Goal: Feedback & Contribution: Submit feedback/report problem

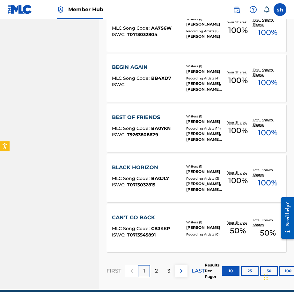
scroll to position [444, 0]
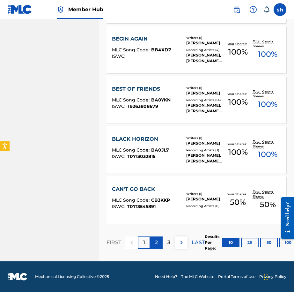
click at [154, 243] on div "2" at bounding box center [156, 243] width 12 height 12
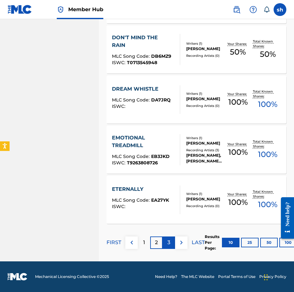
click at [172, 243] on div "3" at bounding box center [169, 243] width 12 height 12
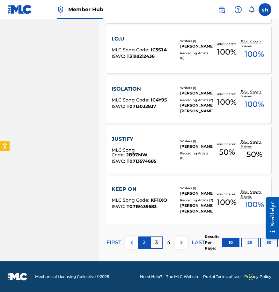
click at [143, 240] on p "2" at bounding box center [144, 243] width 3 height 8
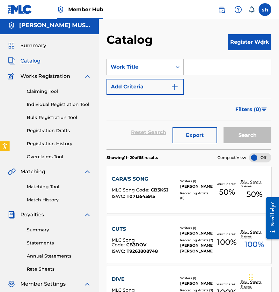
scroll to position [0, 0]
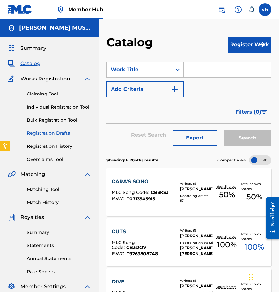
click at [56, 133] on link "Registration Drafts" at bounding box center [59, 133] width 65 height 7
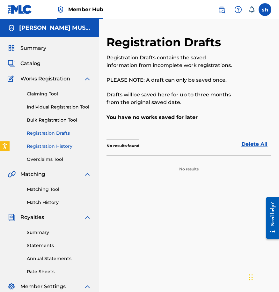
click at [49, 146] on link "Registration History" at bounding box center [59, 146] width 65 height 7
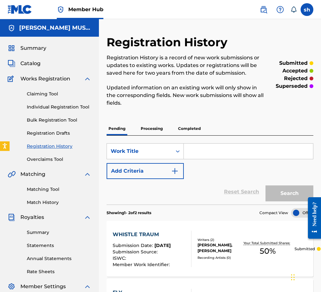
click at [40, 146] on link "Registration History" at bounding box center [59, 146] width 65 height 7
click at [34, 48] on span "Summary" at bounding box center [33, 48] width 26 height 8
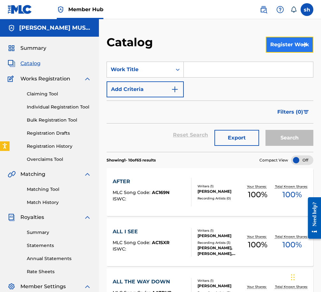
click at [281, 45] on button "Register Work" at bounding box center [290, 45] width 48 height 16
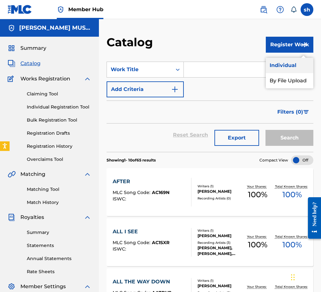
click at [282, 63] on link "Individual" at bounding box center [290, 65] width 48 height 15
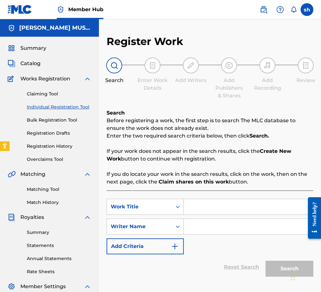
click at [193, 208] on input "Search Form" at bounding box center [248, 206] width 129 height 15
type input "SMI 344 1"
click at [213, 229] on input "Search Form" at bounding box center [248, 226] width 129 height 15
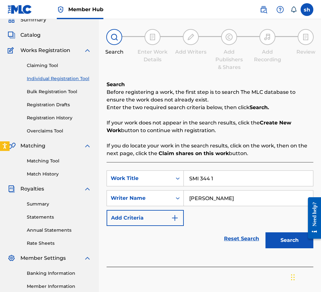
scroll to position [40, 0]
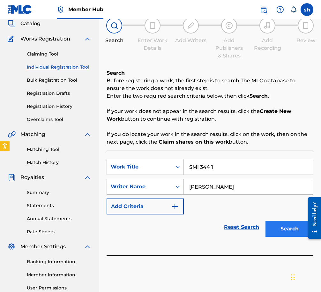
type input "Sam Hyman"
click at [294, 227] on button "Search" at bounding box center [290, 229] width 48 height 16
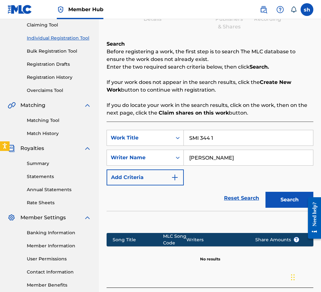
scroll to position [118, 0]
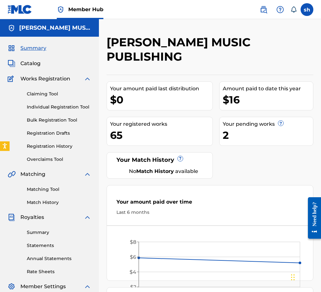
click at [43, 80] on span "Works Registration" at bounding box center [45, 79] width 50 height 8
click at [58, 105] on link "Individual Registration Tool" at bounding box center [59, 107] width 65 height 7
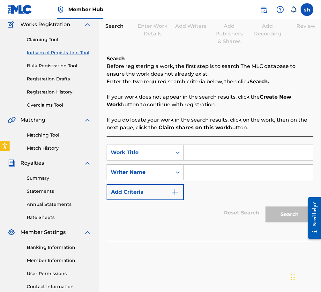
scroll to position [104, 0]
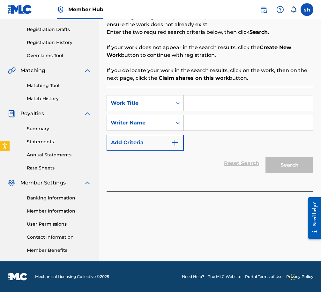
click at [203, 101] on input "Search Form" at bounding box center [248, 103] width 129 height 15
type input "s"
type input "SMI 344 1"
click at [207, 126] on input "Search Form" at bounding box center [248, 122] width 129 height 15
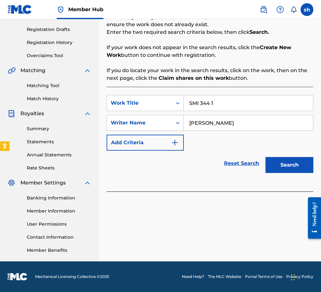
type input "Sam"
click at [21, 8] on img at bounding box center [20, 9] width 25 height 9
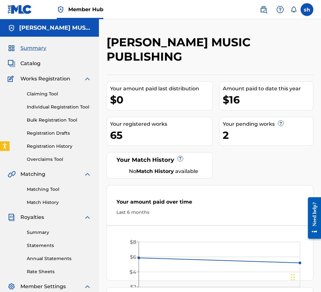
click at [81, 10] on span "Member Hub" at bounding box center [85, 9] width 35 height 7
click at [294, 8] on label at bounding box center [307, 9] width 13 height 13
click at [294, 10] on input "sh sam hyman sam@samhyman.com Notification Preferences Profile Log out" at bounding box center [307, 10] width 0 height 0
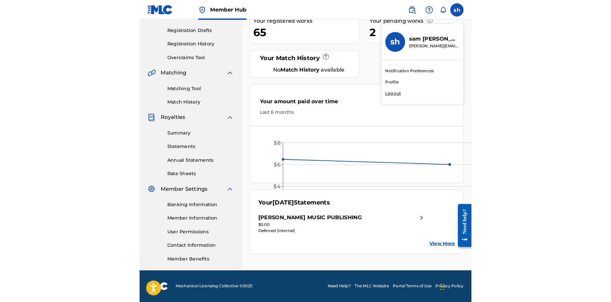
scroll to position [94, 0]
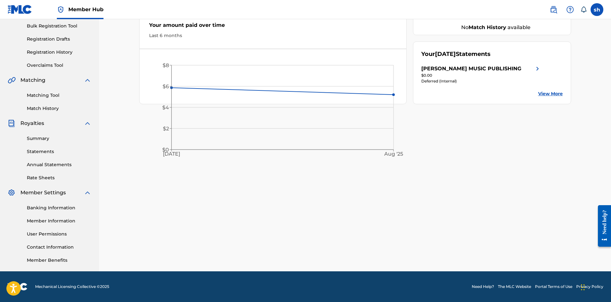
click at [294, 133] on div "SAMUEL HYMAN MUSIC PUBLISHING Your amount paid last distribution $0 Amount paid…" at bounding box center [355, 106] width 447 height 330
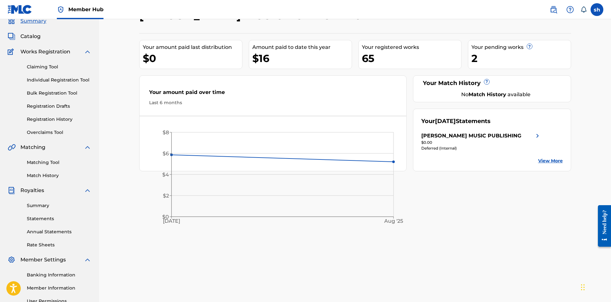
scroll to position [0, 0]
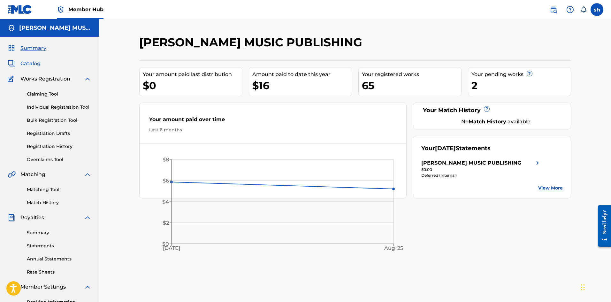
click at [34, 62] on span "Catalog" at bounding box center [30, 64] width 20 height 8
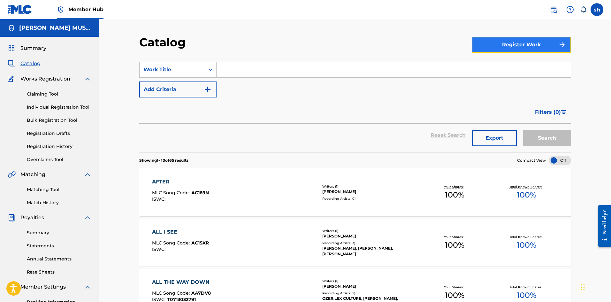
click at [294, 45] on button "Register Work" at bounding box center [521, 45] width 99 height 16
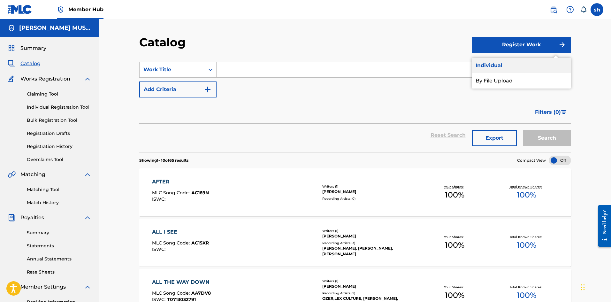
click at [294, 68] on link "Individual" at bounding box center [521, 65] width 99 height 15
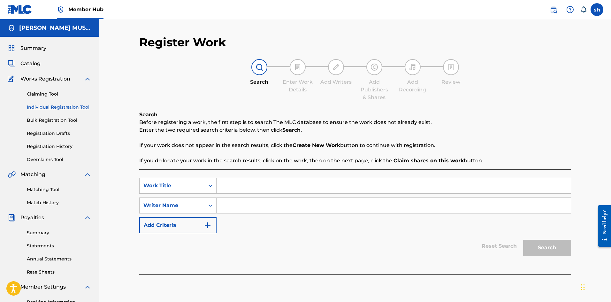
click at [294, 65] on img at bounding box center [298, 67] width 8 height 8
click at [63, 26] on h5 "SAMUEL HYMAN MUSIC PUBLISHING" at bounding box center [55, 27] width 72 height 7
click at [294, 9] on label at bounding box center [597, 9] width 13 height 13
click at [294, 10] on input "sh sam hyman sam@samhyman.com Notification Preferences Profile Log out" at bounding box center [597, 10] width 0 height 0
click at [33, 64] on span "Catalog" at bounding box center [30, 64] width 20 height 8
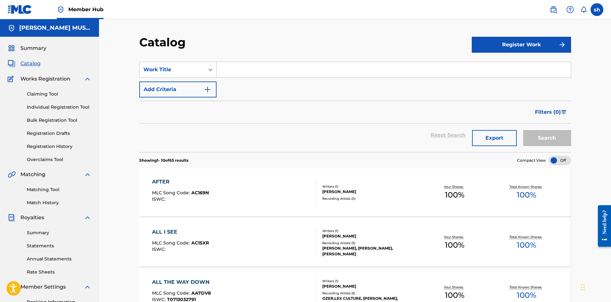
click at [226, 71] on input "Search Form" at bounding box center [394, 69] width 354 height 15
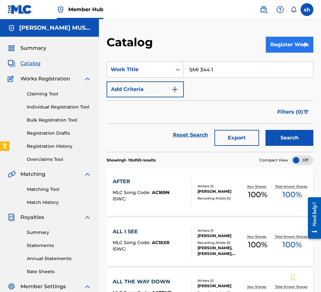
type input "SMI 344 1"
click at [287, 43] on button "Register Work" at bounding box center [290, 45] width 48 height 16
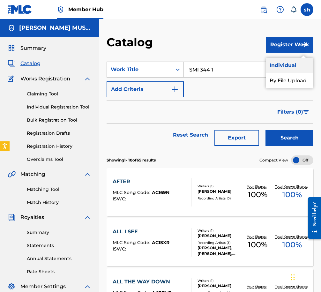
click at [282, 63] on link "Individual" at bounding box center [290, 65] width 48 height 15
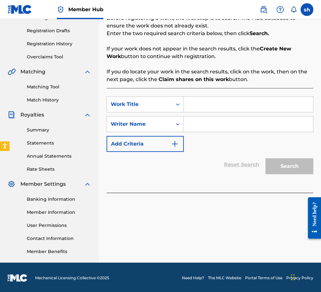
scroll to position [104, 0]
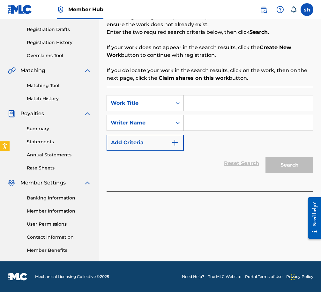
click at [199, 104] on input "Search Form" at bounding box center [248, 103] width 129 height 15
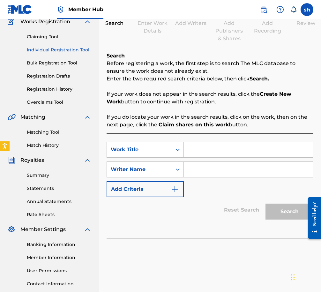
scroll to position [0, 0]
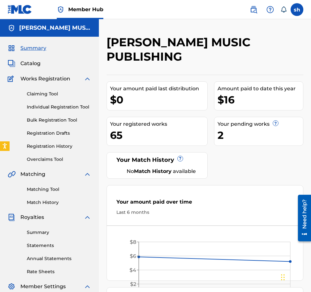
click at [86, 79] on img at bounding box center [88, 79] width 8 height 8
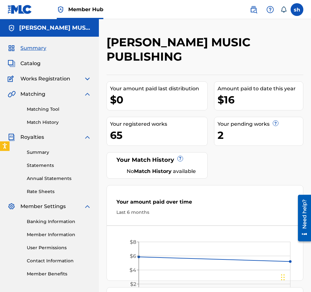
click at [90, 91] on img at bounding box center [88, 94] width 8 height 8
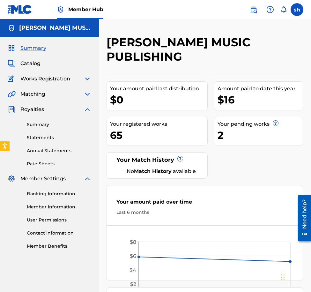
click at [88, 109] on img at bounding box center [88, 110] width 8 height 8
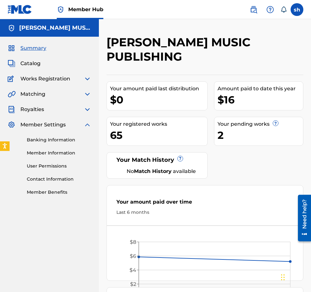
click at [89, 124] on img at bounding box center [88, 125] width 8 height 8
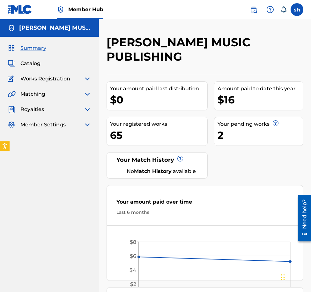
click at [88, 124] on img at bounding box center [88, 125] width 8 height 8
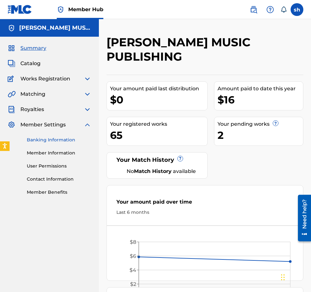
click at [60, 137] on link "Banking Information" at bounding box center [59, 140] width 65 height 7
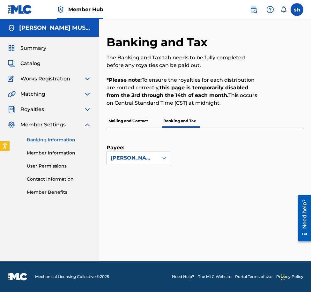
click at [165, 157] on icon at bounding box center [164, 158] width 6 height 6
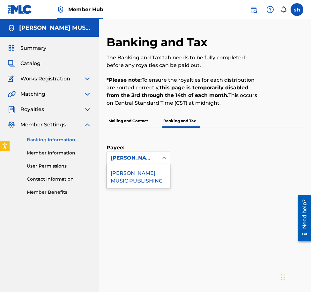
click at [165, 158] on icon at bounding box center [165, 158] width 4 height 2
click at [229, 156] on div "Payee: SAMUEL HYMAN MUSIC PUBLISHING" at bounding box center [198, 146] width 182 height 36
click at [135, 121] on p "Mailing and Contact" at bounding box center [128, 120] width 43 height 13
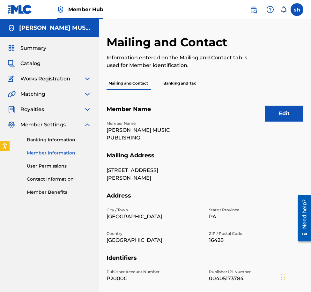
click at [43, 79] on span "Works Registration" at bounding box center [45, 79] width 50 height 8
click at [55, 76] on span "Works Registration" at bounding box center [45, 79] width 50 height 8
click at [88, 76] on img at bounding box center [88, 79] width 8 height 8
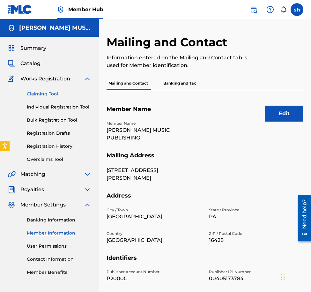
click at [50, 93] on link "Claiming Tool" at bounding box center [59, 94] width 65 height 7
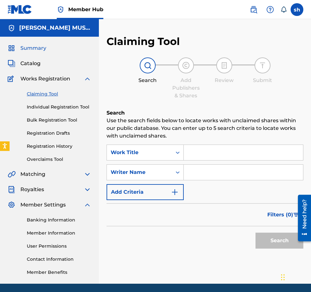
click at [37, 49] on span "Summary" at bounding box center [33, 48] width 26 height 8
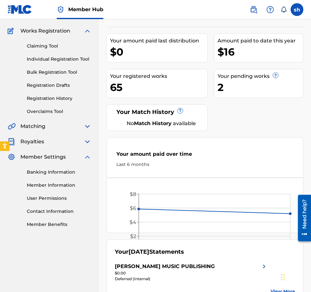
scroll to position [95, 0]
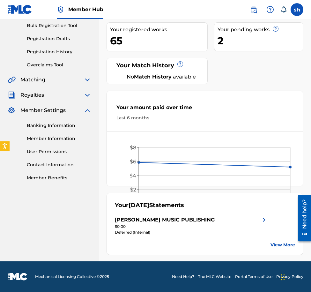
click at [29, 95] on span "Royalties" at bounding box center [32, 95] width 24 height 8
click at [86, 92] on img at bounding box center [88, 95] width 8 height 8
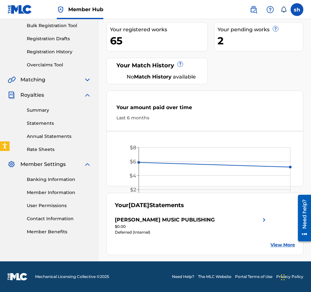
click at [89, 81] on img at bounding box center [88, 80] width 8 height 8
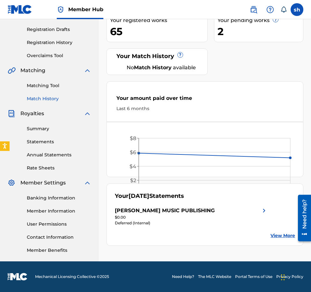
scroll to position [0, 0]
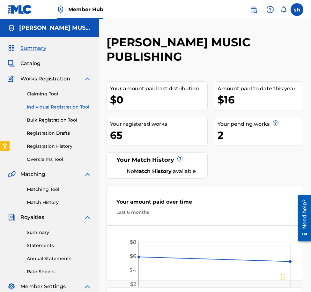
click at [70, 107] on link "Individual Registration Tool" at bounding box center [59, 107] width 65 height 7
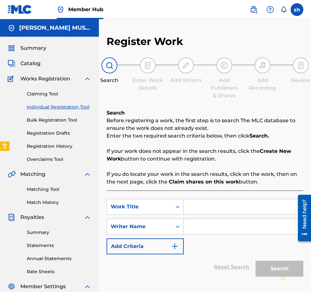
click at [193, 208] on input "Search Form" at bounding box center [243, 206] width 119 height 15
type input "SMI 344 1"
click at [203, 228] on input "Search Form" at bounding box center [243, 226] width 119 height 15
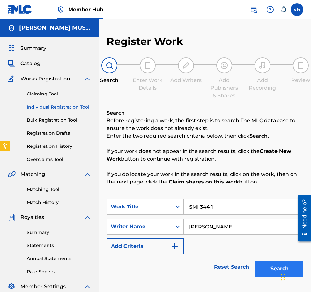
type input "Sam Hyman"
click at [229, 268] on button "Search" at bounding box center [280, 269] width 48 height 16
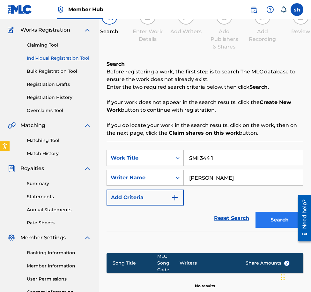
scroll to position [125, 0]
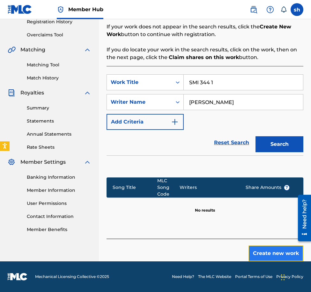
click at [229, 254] on button "Create new work" at bounding box center [276, 254] width 55 height 16
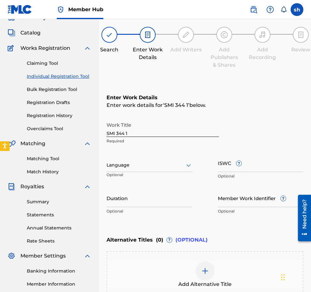
scroll to position [0, 0]
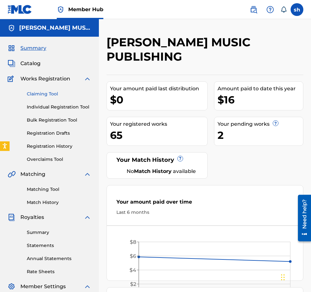
click at [50, 91] on link "Claiming Tool" at bounding box center [59, 94] width 65 height 7
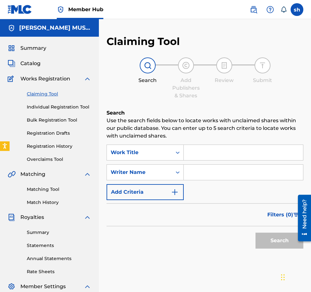
click at [39, 78] on span "Works Registration" at bounding box center [45, 79] width 50 height 8
click at [56, 105] on link "Individual Registration Tool" at bounding box center [59, 107] width 65 height 7
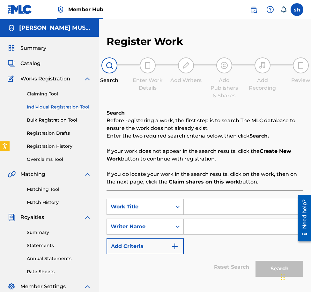
click at [200, 206] on input "Search Form" at bounding box center [243, 206] width 119 height 15
type input "Breezing"
drag, startPoint x: 198, startPoint y: 228, endPoint x: 199, endPoint y: 221, distance: 7.4
click at [198, 228] on input "Search Form" at bounding box center [243, 226] width 119 height 15
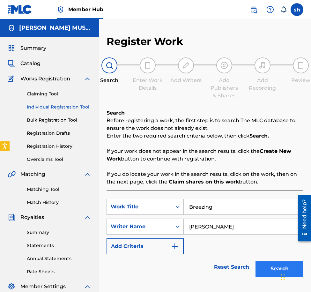
type input "Sam Hyman"
click at [229, 270] on button "Search" at bounding box center [280, 269] width 48 height 16
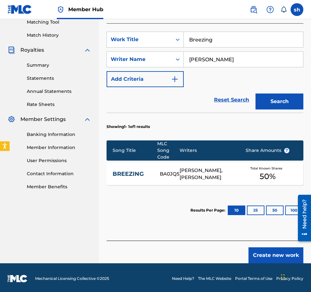
scroll to position [169, 0]
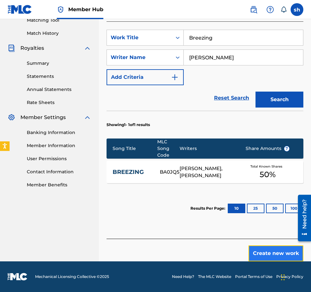
click at [229, 253] on button "Create new work" at bounding box center [276, 254] width 55 height 16
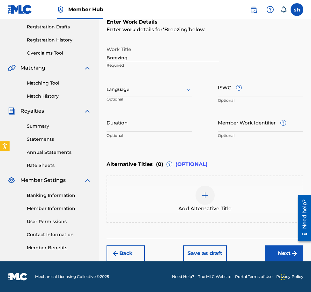
scroll to position [106, 0]
click at [122, 179] on div "Add Alternative Title" at bounding box center [205, 199] width 197 height 47
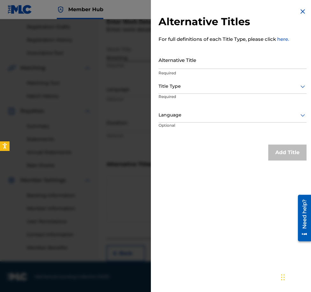
click at [229, 10] on img at bounding box center [303, 12] width 8 height 8
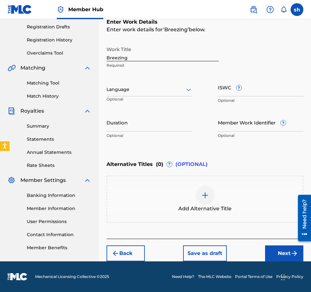
click at [207, 195] on img at bounding box center [206, 196] width 8 height 8
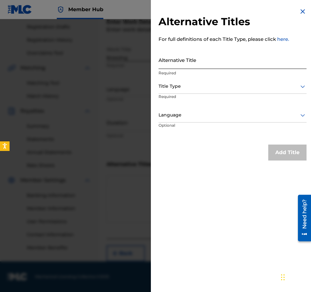
click at [175, 58] on input "Alternative Title" at bounding box center [233, 60] width 148 height 18
type input "SMI 344 1"
click at [229, 87] on icon at bounding box center [303, 87] width 8 height 8
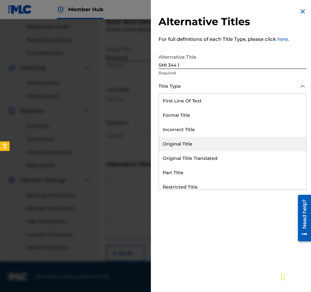
click at [181, 143] on div "Original Title" at bounding box center [233, 144] width 148 height 14
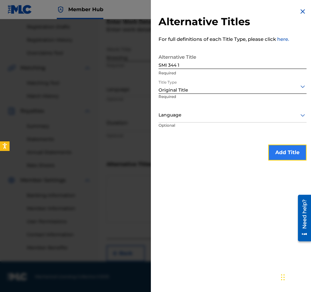
click at [229, 150] on button "Add Title" at bounding box center [288, 153] width 38 height 16
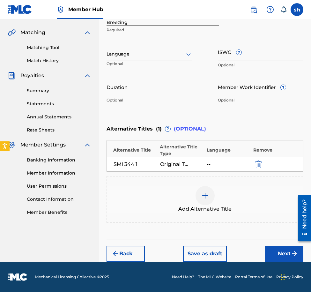
scroll to position [142, 0]
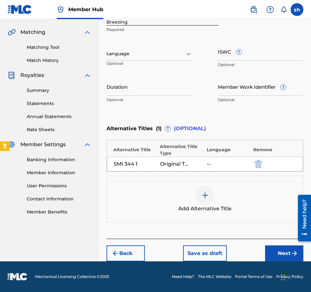
click at [207, 195] on img at bounding box center [206, 196] width 8 height 8
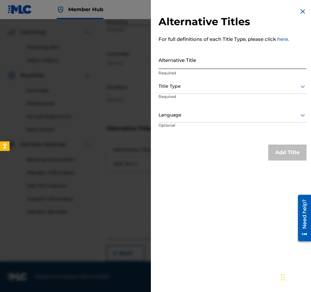
click at [196, 61] on input "Alternative Title" at bounding box center [233, 60] width 148 height 18
type input "SMI 344 16"
click at [229, 85] on icon at bounding box center [303, 87] width 8 height 8
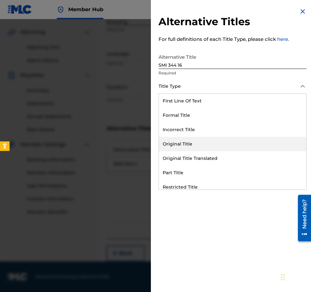
click at [181, 145] on div "Original Title" at bounding box center [233, 144] width 148 height 14
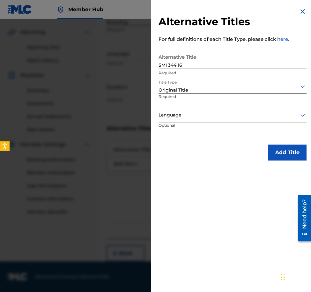
click at [229, 116] on icon at bounding box center [303, 115] width 8 height 8
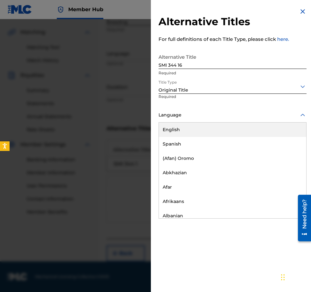
click at [194, 133] on div "English" at bounding box center [233, 130] width 148 height 14
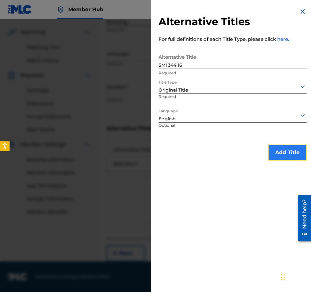
click at [229, 151] on button "Add Title" at bounding box center [288, 153] width 38 height 16
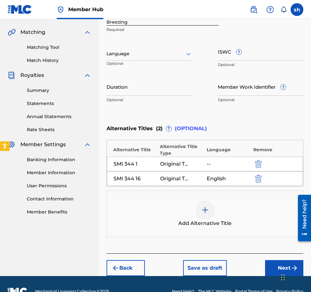
click at [205, 209] on img at bounding box center [206, 210] width 8 height 8
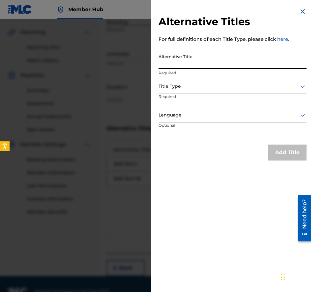
click at [171, 61] on input "Alternative Title" at bounding box center [233, 60] width 148 height 18
type input "SMI 344 31"
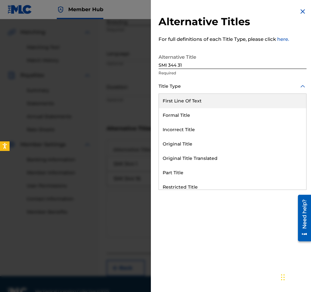
click at [229, 85] on icon at bounding box center [303, 87] width 8 height 8
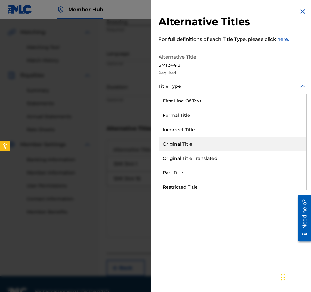
click at [173, 143] on div "Original Title" at bounding box center [233, 144] width 148 height 14
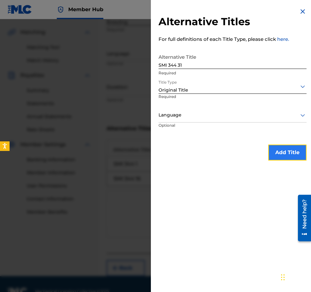
click at [229, 153] on button "Add Title" at bounding box center [288, 153] width 38 height 16
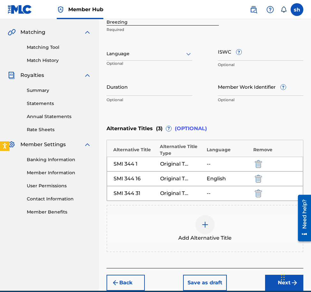
click at [204, 225] on img at bounding box center [206, 225] width 8 height 8
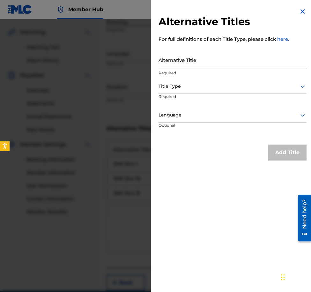
click at [158, 60] on div "Alternative Titles For full definitions of each Title Type, please click here. …" at bounding box center [233, 84] width 164 height 168
click at [160, 60] on input "Alternative Title" at bounding box center [233, 60] width 148 height 18
type input "SMI 344 46"
click at [190, 83] on div at bounding box center [233, 86] width 148 height 8
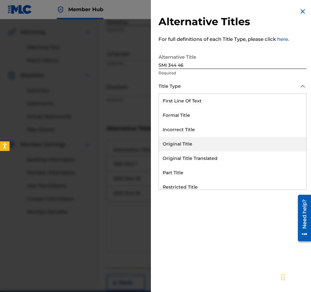
click at [190, 145] on div "Original Title" at bounding box center [233, 144] width 148 height 14
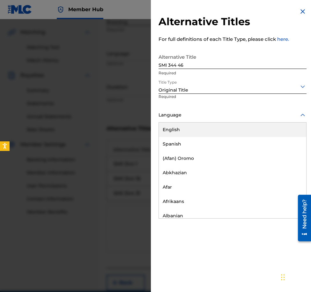
click at [171, 114] on div at bounding box center [233, 115] width 148 height 8
click at [174, 127] on div "English" at bounding box center [233, 130] width 148 height 14
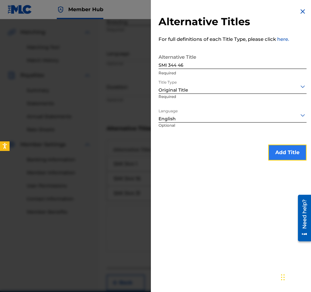
click at [229, 152] on button "Add Title" at bounding box center [288, 153] width 38 height 16
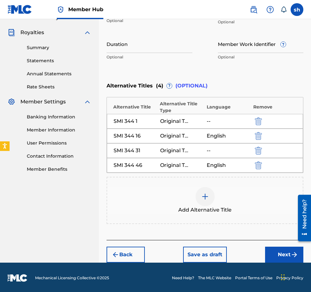
scroll to position [186, 0]
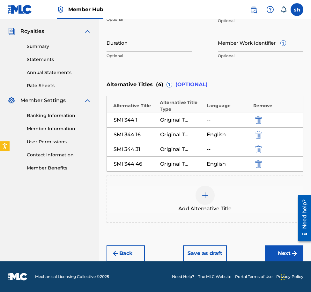
click at [208, 198] on img at bounding box center [206, 196] width 8 height 8
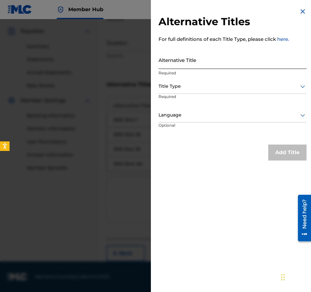
click at [165, 57] on input "Alternative Title" at bounding box center [233, 60] width 148 height 18
type input "SMI 344 61"
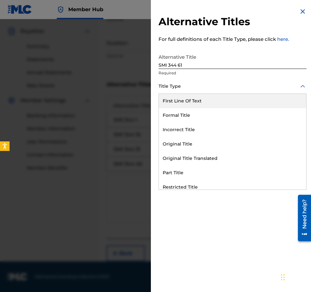
click at [229, 84] on div at bounding box center [233, 86] width 148 height 8
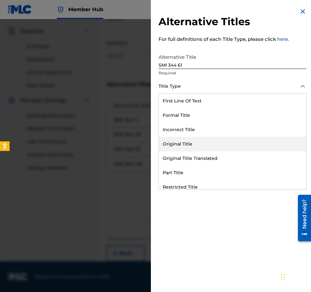
click at [194, 144] on div "Original Title" at bounding box center [233, 144] width 148 height 14
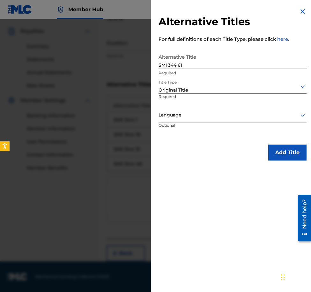
drag, startPoint x: 207, startPoint y: 115, endPoint x: 211, endPoint y: 114, distance: 4.5
click at [207, 115] on div at bounding box center [233, 115] width 148 height 8
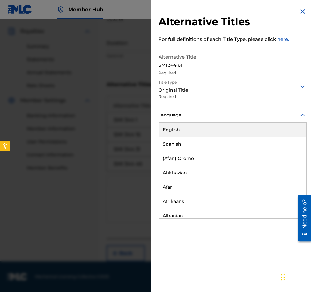
click at [191, 131] on div "English" at bounding box center [233, 130] width 148 height 14
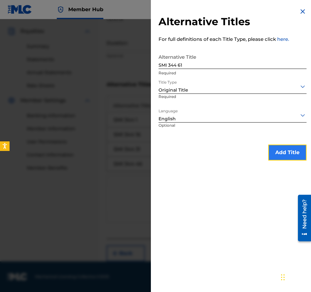
click at [229, 152] on button "Add Title" at bounding box center [288, 153] width 38 height 16
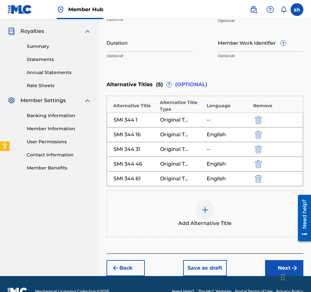
click at [182, 119] on div "Original Title" at bounding box center [174, 120] width 29 height 8
click at [155, 118] on div "SMI 344 1" at bounding box center [135, 120] width 43 height 8
click at [217, 119] on div "--" at bounding box center [221, 120] width 29 height 8
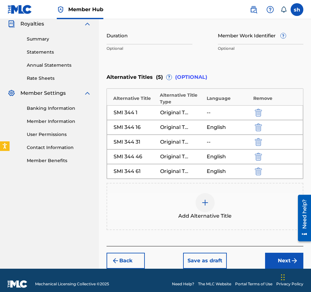
scroll to position [201, 0]
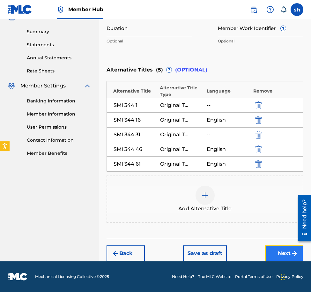
click at [229, 252] on button "Next" at bounding box center [284, 254] width 38 height 16
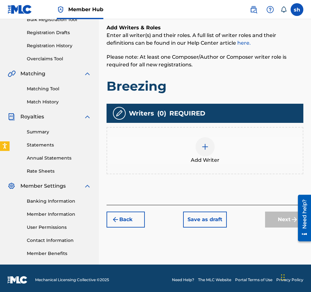
scroll to position [104, 0]
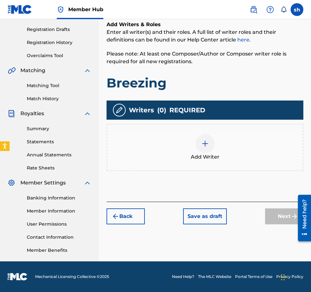
click at [205, 140] on img at bounding box center [206, 144] width 8 height 8
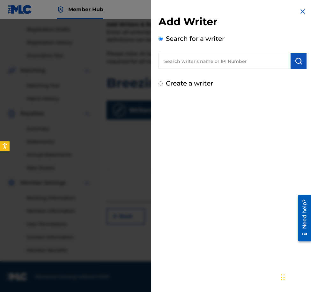
click at [183, 63] on input "text" at bounding box center [225, 61] width 132 height 16
click at [182, 61] on input "text" at bounding box center [225, 61] width 132 height 16
paste input "00357311275"
type input "00357311275"
click at [229, 60] on img "submit" at bounding box center [299, 61] width 8 height 8
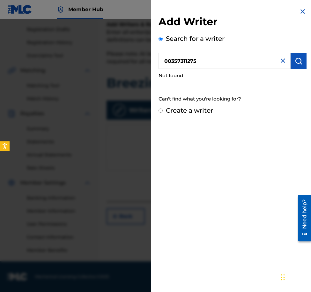
click at [160, 109] on input "Create a writer" at bounding box center [161, 111] width 4 height 4
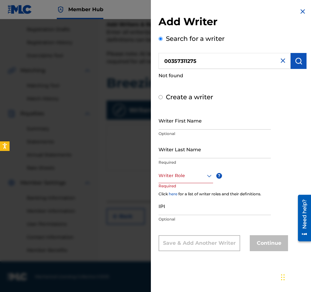
radio input "false"
radio input "true"
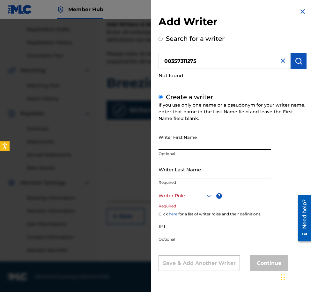
click at [171, 137] on input "Writer First Name" at bounding box center [215, 141] width 112 height 18
type input "Sam"
click at [171, 167] on input "Writer Last Name" at bounding box center [215, 169] width 112 height 18
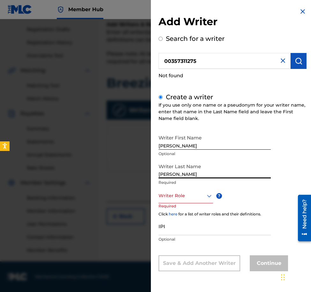
type input "Hyman"
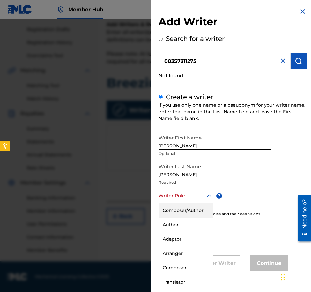
click at [183, 199] on div at bounding box center [186, 196] width 55 height 8
click at [193, 210] on div "Composer/Author" at bounding box center [186, 210] width 54 height 14
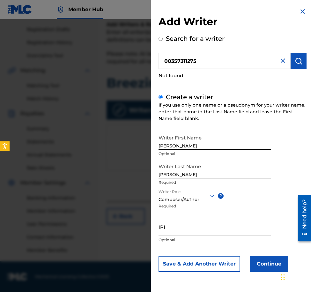
scroll to position [0, 0]
click at [171, 227] on input "IPI" at bounding box center [215, 227] width 112 height 18
paste input "00357311275"
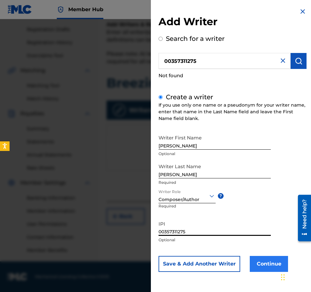
type input "00357311275"
click at [229, 261] on button "Continue" at bounding box center [269, 264] width 38 height 16
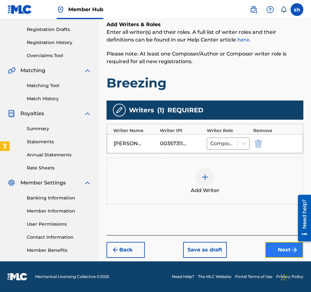
click at [229, 250] on button "Next" at bounding box center [284, 250] width 38 height 16
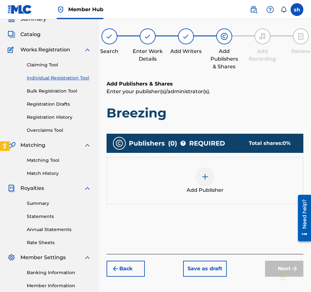
scroll to position [29, 0]
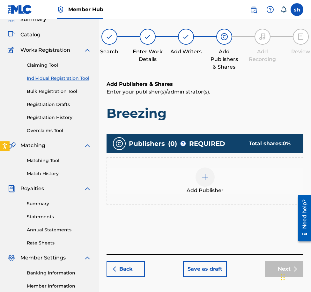
click at [204, 171] on div at bounding box center [205, 177] width 19 height 19
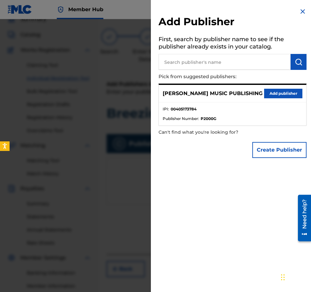
click at [221, 92] on p "SAMUEL HYMAN MUSIC PUBLISHING" at bounding box center [213, 94] width 100 height 8
click at [229, 92] on button "Add publisher" at bounding box center [283, 94] width 38 height 10
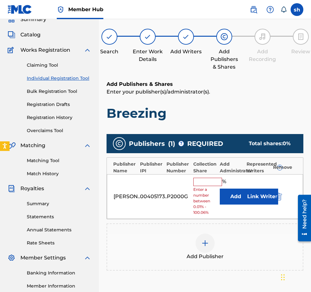
click at [209, 181] on input "text" at bounding box center [208, 182] width 29 height 8
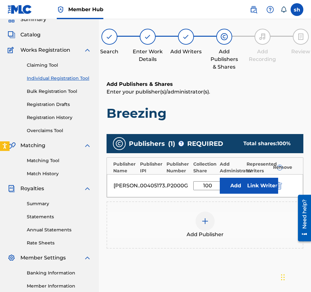
type input "100"
click at [220, 178] on button "Add" at bounding box center [236, 186] width 32 height 16
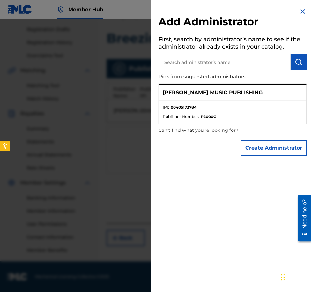
scroll to position [0, 0]
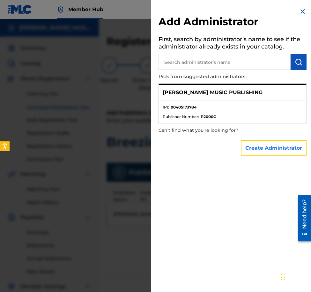
click at [229, 148] on button "Create Administrator" at bounding box center [274, 148] width 66 height 16
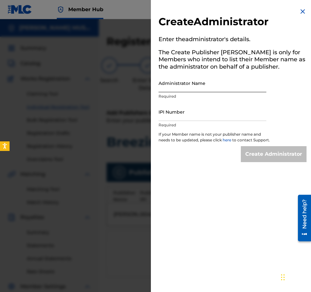
click at [183, 82] on input "Administrator Name" at bounding box center [213, 83] width 108 height 18
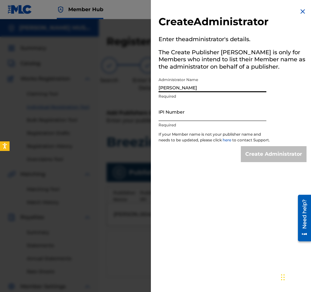
type input "Sam Hyman"
click at [168, 112] on input "IPI Number" at bounding box center [213, 112] width 108 height 18
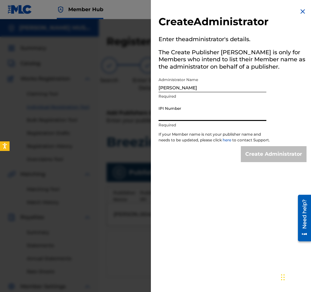
paste input "00357311275"
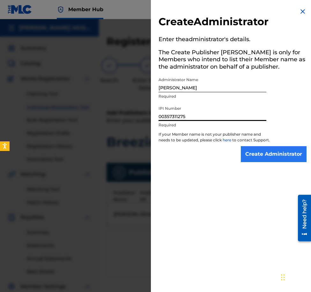
type input "00357311275"
click at [229, 160] on input "Create Administrator" at bounding box center [274, 154] width 66 height 16
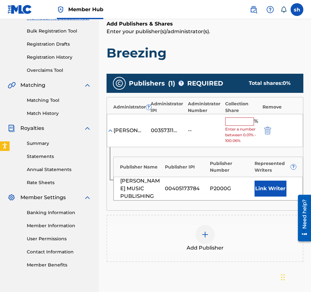
scroll to position [96, 0]
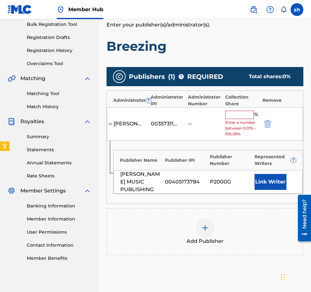
click at [229, 116] on input "text" at bounding box center [240, 115] width 29 height 8
type input "50"
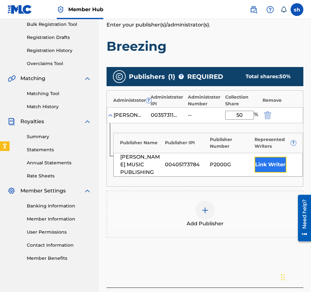
click at [229, 166] on button "Link Writer" at bounding box center [271, 165] width 32 height 16
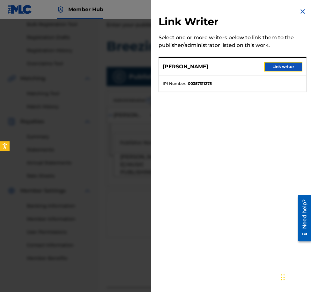
click at [229, 63] on button "Link writer" at bounding box center [283, 67] width 38 height 10
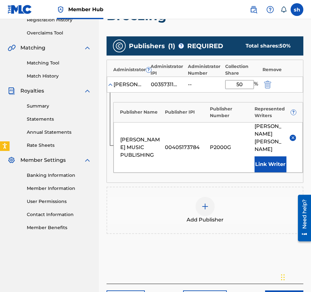
scroll to position [156, 0]
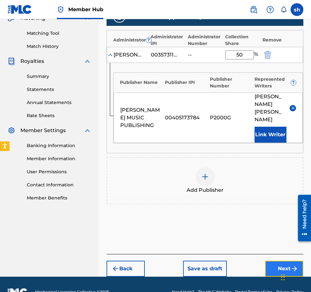
click at [229, 261] on button "Next" at bounding box center [284, 269] width 38 height 16
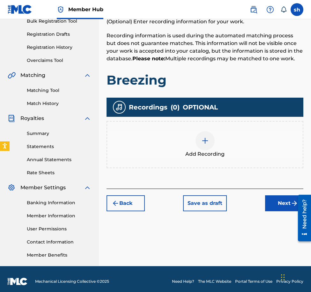
scroll to position [104, 0]
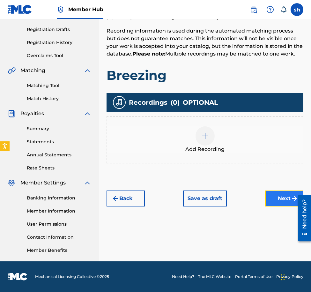
click at [229, 196] on button "Next" at bounding box center [284, 199] width 38 height 16
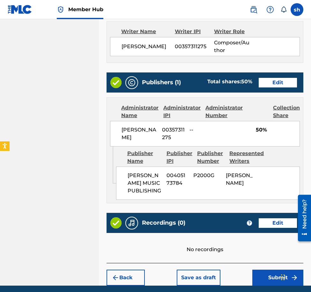
scroll to position [444, 0]
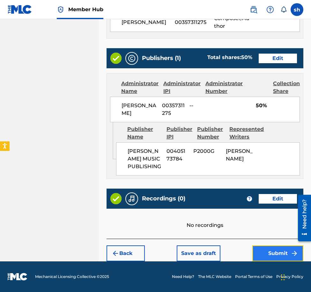
click at [229, 250] on button "Submit" at bounding box center [278, 254] width 51 height 16
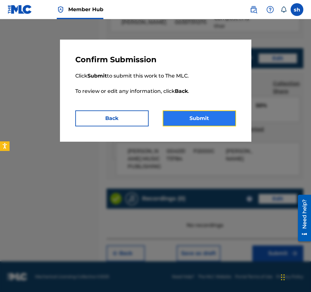
click at [203, 119] on button "Submit" at bounding box center [199, 119] width 73 height 16
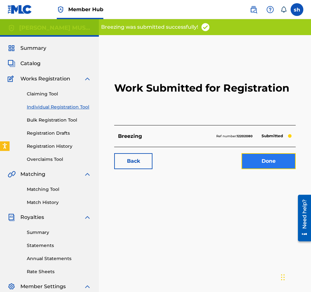
click at [229, 161] on link "Done" at bounding box center [269, 161] width 54 height 16
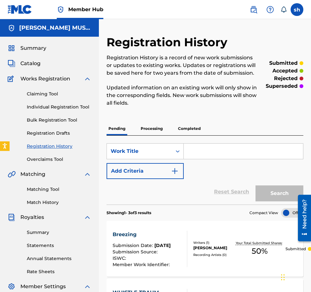
click at [193, 150] on input "Search Form" at bounding box center [243, 151] width 119 height 15
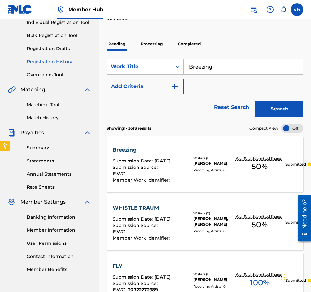
scroll to position [96, 0]
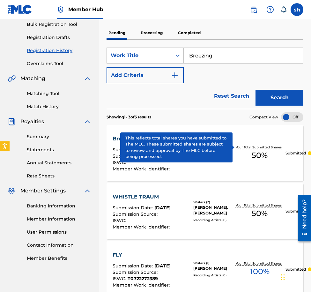
type input "Breezing"
click at [229, 146] on p "Your Total Submitted Shares:" at bounding box center [260, 147] width 48 height 5
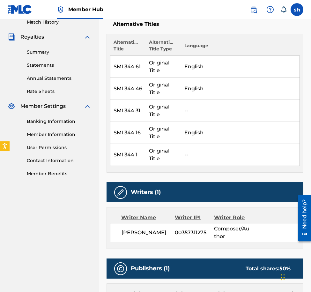
scroll to position [192, 0]
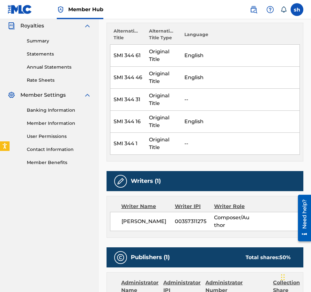
click at [207, 65] on td "English" at bounding box center [240, 56] width 119 height 22
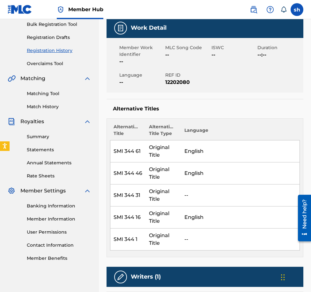
scroll to position [0, 0]
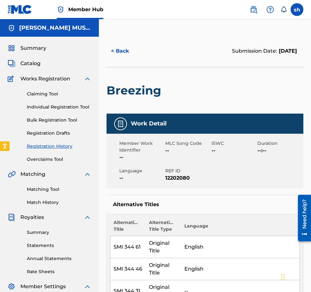
click at [45, 78] on span "Works Registration" at bounding box center [45, 79] width 50 height 8
click at [55, 107] on link "Individual Registration Tool" at bounding box center [59, 107] width 65 height 7
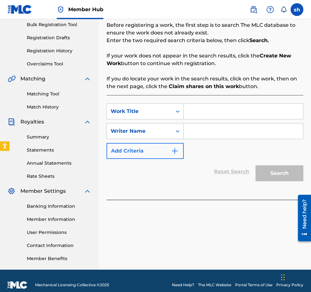
scroll to position [96, 0]
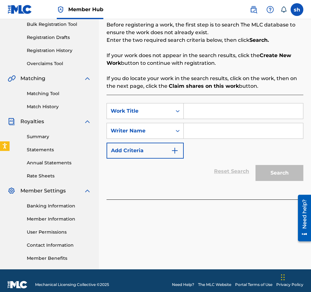
click at [197, 111] on input "Search Form" at bounding box center [243, 110] width 119 height 15
type input "Whistle Traum"
click at [200, 131] on input "Search Form" at bounding box center [243, 130] width 119 height 15
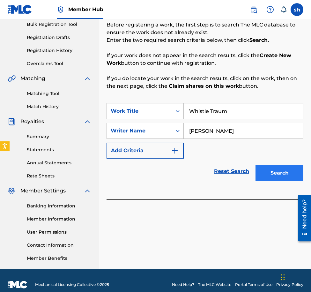
type input "Sam Hyman"
click at [229, 172] on button "Search" at bounding box center [280, 173] width 48 height 16
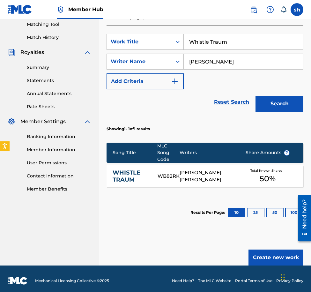
scroll to position [169, 0]
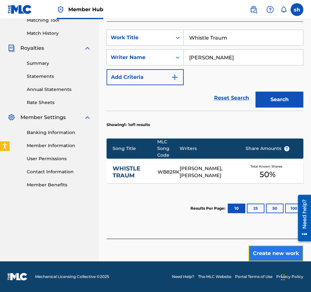
click at [229, 255] on button "Create new work" at bounding box center [276, 254] width 55 height 16
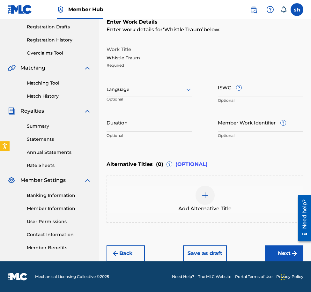
click at [203, 195] on img at bounding box center [206, 196] width 8 height 8
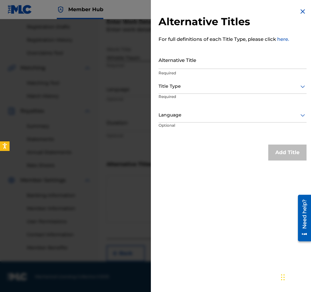
click at [177, 86] on div at bounding box center [233, 86] width 148 height 8
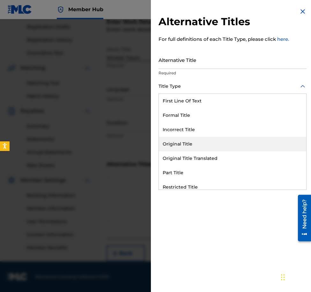
click at [178, 143] on div "Original Title" at bounding box center [233, 144] width 148 height 14
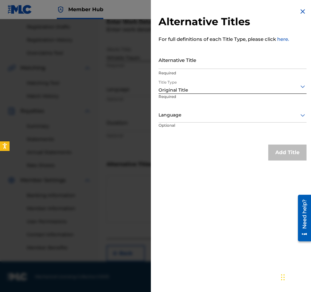
click at [177, 113] on div at bounding box center [233, 115] width 148 height 8
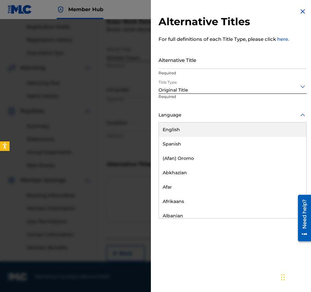
click at [178, 129] on div "English" at bounding box center [233, 130] width 148 height 14
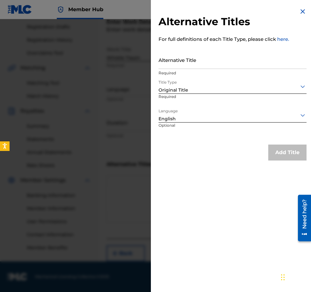
click at [229, 153] on div "Add Title" at bounding box center [288, 153] width 38 height 16
click at [198, 118] on div at bounding box center [233, 115] width 148 height 8
click at [223, 106] on div "Title Type Original Title Required" at bounding box center [233, 94] width 148 height 29
click at [202, 89] on div at bounding box center [233, 86] width 148 height 8
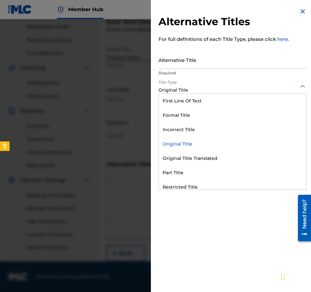
click at [185, 142] on div "Original Title" at bounding box center [233, 144] width 148 height 14
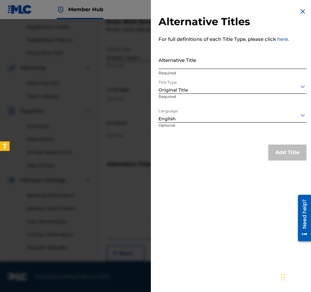
click at [198, 61] on input "Alternative Title" at bounding box center [233, 60] width 148 height 18
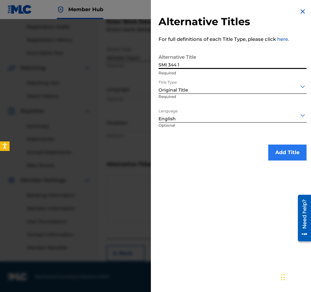
type input "SMI 344 1"
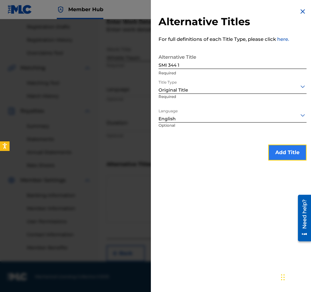
click at [229, 155] on button "Add Title" at bounding box center [288, 153] width 38 height 16
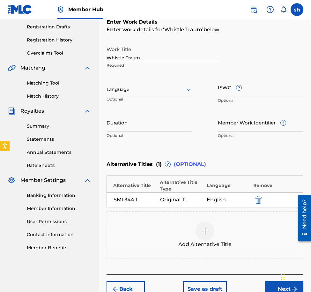
click at [207, 233] on img at bounding box center [206, 231] width 8 height 8
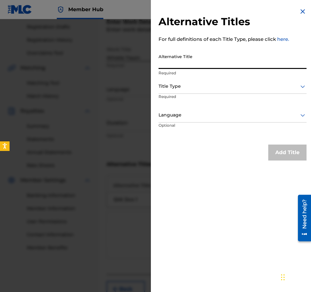
click at [174, 61] on input "Alternative Title" at bounding box center [233, 60] width 148 height 18
type input "SMI 344 16"
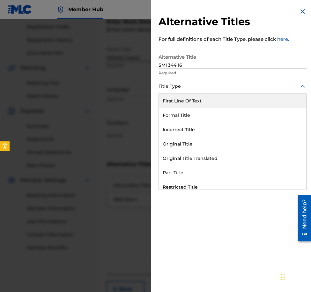
click at [179, 84] on div at bounding box center [233, 86] width 148 height 8
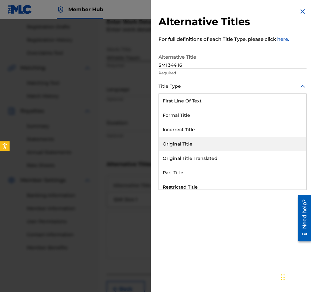
click at [174, 143] on div "Original Title" at bounding box center [233, 144] width 148 height 14
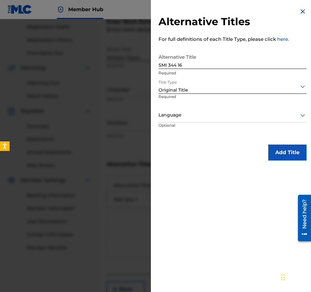
click at [180, 115] on div at bounding box center [233, 115] width 148 height 8
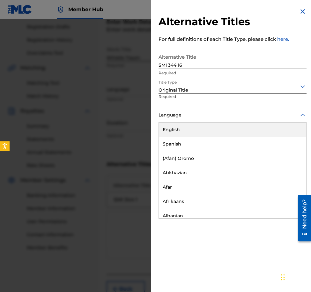
click at [175, 129] on div "English" at bounding box center [233, 130] width 148 height 14
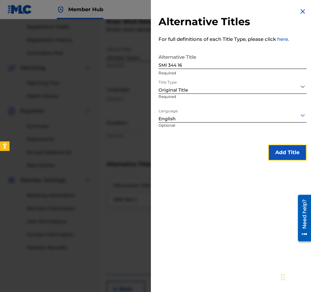
click at [229, 151] on button "Add Title" at bounding box center [288, 153] width 38 height 16
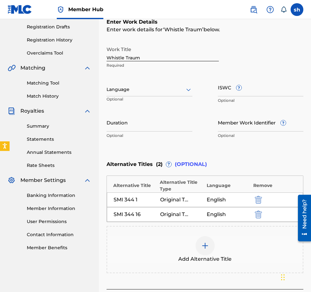
click at [203, 245] on img at bounding box center [206, 246] width 8 height 8
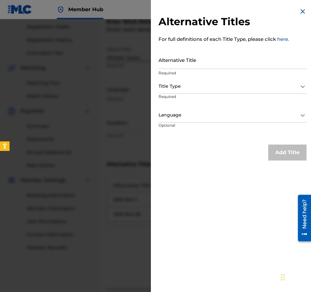
click at [229, 10] on img at bounding box center [303, 12] width 8 height 8
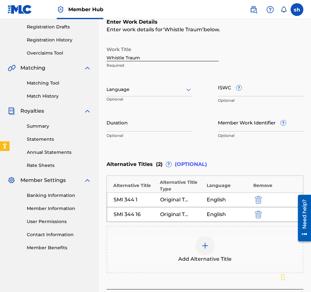
click at [206, 244] on img at bounding box center [206, 246] width 8 height 8
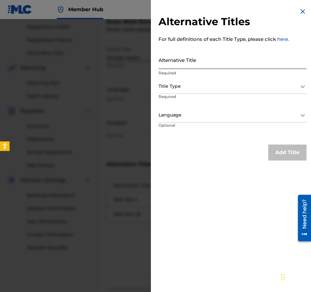
click at [165, 63] on input "Alternative Title" at bounding box center [233, 60] width 148 height 18
type input "SMI 344 31"
click at [208, 81] on div "Title Type" at bounding box center [233, 87] width 148 height 14
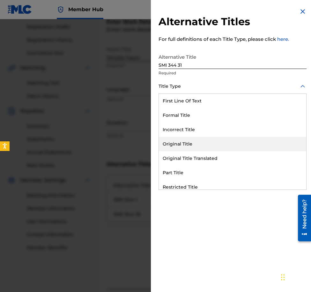
click at [177, 143] on div "Original Title" at bounding box center [233, 144] width 148 height 14
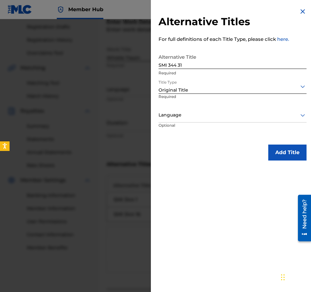
click at [193, 111] on div at bounding box center [233, 115] width 148 height 8
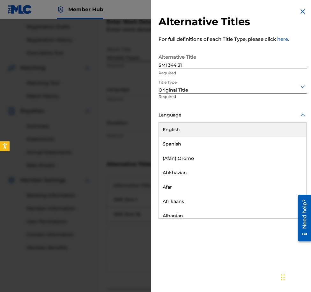
click at [180, 126] on div "English" at bounding box center [233, 130] width 148 height 14
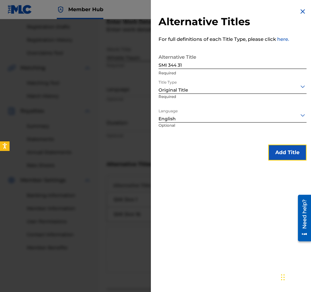
click at [229, 154] on button "Add Title" at bounding box center [288, 153] width 38 height 16
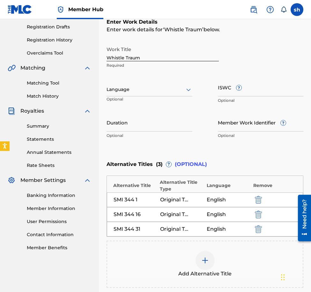
click at [207, 260] on img at bounding box center [206, 261] width 8 height 8
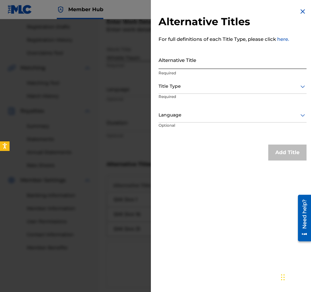
click at [191, 62] on input "Alternative Title" at bounding box center [233, 60] width 148 height 18
type input "SMI 344 46"
click at [186, 85] on div at bounding box center [233, 86] width 148 height 8
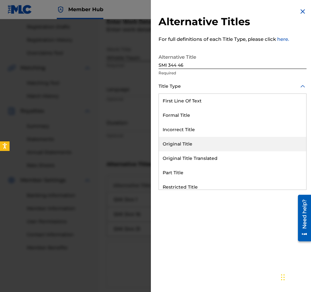
click at [181, 144] on div "Original Title" at bounding box center [233, 144] width 148 height 14
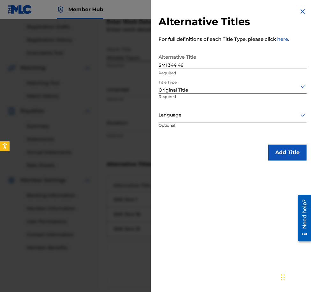
click at [187, 112] on div at bounding box center [233, 115] width 148 height 8
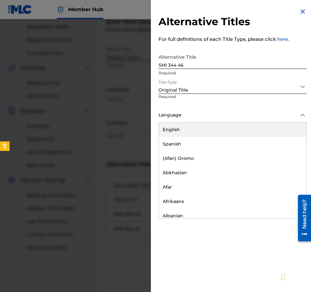
click at [178, 132] on div "English" at bounding box center [233, 130] width 148 height 14
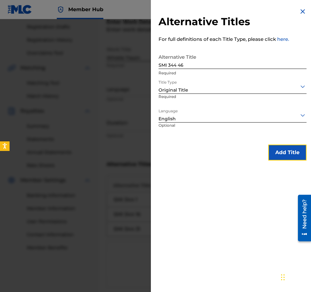
click at [229, 158] on button "Add Title" at bounding box center [288, 153] width 38 height 16
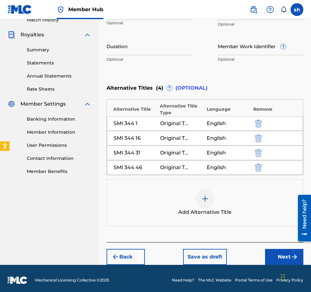
scroll to position [186, 0]
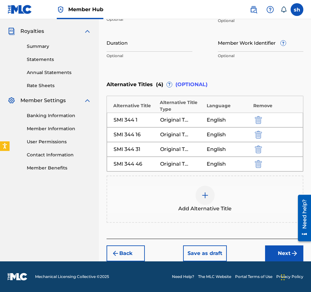
click at [209, 197] on img at bounding box center [206, 196] width 8 height 8
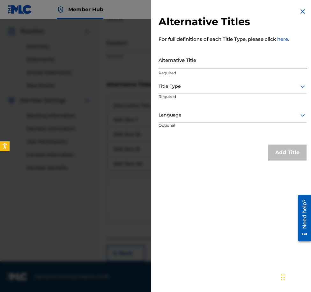
click at [171, 63] on input "Alternative Title" at bounding box center [233, 60] width 148 height 18
type input "SMI 344 61"
click at [172, 85] on div at bounding box center [233, 86] width 148 height 8
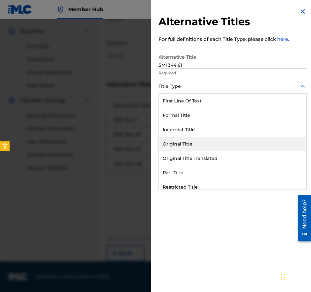
click at [186, 145] on div "Original Title" at bounding box center [233, 144] width 148 height 14
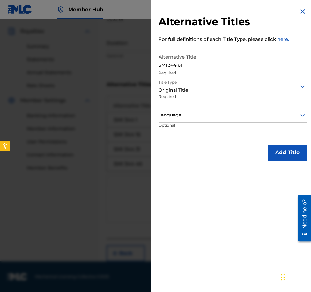
click at [180, 116] on div at bounding box center [233, 115] width 148 height 8
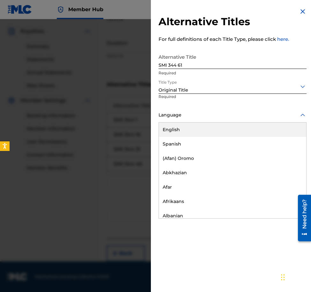
click at [175, 125] on div "English" at bounding box center [233, 130] width 148 height 14
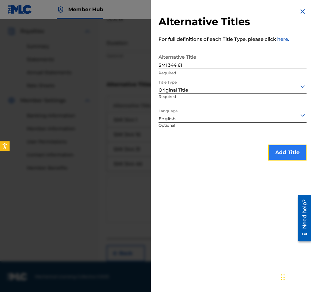
click at [229, 151] on button "Add Title" at bounding box center [288, 153] width 38 height 16
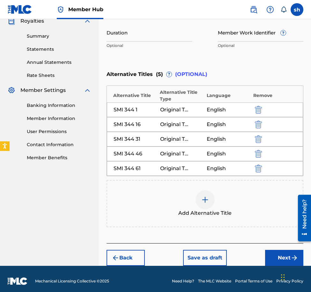
scroll to position [201, 0]
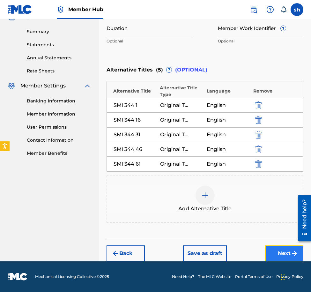
click at [229, 252] on button "Next" at bounding box center [284, 254] width 38 height 16
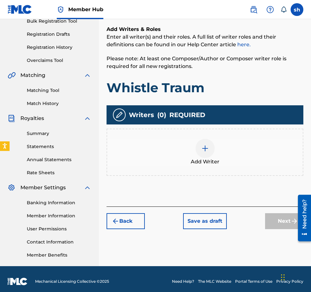
scroll to position [104, 0]
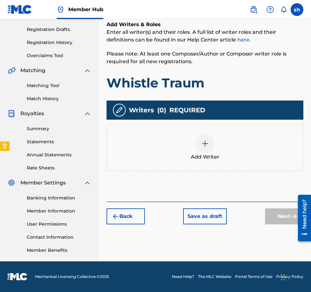
click at [207, 144] on img at bounding box center [206, 144] width 8 height 8
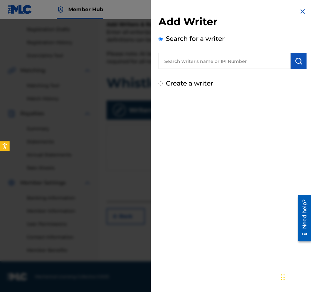
click at [183, 65] on input "text" at bounding box center [225, 61] width 132 height 16
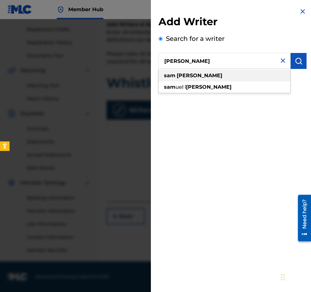
click at [195, 78] on div "sam hyman" at bounding box center [225, 75] width 132 height 11
type input "sam hyman"
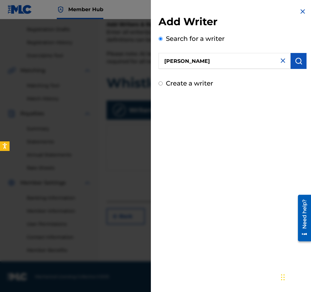
click at [160, 85] on input "Create a writer" at bounding box center [161, 83] width 4 height 4
radio input "false"
radio input "true"
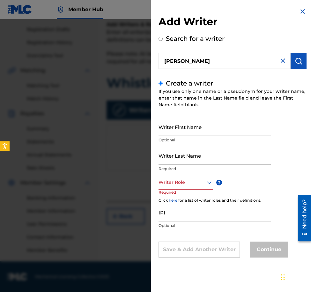
click at [190, 127] on input "Writer First Name" at bounding box center [215, 127] width 112 height 18
type input "Sam"
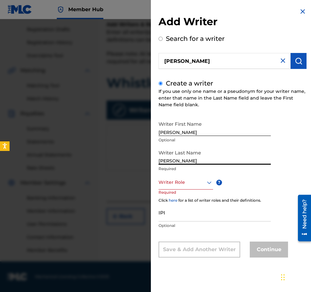
type input "Hyman"
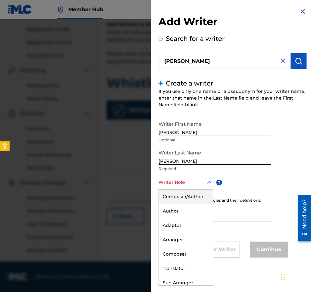
click at [180, 183] on div at bounding box center [186, 183] width 55 height 8
click at [174, 199] on div "Composer/Author" at bounding box center [186, 197] width 54 height 14
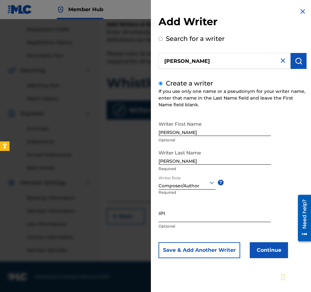
click at [168, 218] on input "IPI" at bounding box center [215, 213] width 112 height 18
paste input "00357311275"
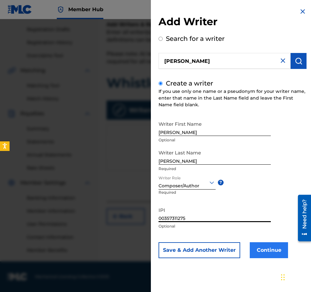
type input "00357311275"
click at [229, 249] on button "Continue" at bounding box center [269, 250] width 38 height 16
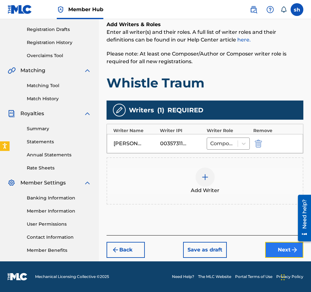
click at [229, 245] on button "Next" at bounding box center [284, 250] width 38 height 16
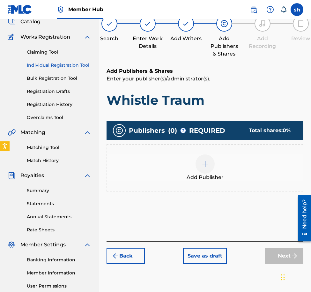
scroll to position [29, 0]
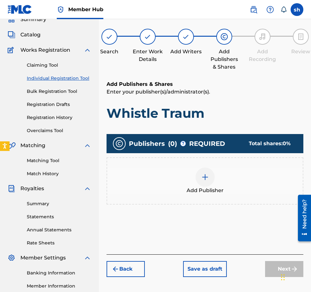
click at [203, 180] on img at bounding box center [206, 177] width 8 height 8
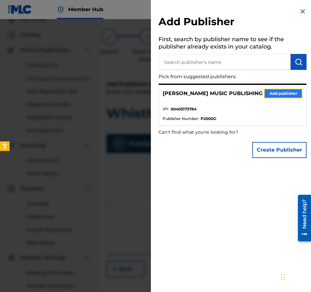
click at [229, 94] on button "Add publisher" at bounding box center [283, 94] width 38 height 10
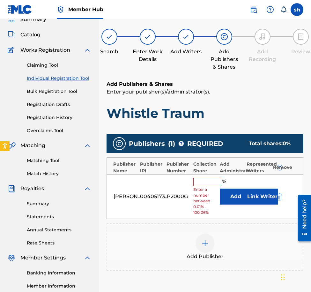
click at [213, 182] on input "text" at bounding box center [208, 182] width 29 height 8
type input "100"
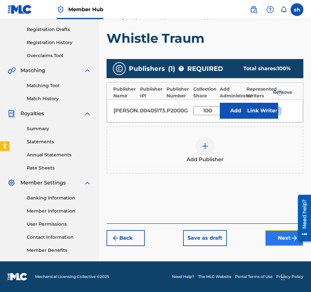
click at [229, 239] on button "Next" at bounding box center [284, 238] width 38 height 16
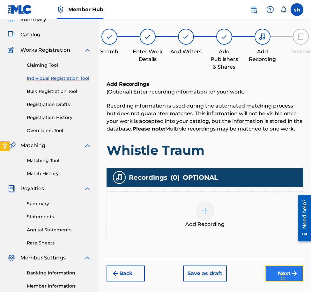
click at [229, 274] on button "Next" at bounding box center [284, 274] width 38 height 16
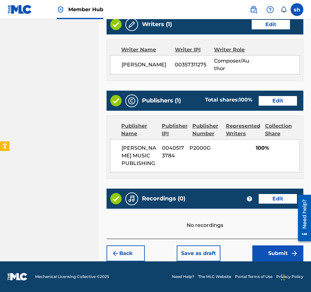
scroll to position [402, 0]
click at [229, 253] on button "Submit" at bounding box center [278, 254] width 51 height 16
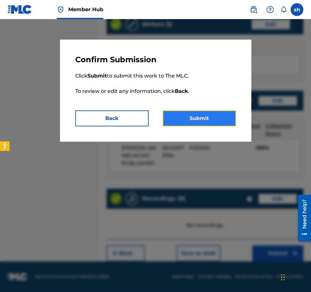
click at [203, 121] on button "Submit" at bounding box center [199, 119] width 73 height 16
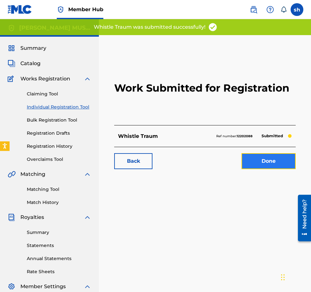
click at [229, 160] on link "Done" at bounding box center [269, 161] width 54 height 16
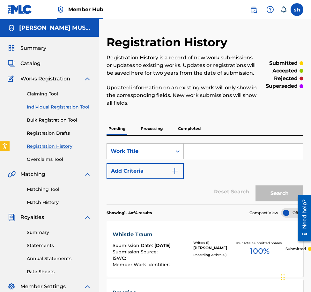
click at [44, 106] on link "Individual Registration Tool" at bounding box center [59, 107] width 65 height 7
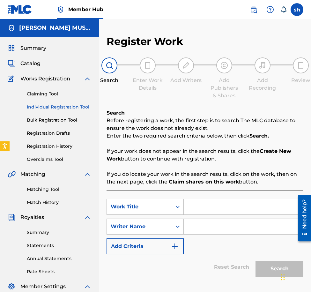
click at [199, 209] on input "Search Form" at bounding box center [243, 206] width 119 height 15
type input "Breezing"
click at [199, 227] on input "Search Form" at bounding box center [243, 226] width 119 height 15
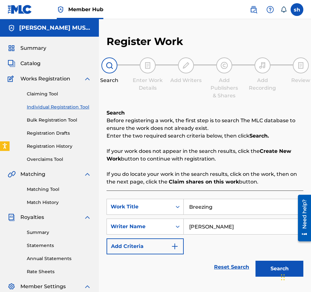
type input "Sam Hyman"
click at [229, 268] on div "Chat Widget" at bounding box center [295, 277] width 32 height 31
click at [229, 270] on button "Search" at bounding box center [280, 269] width 48 height 16
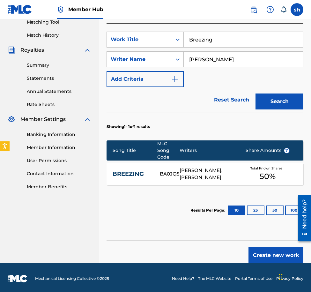
scroll to position [169, 0]
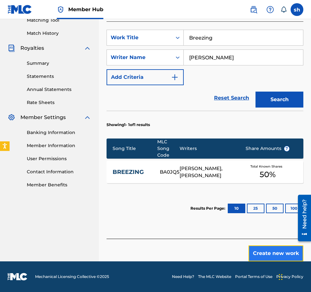
click at [229, 253] on button "Create new work" at bounding box center [276, 254] width 55 height 16
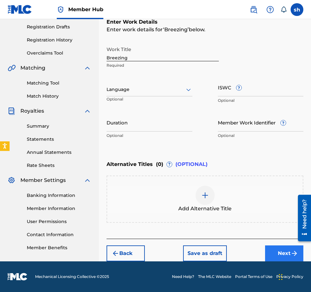
scroll to position [106, 0]
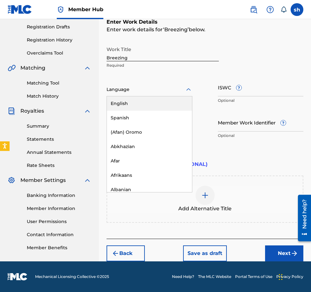
click at [134, 90] on div at bounding box center [150, 90] width 86 height 8
click at [127, 104] on div "English" at bounding box center [149, 103] width 85 height 14
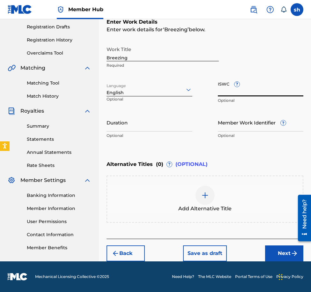
click at [229, 88] on input "ISWC ?" at bounding box center [261, 87] width 86 height 18
click at [229, 85] on input "ISWC ?" at bounding box center [261, 87] width 86 height 18
paste input "T-072.422.990-6"
type input "T-072.422.990-6"
click at [229, 124] on input "Member Work Identifier ?" at bounding box center [261, 122] width 86 height 18
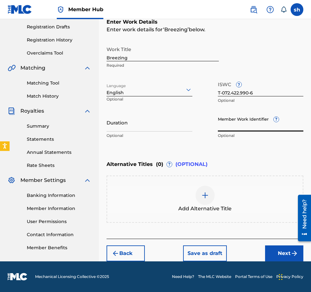
click at [229, 124] on input "Member Work Identifier ?" at bounding box center [261, 122] width 86 height 18
click at [204, 196] on img at bounding box center [206, 196] width 8 height 8
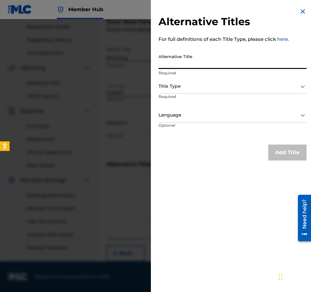
click at [185, 61] on input "Alternative Title" at bounding box center [233, 60] width 148 height 18
type input "SMI 349 12"
click at [170, 86] on div at bounding box center [233, 86] width 148 height 8
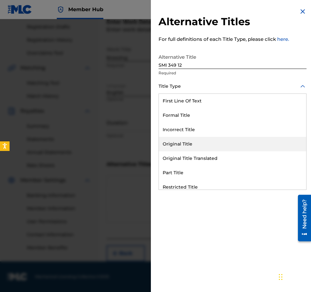
click at [172, 146] on div "Original Title" at bounding box center [233, 144] width 148 height 14
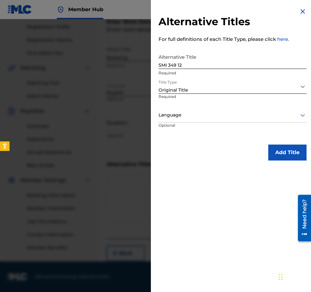
click at [169, 116] on div at bounding box center [233, 115] width 148 height 8
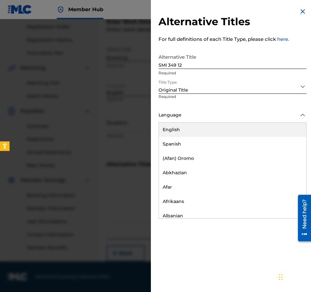
click at [173, 130] on div "English" at bounding box center [233, 130] width 148 height 14
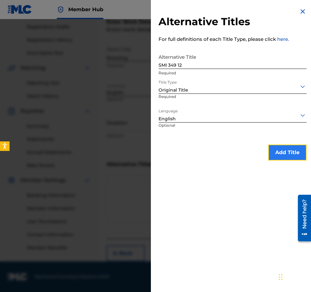
click at [229, 157] on button "Add Title" at bounding box center [288, 153] width 38 height 16
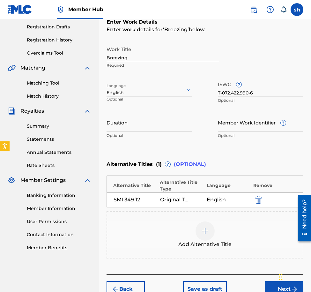
click at [207, 234] on img at bounding box center [206, 231] width 8 height 8
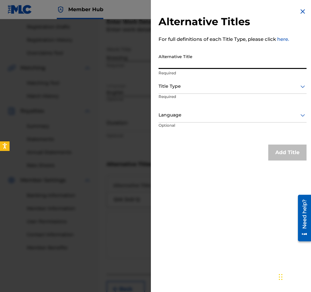
click at [179, 58] on input "Alternative Title" at bounding box center [233, 60] width 148 height 18
type input "SMI 349 26"
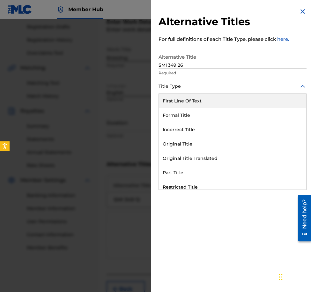
click at [179, 88] on div at bounding box center [233, 86] width 148 height 8
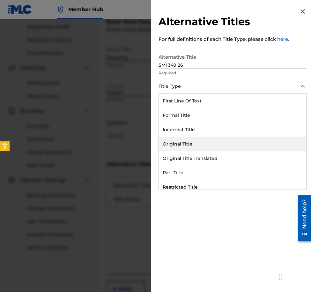
click at [177, 142] on div "Original Title" at bounding box center [233, 144] width 148 height 14
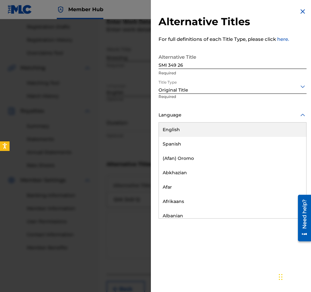
click at [179, 115] on div at bounding box center [233, 115] width 148 height 8
click at [176, 130] on div "English" at bounding box center [233, 130] width 148 height 14
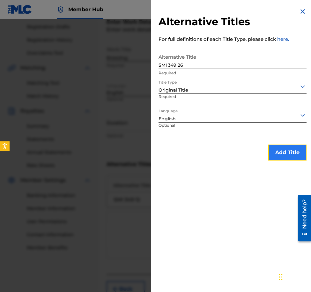
click at [229, 152] on button "Add Title" at bounding box center [288, 153] width 38 height 16
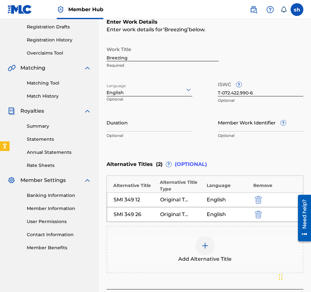
click at [207, 243] on img at bounding box center [206, 246] width 8 height 8
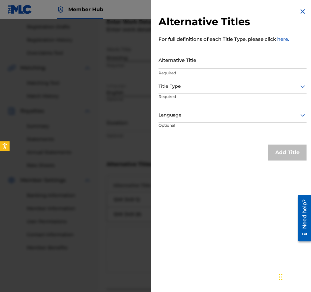
click at [169, 61] on input "Alternative Title" at bounding box center [233, 60] width 148 height 18
type input "SMI 349 40"
click at [190, 82] on div "Title Type" at bounding box center [233, 87] width 148 height 14
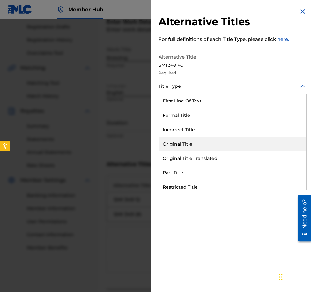
click at [176, 140] on div "Original Title" at bounding box center [233, 144] width 148 height 14
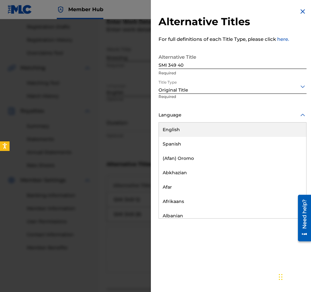
click at [185, 112] on div at bounding box center [233, 115] width 148 height 8
click at [177, 129] on div "English" at bounding box center [233, 130] width 148 height 14
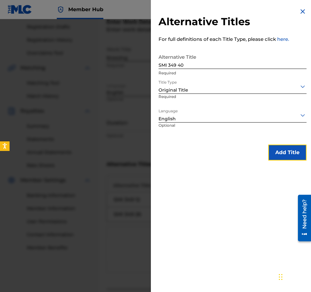
click at [229, 152] on button "Add Title" at bounding box center [288, 153] width 38 height 16
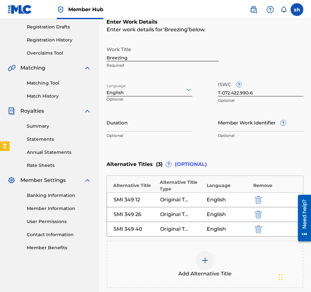
click at [204, 260] on img at bounding box center [206, 261] width 8 height 8
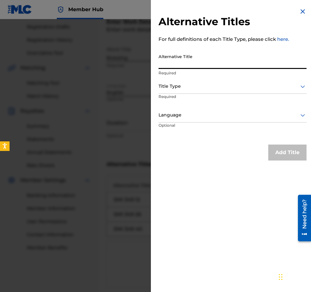
click at [190, 57] on input "Alternative Title" at bounding box center [233, 60] width 148 height 18
type input "SMI 349 54"
click at [165, 86] on div at bounding box center [233, 86] width 148 height 8
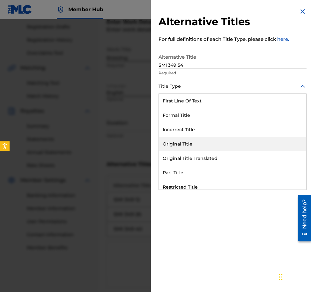
click at [171, 147] on div "Original Title" at bounding box center [233, 144] width 148 height 14
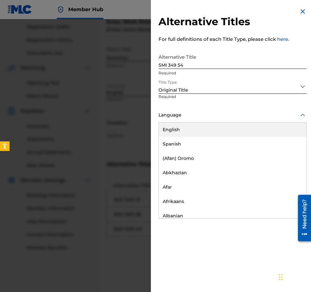
click at [177, 115] on div at bounding box center [233, 115] width 148 height 8
click at [178, 129] on div "English" at bounding box center [233, 130] width 148 height 14
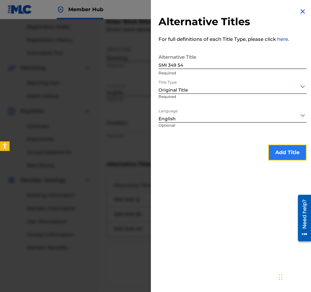
click at [229, 151] on button "Add Title" at bounding box center [288, 153] width 38 height 16
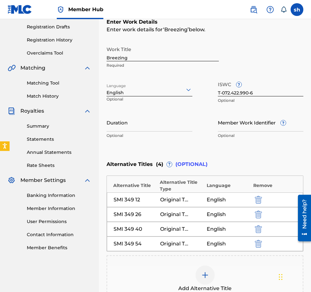
click at [205, 274] on img at bounding box center [206, 276] width 8 height 8
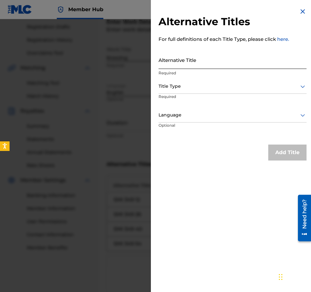
click at [164, 65] on input "Alternative Title" at bounding box center [233, 60] width 148 height 18
type input "SMI 349 68"
click at [174, 88] on div at bounding box center [233, 86] width 148 height 8
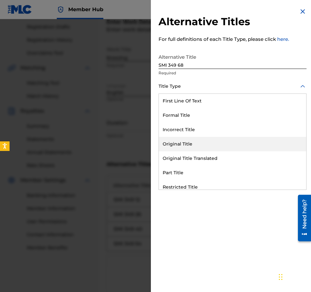
click at [180, 146] on div "Original Title" at bounding box center [233, 144] width 148 height 14
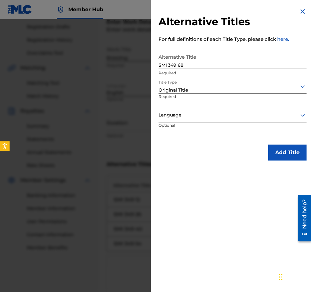
click at [173, 118] on div at bounding box center [233, 115] width 148 height 8
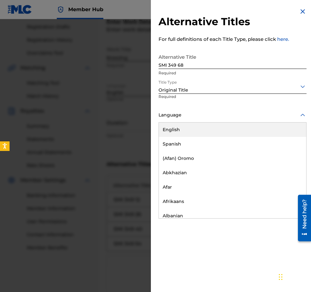
click at [172, 128] on div "English" at bounding box center [233, 130] width 148 height 14
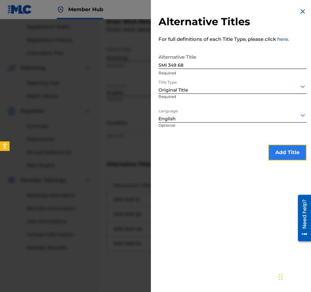
click at [229, 152] on button "Add Title" at bounding box center [288, 153] width 38 height 16
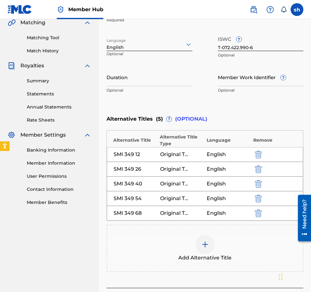
scroll to position [201, 0]
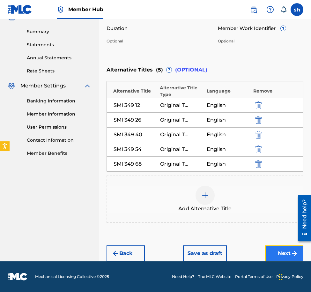
click at [229, 253] on button "Next" at bounding box center [284, 254] width 38 height 16
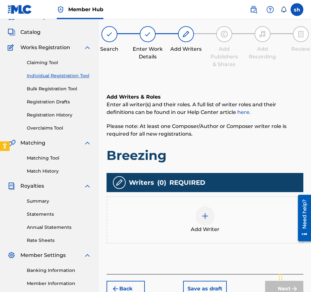
scroll to position [29, 0]
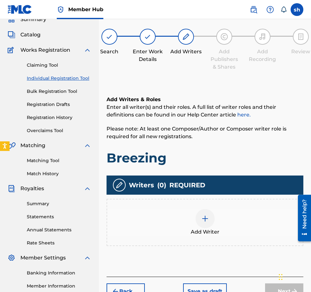
click at [214, 214] on div at bounding box center [205, 218] width 19 height 19
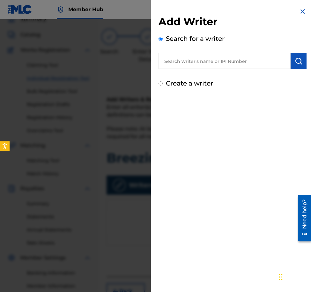
click at [204, 62] on input "text" at bounding box center [225, 61] width 132 height 16
paste input "T-072.422.990-6"
drag, startPoint x: 205, startPoint y: 62, endPoint x: 126, endPoint y: 60, distance: 79.5
click at [126, 61] on div "Add Writer Search for a writer T-072.422.990-6 Create a writer" at bounding box center [155, 155] width 311 height 273
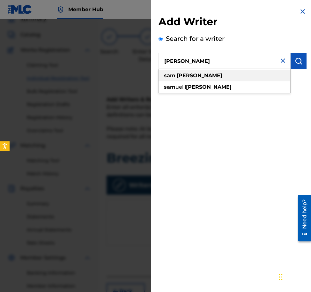
click at [174, 75] on strong "sam" at bounding box center [169, 76] width 11 height 6
type input "sam hyman"
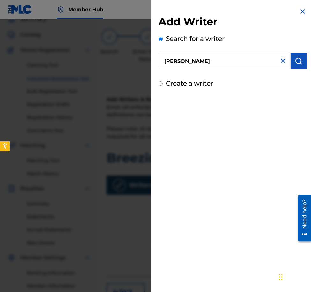
click at [161, 84] on input "Create a writer" at bounding box center [161, 83] width 4 height 4
radio input "false"
radio input "true"
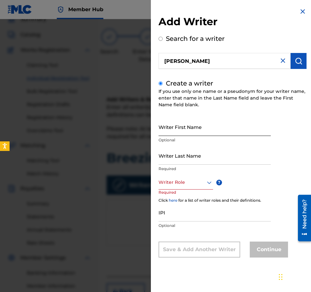
click at [179, 130] on input "Writer First Name" at bounding box center [215, 127] width 112 height 18
type input "Sam"
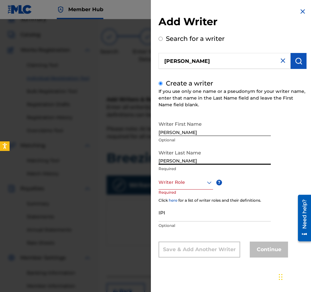
type input "Hyman"
click at [203, 182] on div at bounding box center [186, 183] width 55 height 8
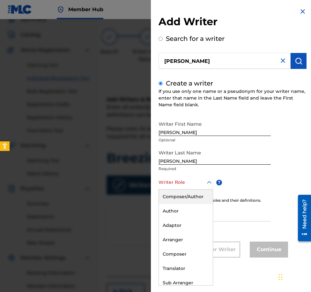
click at [183, 194] on div "Composer/Author" at bounding box center [186, 197] width 54 height 14
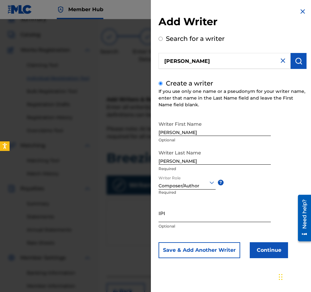
click at [166, 217] on input "IPI" at bounding box center [215, 213] width 112 height 18
click at [171, 217] on input "IPI" at bounding box center [215, 213] width 112 height 18
paste input "00357311275"
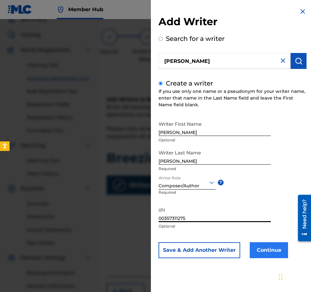
type input "00357311275"
click at [229, 253] on button "Continue" at bounding box center [269, 250] width 38 height 16
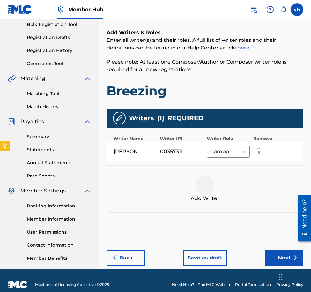
scroll to position [104, 0]
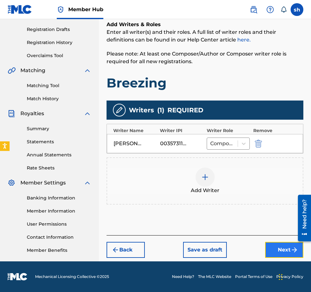
click at [229, 251] on button "Next" at bounding box center [284, 250] width 38 height 16
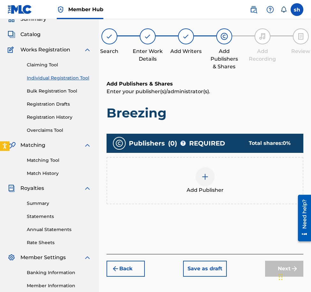
scroll to position [29, 0]
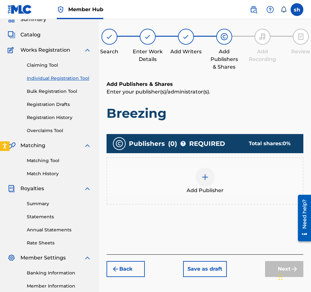
click at [203, 175] on img at bounding box center [206, 177] width 8 height 8
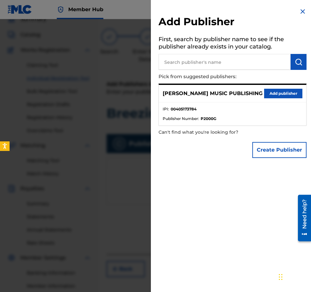
click at [229, 96] on p "SAMUEL HYMAN MUSIC PUBLISHING" at bounding box center [213, 94] width 100 height 8
click at [229, 89] on button "Add publisher" at bounding box center [283, 94] width 38 height 10
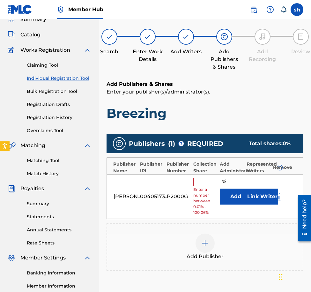
click at [206, 179] on input "text" at bounding box center [208, 182] width 29 height 8
type input "100"
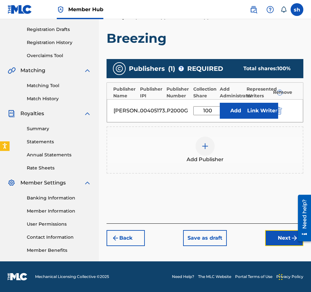
click at [229, 241] on button "Next" at bounding box center [284, 238] width 38 height 16
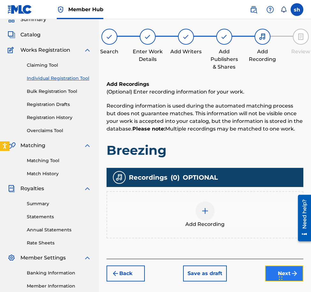
click at [229, 273] on button "Next" at bounding box center [284, 274] width 38 height 16
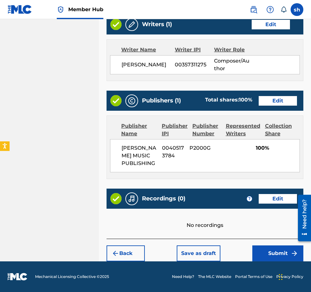
scroll to position [402, 0]
click at [229, 254] on button "Submit" at bounding box center [278, 254] width 51 height 16
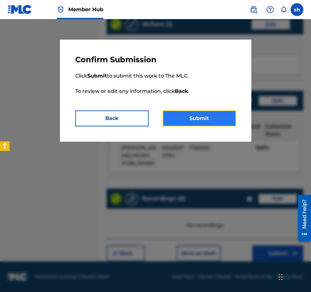
click at [203, 119] on button "Submit" at bounding box center [199, 119] width 73 height 16
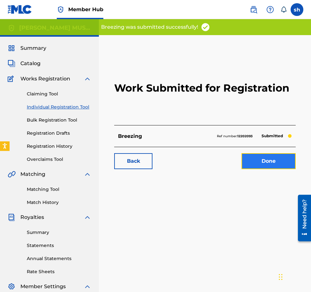
click at [229, 161] on link "Done" at bounding box center [269, 161] width 54 height 16
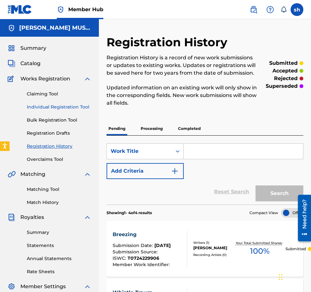
click at [42, 107] on link "Individual Registration Tool" at bounding box center [59, 107] width 65 height 7
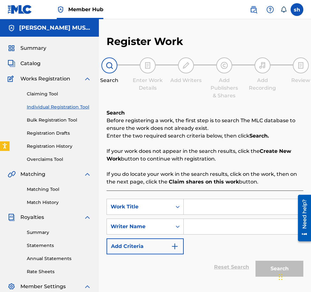
click at [193, 206] on input "Search Form" at bounding box center [243, 206] width 119 height 15
type input "Whistle Traum"
click at [192, 223] on input "Search Form" at bounding box center [243, 226] width 119 height 15
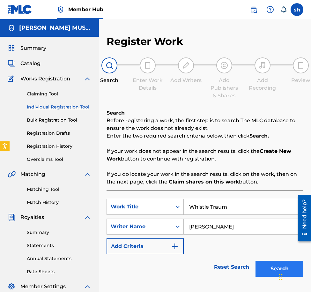
type input "Sam Hyman"
click at [229, 269] on button "Search" at bounding box center [280, 269] width 48 height 16
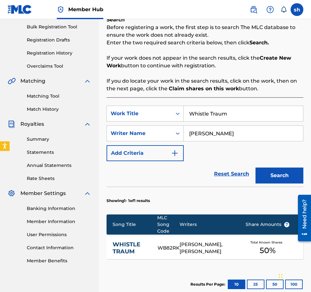
scroll to position [160, 0]
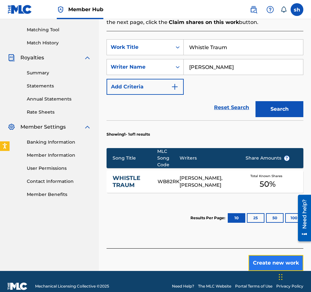
click at [229, 263] on button "Create new work" at bounding box center [276, 263] width 55 height 16
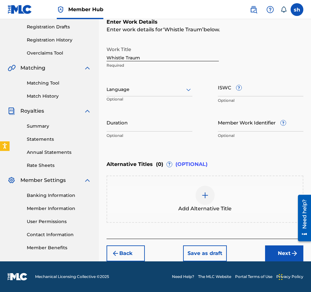
scroll to position [106, 0]
click at [132, 89] on div at bounding box center [150, 90] width 86 height 8
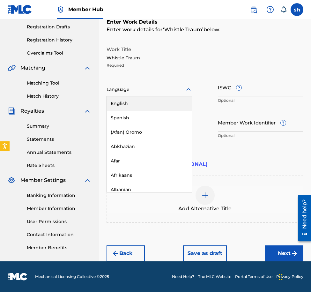
click at [130, 103] on div "English" at bounding box center [149, 103] width 85 height 14
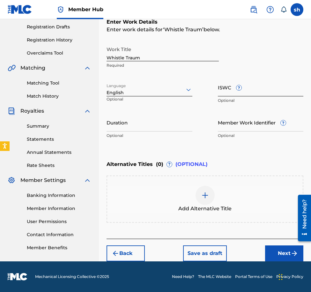
click at [229, 88] on input "ISWC ?" at bounding box center [261, 87] width 86 height 18
click at [229, 92] on input "ISWC ?" at bounding box center [261, 87] width 86 height 18
paste input "T-072.287.813-8"
type input "T-072.287.813-8"
click at [209, 192] on img at bounding box center [206, 196] width 8 height 8
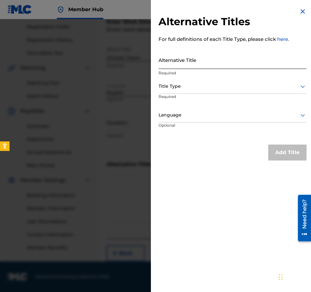
click at [165, 63] on input "Alternative Title" at bounding box center [233, 60] width 148 height 18
type input "SMI 344 1"
click at [181, 84] on div at bounding box center [233, 86] width 148 height 8
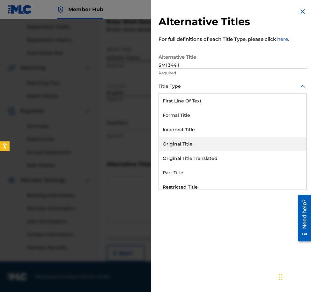
click at [184, 142] on div "Original Title" at bounding box center [233, 144] width 148 height 14
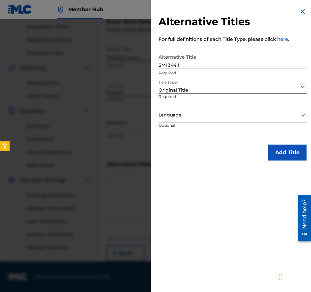
click at [194, 111] on div "Language" at bounding box center [233, 115] width 148 height 14
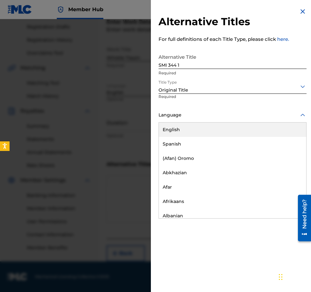
click at [184, 132] on div "English" at bounding box center [233, 130] width 148 height 14
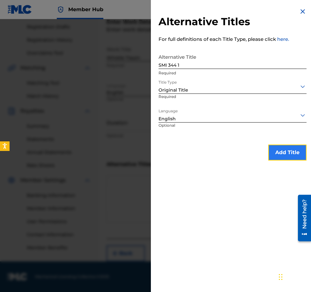
click at [229, 153] on button "Add Title" at bounding box center [288, 153] width 38 height 16
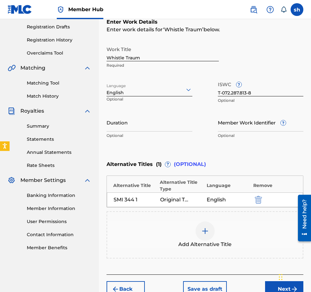
click at [211, 233] on div at bounding box center [205, 231] width 19 height 19
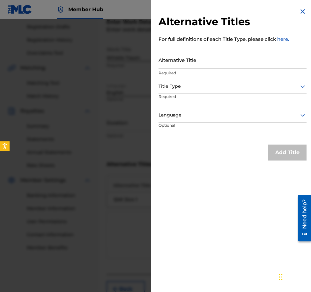
click at [170, 59] on input "Alternative Title" at bounding box center [233, 60] width 148 height 18
type input "SMI 344 16"
click at [183, 83] on div at bounding box center [233, 86] width 148 height 8
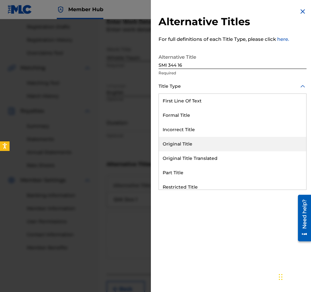
click at [177, 143] on div "Original Title" at bounding box center [233, 144] width 148 height 14
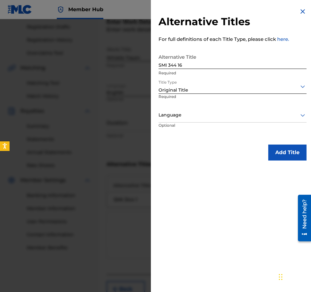
click at [179, 113] on div at bounding box center [233, 115] width 148 height 8
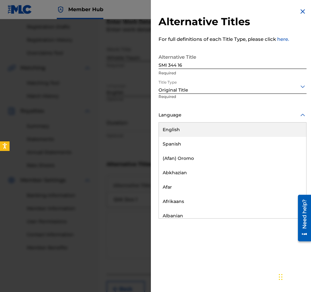
click at [179, 130] on div "English" at bounding box center [233, 130] width 148 height 14
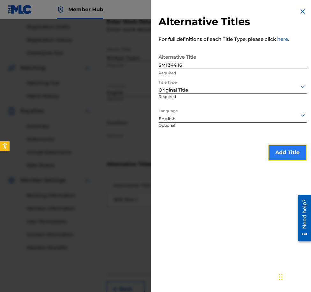
click at [229, 153] on button "Add Title" at bounding box center [288, 153] width 38 height 16
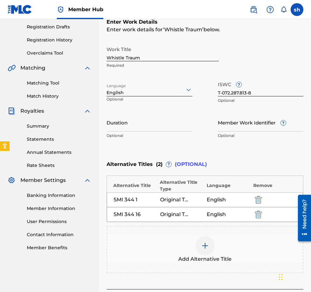
click at [206, 247] on img at bounding box center [206, 246] width 8 height 8
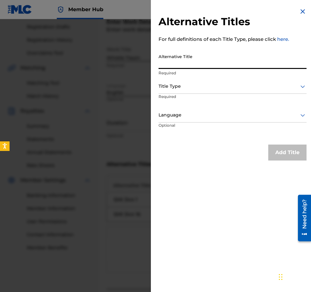
click at [163, 62] on input "Alternative Title" at bounding box center [233, 60] width 148 height 18
type input "SMI 344 31"
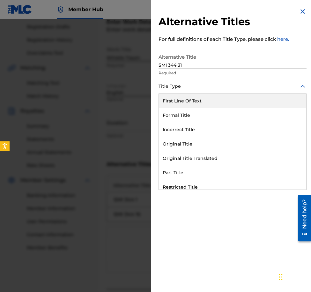
click at [177, 82] on div "Title Type" at bounding box center [233, 87] width 148 height 14
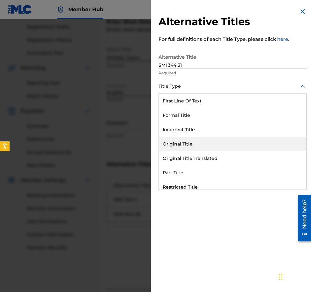
click at [178, 144] on div "Original Title" at bounding box center [233, 144] width 148 height 14
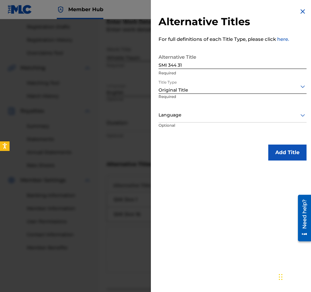
click at [186, 114] on div at bounding box center [233, 115] width 148 height 8
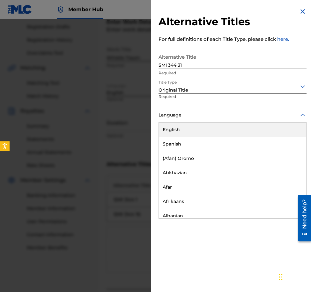
click at [181, 129] on div "English" at bounding box center [233, 130] width 148 height 14
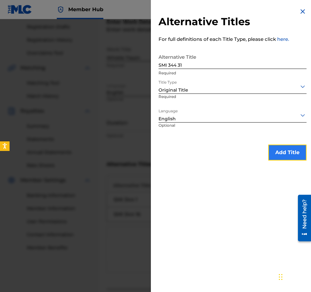
click at [229, 148] on button "Add Title" at bounding box center [288, 153] width 38 height 16
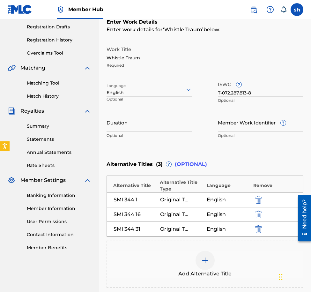
click at [203, 263] on img at bounding box center [206, 261] width 8 height 8
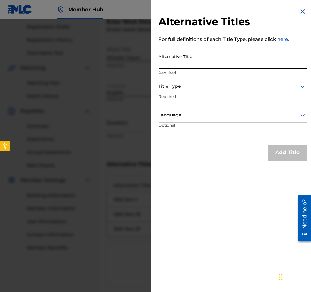
click at [180, 61] on input "Alternative Title" at bounding box center [233, 60] width 148 height 18
type input "SMI 344 46"
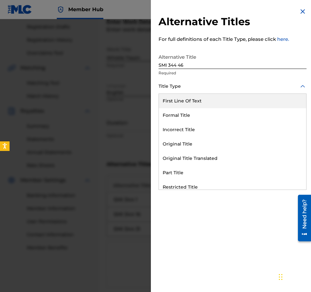
click at [168, 83] on div at bounding box center [233, 86] width 148 height 8
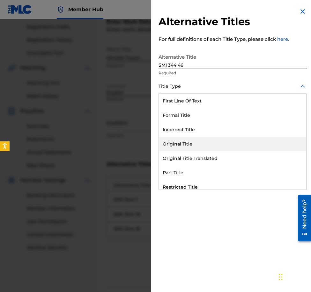
click at [178, 142] on div "Original Title" at bounding box center [233, 144] width 148 height 14
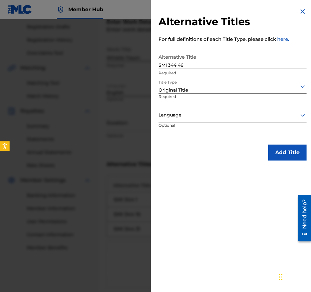
click at [179, 114] on div at bounding box center [233, 115] width 148 height 8
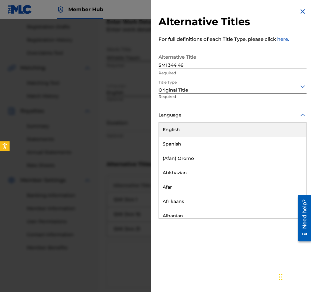
click at [172, 122] on div "Language" at bounding box center [233, 115] width 148 height 14
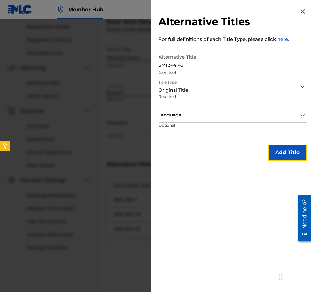
click at [229, 153] on button "Add Title" at bounding box center [288, 153] width 38 height 16
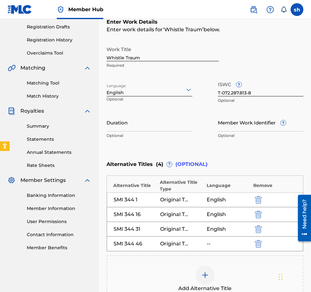
click at [203, 279] on img at bounding box center [206, 276] width 8 height 8
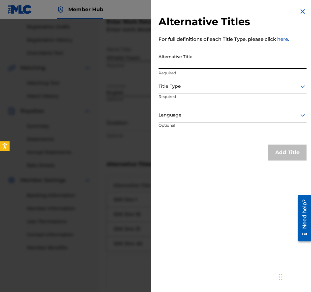
click at [174, 62] on input "Alternative Title" at bounding box center [233, 60] width 148 height 18
type input "SMI 344 61"
click at [190, 86] on div at bounding box center [233, 86] width 148 height 8
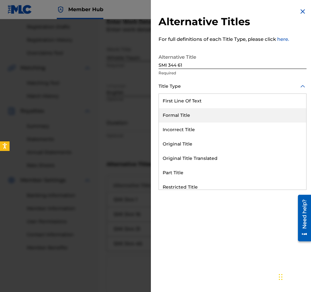
click at [186, 112] on div "Formal Title" at bounding box center [233, 115] width 148 height 14
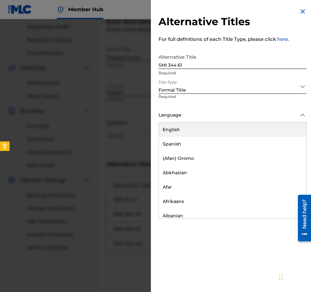
click at [207, 113] on div at bounding box center [233, 115] width 148 height 8
click at [178, 132] on div "English" at bounding box center [233, 130] width 148 height 14
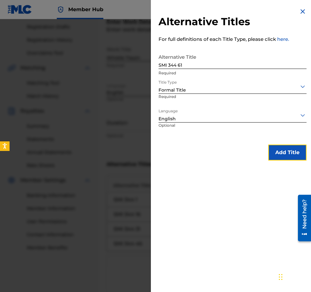
click at [229, 154] on button "Add Title" at bounding box center [288, 153] width 38 height 16
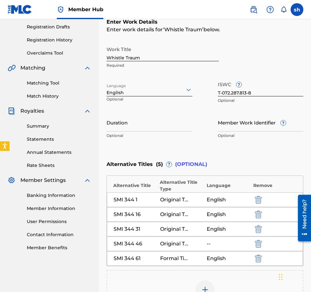
scroll to position [201, 0]
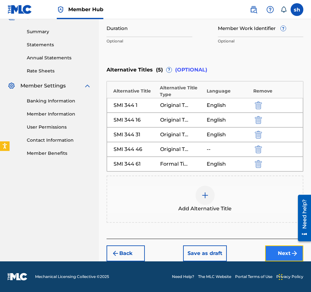
click at [229, 254] on button "Next" at bounding box center [284, 254] width 38 height 16
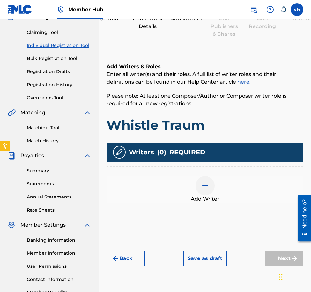
scroll to position [104, 0]
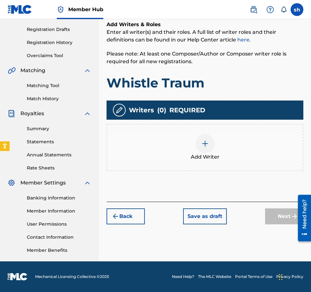
click at [211, 147] on div at bounding box center [205, 143] width 19 height 19
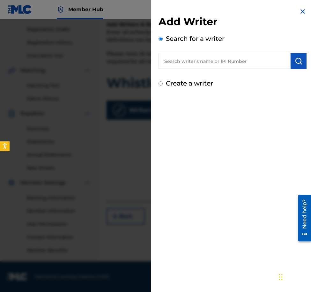
click at [193, 60] on input "text" at bounding box center [225, 61] width 132 height 16
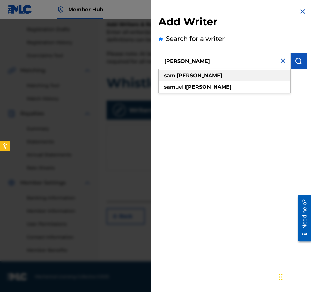
click at [183, 74] on strong "[PERSON_NAME]" at bounding box center [200, 76] width 46 height 6
type input "sam hyman"
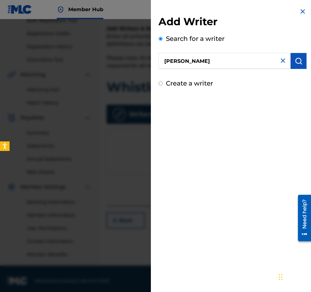
scroll to position [72, 0]
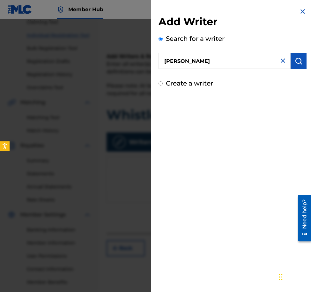
click at [161, 84] on input "Create a writer" at bounding box center [161, 83] width 4 height 4
radio input "false"
radio input "true"
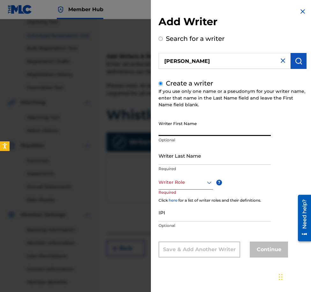
click at [169, 129] on input "Writer First Name" at bounding box center [215, 127] width 112 height 18
type input "Sam"
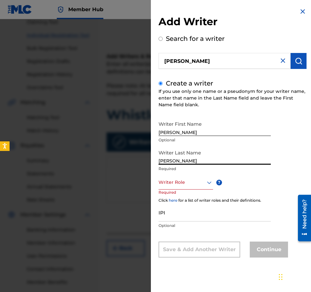
type input "Hyman"
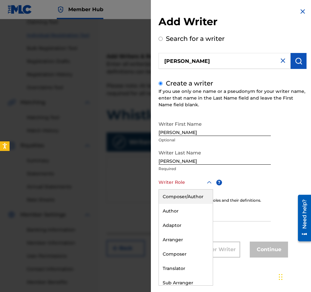
click at [210, 183] on icon at bounding box center [210, 183] width 8 height 8
click at [181, 198] on div "Composer/Author" at bounding box center [186, 197] width 54 height 14
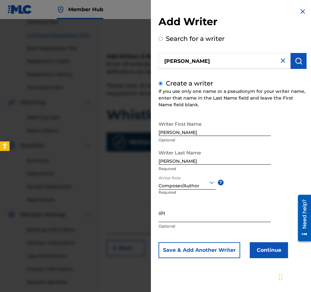
click at [168, 216] on input "IPI" at bounding box center [215, 213] width 112 height 18
paste input "T-072.287.813-8"
type input "T-072.287.813-8"
click at [169, 216] on input "IPI" at bounding box center [215, 213] width 112 height 18
paste input "00357311275"
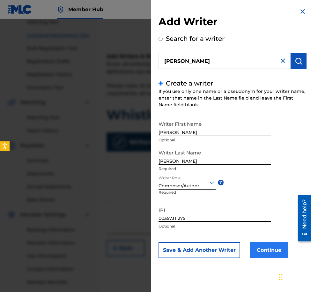
type input "00357311275"
click at [229, 249] on button "Continue" at bounding box center [269, 250] width 38 height 16
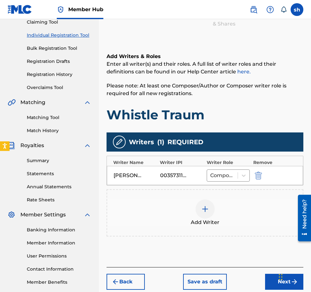
click at [229, 282] on div "Chat Widget" at bounding box center [293, 276] width 32 height 31
click at [229, 283] on div "Chat Widget" at bounding box center [293, 276] width 32 height 31
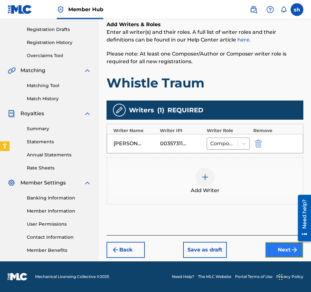
click at [229, 252] on button "Next" at bounding box center [284, 250] width 38 height 16
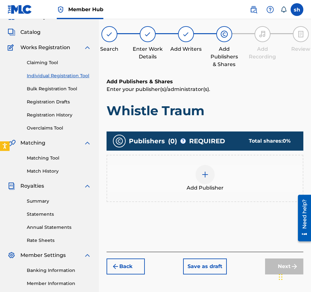
scroll to position [29, 0]
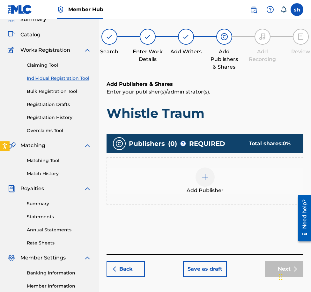
click at [206, 174] on img at bounding box center [206, 177] width 8 height 8
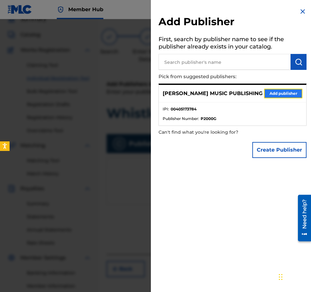
click at [229, 93] on button "Add publisher" at bounding box center [283, 94] width 38 height 10
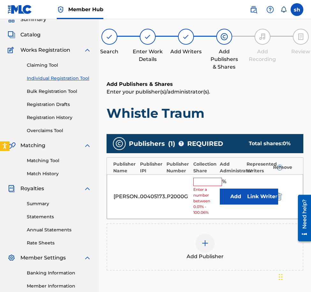
click at [212, 182] on input "text" at bounding box center [208, 182] width 29 height 8
type input "100"
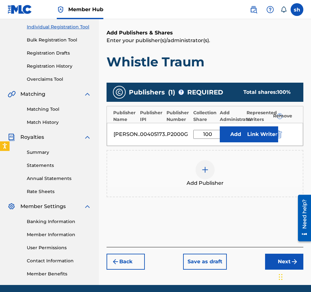
scroll to position [104, 0]
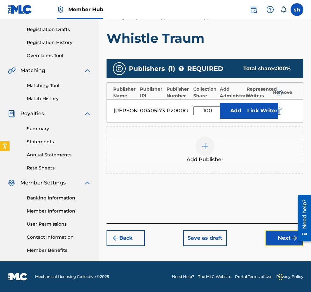
click at [229, 238] on button "Next" at bounding box center [284, 238] width 38 height 16
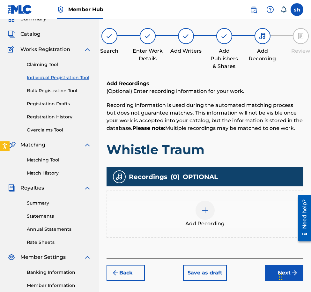
scroll to position [29, 0]
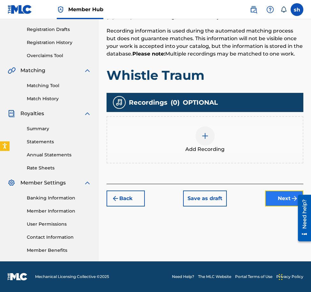
click at [229, 196] on button "Next" at bounding box center [284, 199] width 38 height 16
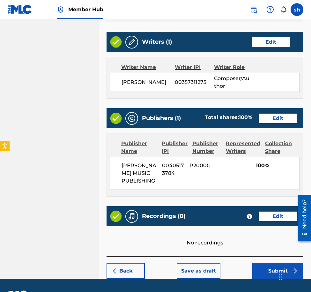
scroll to position [394, 0]
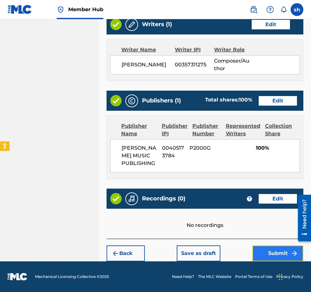
click at [229, 253] on button "Submit" at bounding box center [278, 254] width 51 height 16
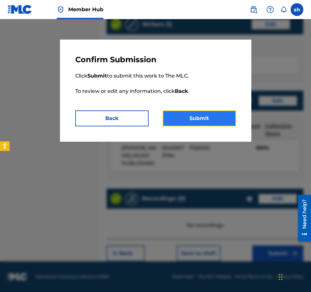
click at [207, 123] on button "Submit" at bounding box center [199, 119] width 73 height 16
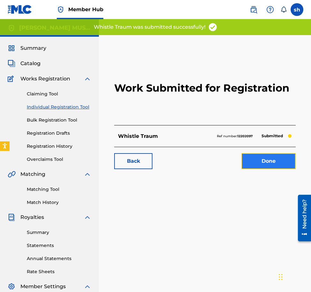
click at [229, 162] on link "Done" at bounding box center [269, 161] width 54 height 16
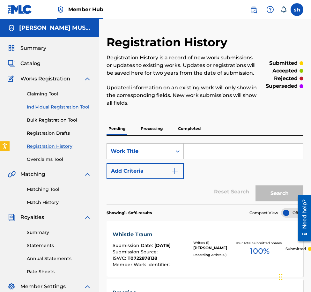
click at [45, 106] on link "Individual Registration Tool" at bounding box center [59, 107] width 65 height 7
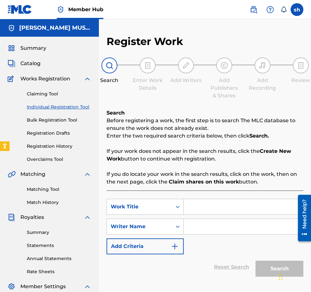
click at [198, 211] on input "Search Form" at bounding box center [243, 206] width 119 height 15
type input "Endless Summer"
click at [209, 223] on input "Search Form" at bounding box center [243, 226] width 119 height 15
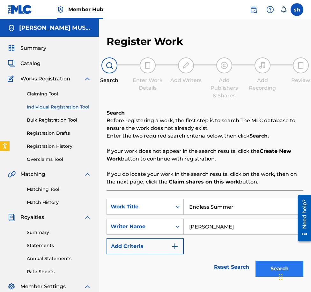
type input "Sam Hyman"
click at [229, 272] on button "Search" at bounding box center [280, 269] width 48 height 16
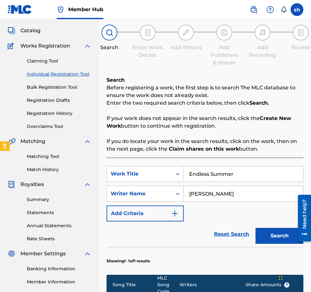
scroll to position [160, 0]
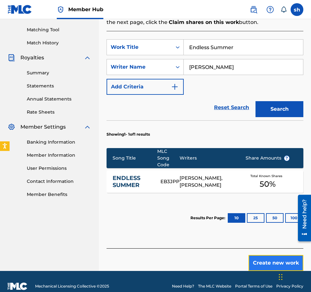
click at [229, 261] on button "Create new work" at bounding box center [276, 263] width 55 height 16
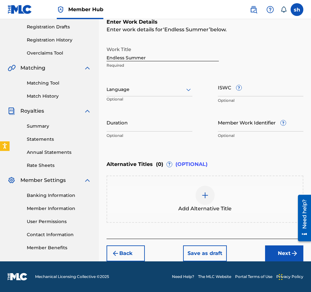
scroll to position [106, 0]
click at [205, 195] on img at bounding box center [206, 196] width 8 height 8
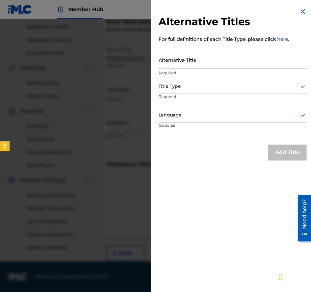
click at [172, 61] on input "Alternative Title" at bounding box center [233, 60] width 148 height 18
type input "SMI 355 1"
click at [180, 87] on div at bounding box center [233, 86] width 148 height 8
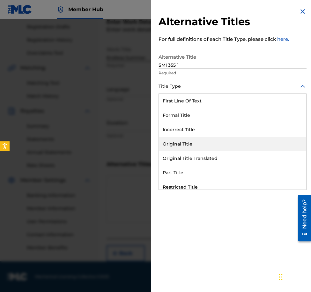
click at [178, 145] on div "Original Title" at bounding box center [233, 144] width 148 height 14
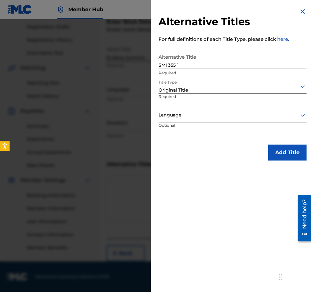
click at [183, 114] on div at bounding box center [233, 115] width 148 height 8
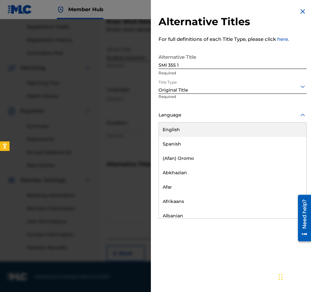
click at [182, 126] on div "English" at bounding box center [233, 130] width 148 height 14
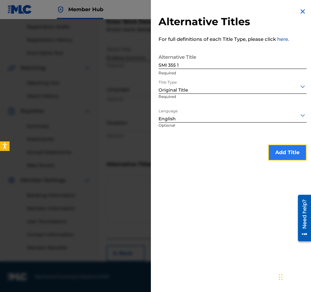
click at [229, 155] on button "Add Title" at bounding box center [288, 153] width 38 height 16
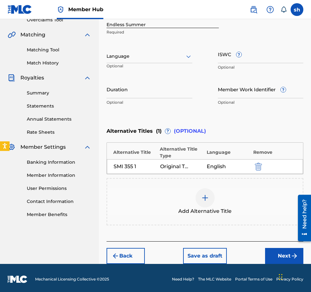
scroll to position [142, 0]
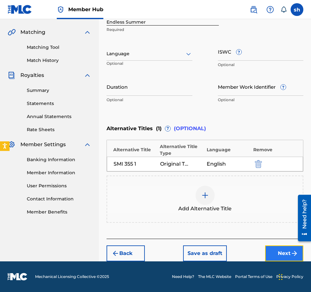
click at [229, 255] on button "Next" at bounding box center [284, 254] width 38 height 16
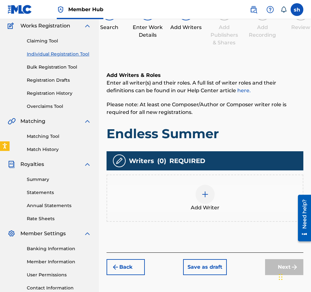
scroll to position [104, 0]
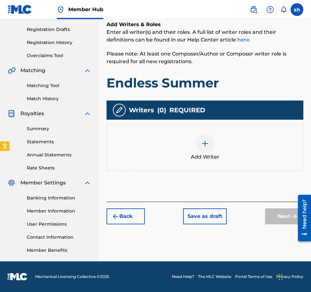
click at [205, 140] on img at bounding box center [206, 144] width 8 height 8
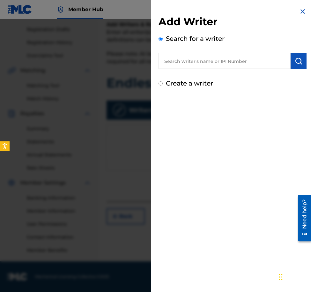
click at [186, 62] on input "text" at bounding box center [225, 61] width 132 height 16
paste input "00357311275"
type input "00357311275"
click at [229, 12] on img at bounding box center [303, 12] width 8 height 8
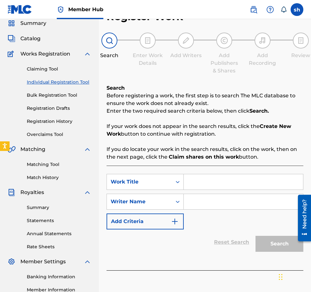
scroll to position [64, 0]
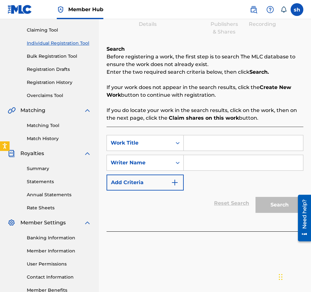
click at [205, 144] on input "Search Form" at bounding box center [243, 142] width 119 height 15
type input "Endless Summer"
click at [218, 164] on input "Search Form" at bounding box center [243, 162] width 119 height 15
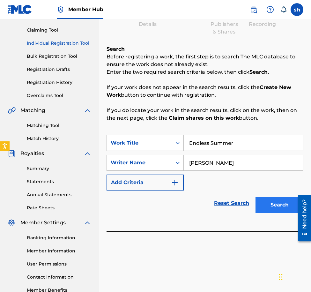
type input "Sam Hyman"
click at [229, 206] on button "Search" at bounding box center [280, 205] width 48 height 16
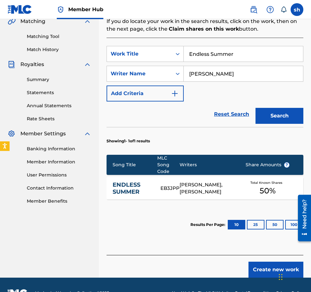
scroll to position [160, 0]
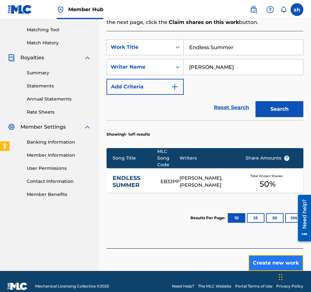
click at [229, 261] on button "Create new work" at bounding box center [276, 263] width 55 height 16
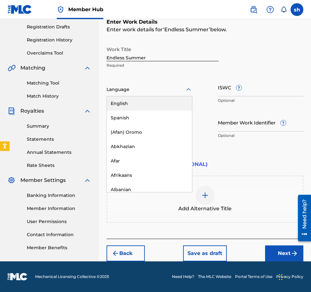
click at [130, 87] on div at bounding box center [150, 90] width 86 height 8
click at [123, 103] on div "English" at bounding box center [149, 103] width 85 height 14
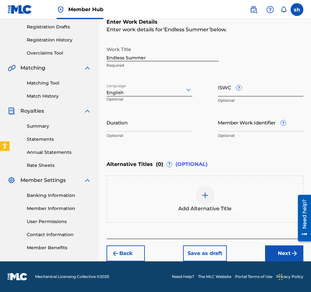
click at [229, 92] on input "ISWC ?" at bounding box center [261, 87] width 86 height 18
paste input "T-072.479.374-1"
type input "T-072.479.374-1"
click at [205, 196] on img at bounding box center [206, 196] width 8 height 8
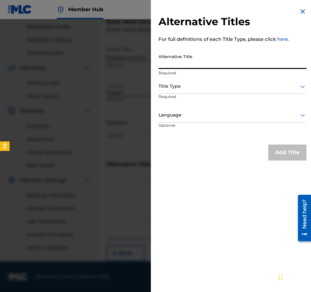
click at [173, 61] on input "Alternative Title" at bounding box center [233, 60] width 148 height 18
type input "SMI355 1"
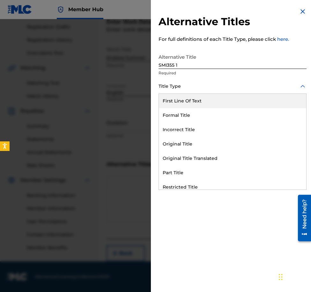
click at [182, 83] on div at bounding box center [233, 86] width 148 height 8
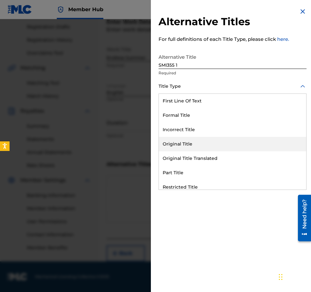
click at [175, 142] on div "Original Title" at bounding box center [233, 144] width 148 height 14
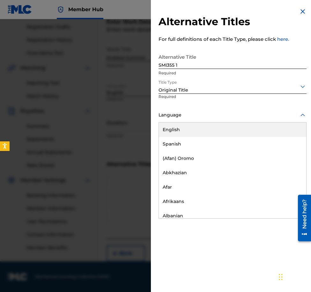
click at [175, 115] on div at bounding box center [233, 115] width 148 height 8
click at [172, 130] on div "English" at bounding box center [233, 130] width 148 height 14
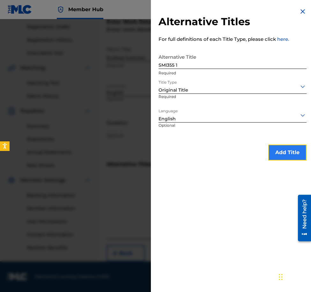
click at [229, 152] on button "Add Title" at bounding box center [288, 153] width 38 height 16
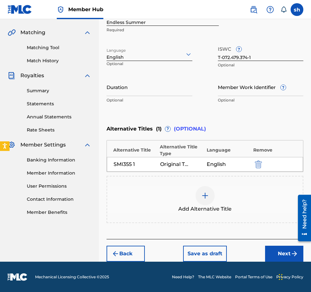
scroll to position [142, 0]
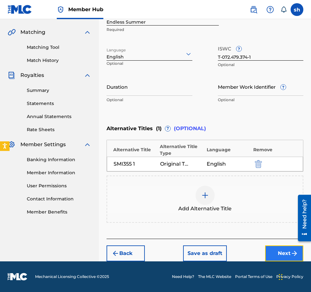
click at [229, 254] on button "Next" at bounding box center [284, 254] width 38 height 16
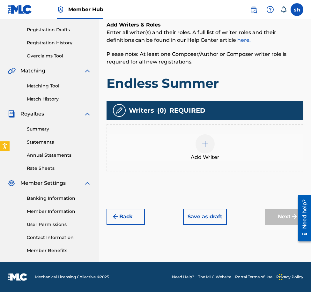
scroll to position [104, 0]
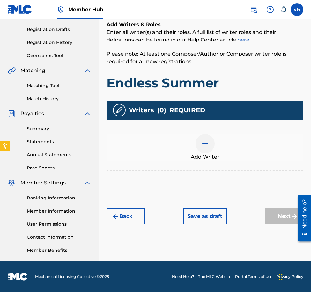
click at [201, 137] on div at bounding box center [205, 143] width 19 height 19
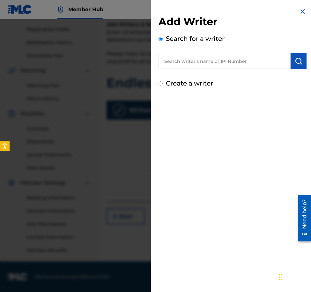
click at [162, 83] on input "Create a writer" at bounding box center [161, 83] width 4 height 4
radio input "false"
radio input "true"
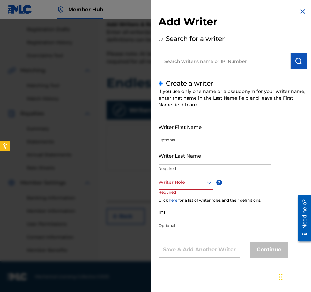
click at [169, 126] on input "Writer First Name" at bounding box center [215, 127] width 112 height 18
type input "Sam"
click at [184, 156] on input "Writer Last Name" at bounding box center [215, 156] width 112 height 18
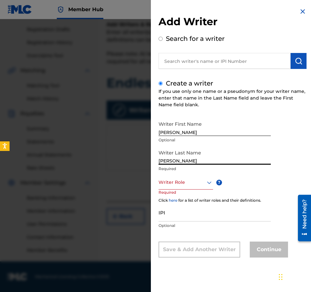
type input "Hyman"
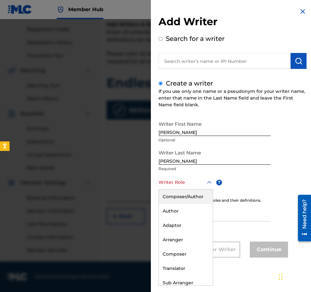
click at [205, 184] on div at bounding box center [186, 183] width 55 height 8
click at [195, 194] on div "Composer/Author" at bounding box center [186, 197] width 54 height 14
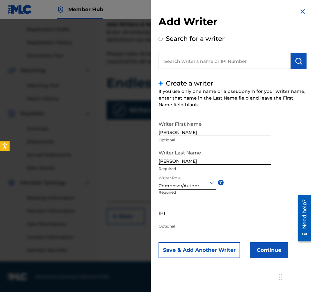
click at [168, 213] on input "IPI" at bounding box center [215, 213] width 112 height 18
paste input "00357311275"
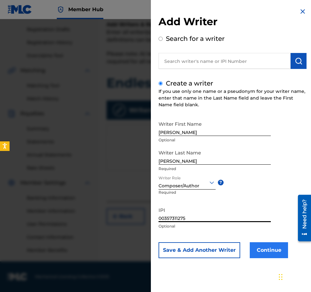
type input "00357311275"
click at [229, 254] on button "Continue" at bounding box center [269, 250] width 38 height 16
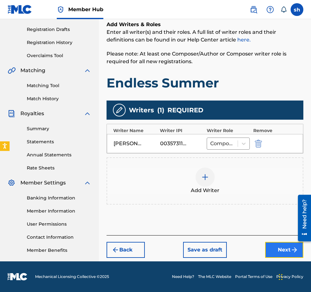
click at [229, 244] on button "Next" at bounding box center [284, 250] width 38 height 16
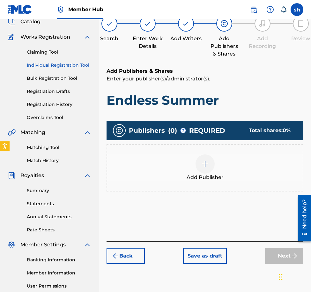
scroll to position [29, 0]
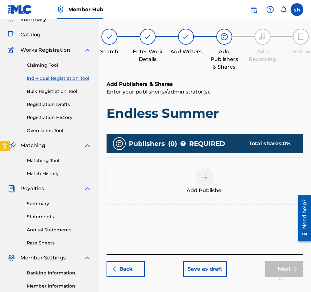
click at [203, 181] on div at bounding box center [205, 177] width 19 height 19
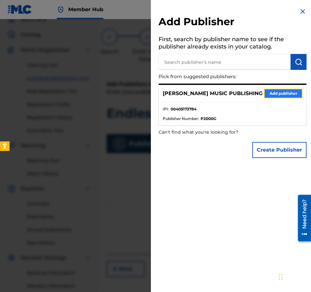
click at [229, 92] on button "Add publisher" at bounding box center [283, 94] width 38 height 10
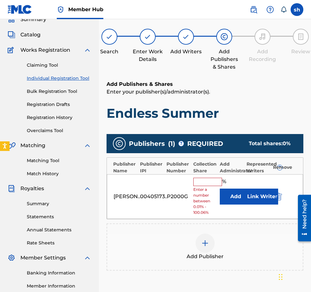
click at [207, 181] on input "text" at bounding box center [208, 182] width 29 height 8
type input "100"
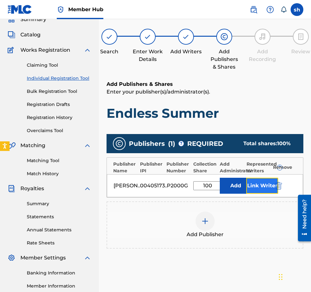
click at [229, 185] on button "Link Writer" at bounding box center [263, 186] width 32 height 16
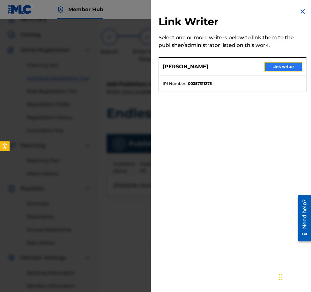
click at [229, 66] on button "Link writer" at bounding box center [283, 67] width 38 height 10
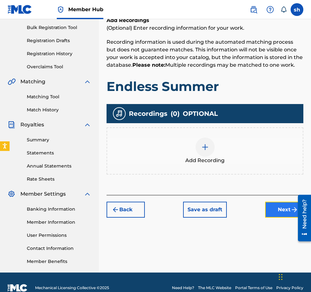
click at [229, 211] on button "Next" at bounding box center [284, 210] width 38 height 16
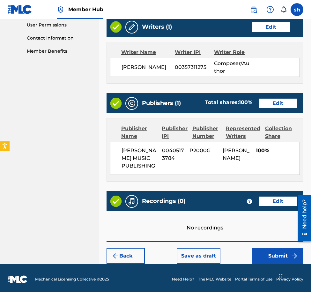
scroll to position [313, 0]
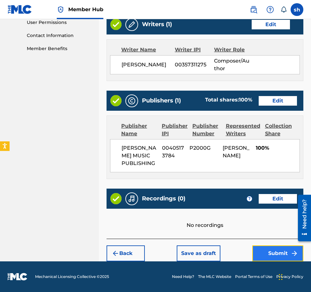
click at [229, 253] on button "Submit" at bounding box center [278, 254] width 51 height 16
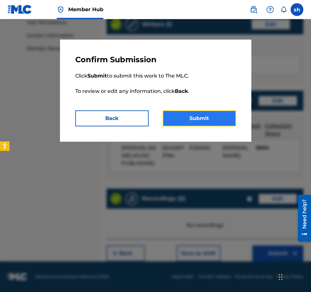
click at [204, 114] on button "Submit" at bounding box center [199, 119] width 73 height 16
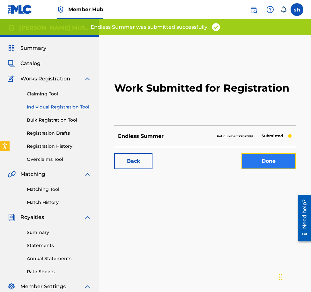
click at [229, 159] on link "Done" at bounding box center [269, 161] width 54 height 16
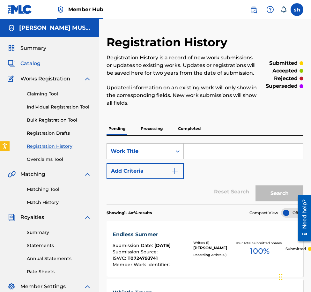
click at [34, 61] on span "Catalog" at bounding box center [30, 64] width 20 height 8
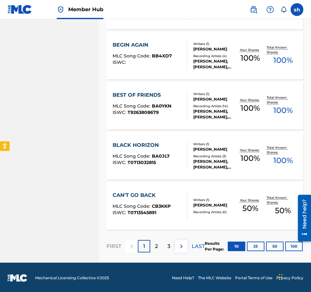
scroll to position [439, 0]
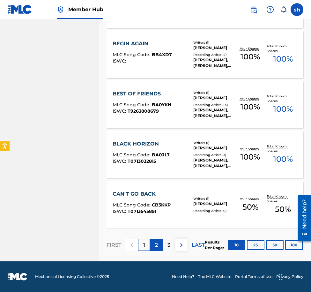
click at [160, 246] on div "2" at bounding box center [156, 245] width 12 height 12
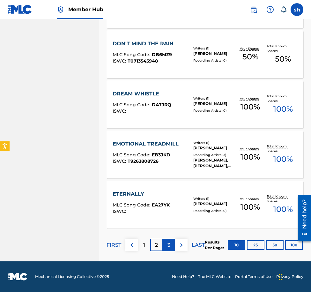
click at [172, 246] on div "3" at bounding box center [169, 245] width 12 height 12
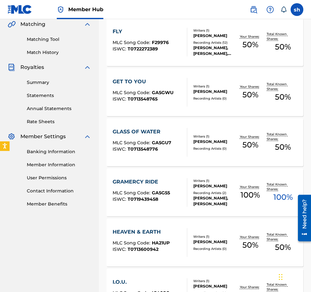
scroll to position [119, 0]
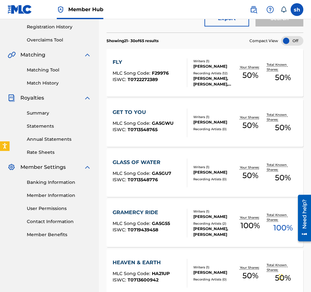
click at [221, 72] on div "Recording Artists ( 12 )" at bounding box center [214, 73] width 41 height 5
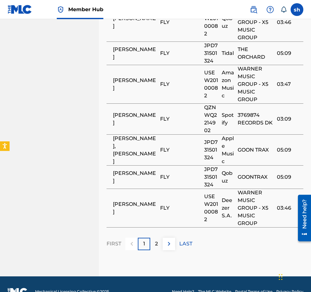
scroll to position [573, 0]
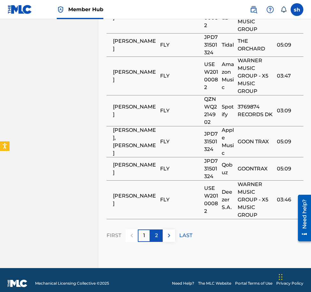
click at [158, 232] on p "2" at bounding box center [156, 236] width 3 height 8
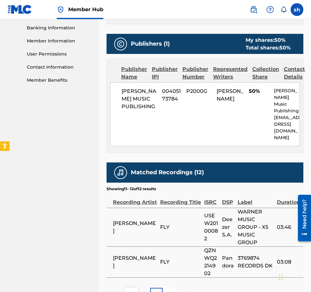
scroll to position [333, 0]
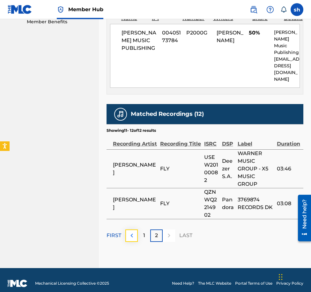
click at [133, 232] on img at bounding box center [132, 236] width 8 height 8
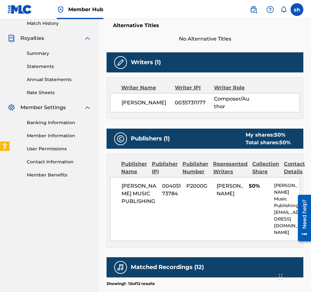
scroll to position [141, 0]
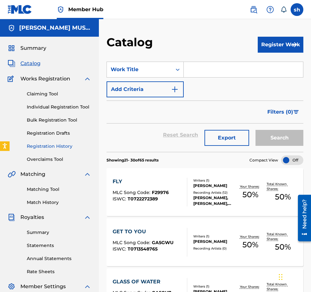
click at [59, 147] on link "Registration History" at bounding box center [59, 146] width 65 height 7
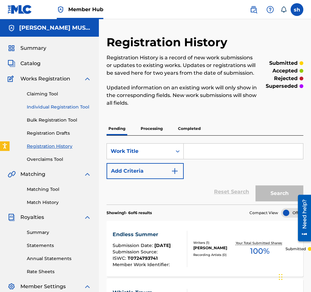
click at [53, 106] on link "Individual Registration Tool" at bounding box center [59, 107] width 65 height 7
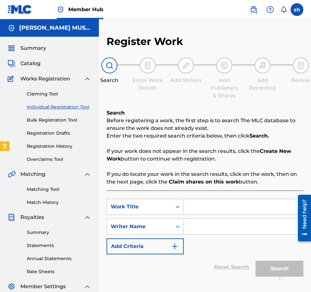
click at [205, 207] on input "Search Form" at bounding box center [243, 206] width 119 height 15
click at [223, 210] on input "Fly" at bounding box center [243, 206] width 119 height 15
type input "Fly"
click at [212, 225] on input "Search Form" at bounding box center [243, 226] width 119 height 15
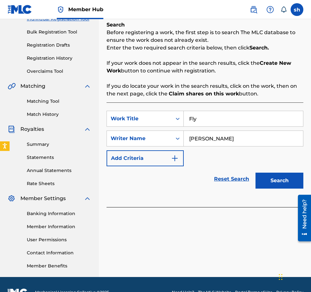
scroll to position [96, 0]
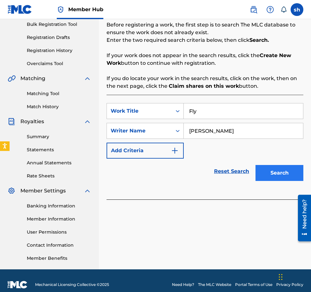
type input "Sam Hyman"
click at [229, 173] on button "Search" at bounding box center [280, 173] width 48 height 16
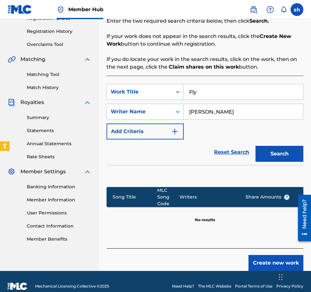
scroll to position [125, 0]
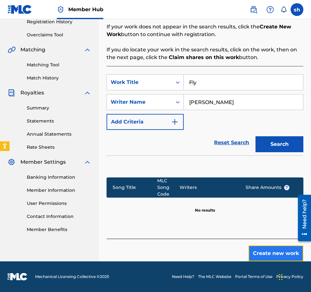
click at [229, 249] on button "Create new work" at bounding box center [276, 254] width 55 height 16
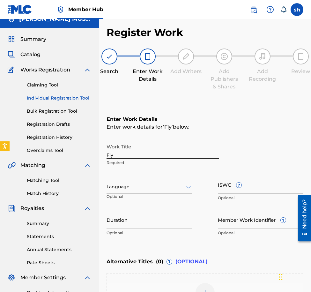
scroll to position [0, 0]
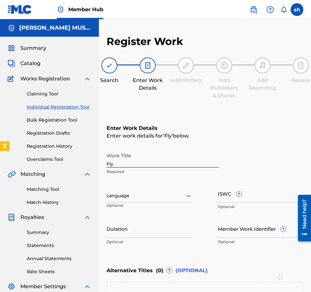
click at [229, 195] on span "?" at bounding box center [239, 194] width 5 height 5
click at [229, 195] on input "ISWC ?" at bounding box center [261, 194] width 86 height 18
click at [229, 177] on div "Work Title Fly Required" at bounding box center [205, 163] width 197 height 29
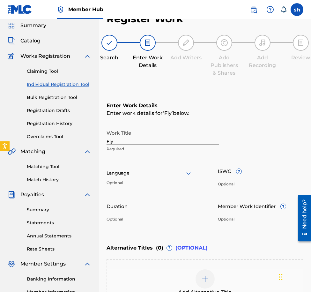
scroll to position [32, 0]
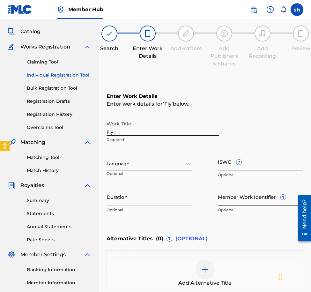
click at [229, 201] on input "Member Work Identifier ?" at bounding box center [261, 197] width 86 height 18
click at [128, 167] on div at bounding box center [150, 164] width 86 height 8
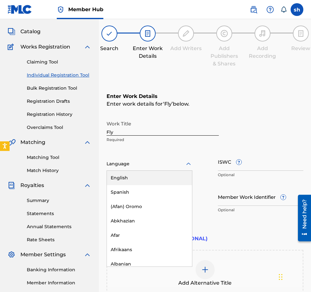
click at [124, 179] on div "English" at bounding box center [149, 178] width 85 height 14
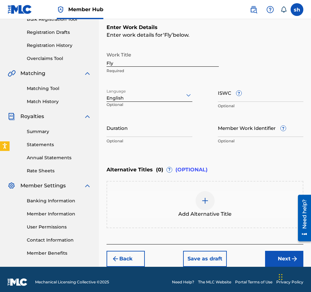
scroll to position [106, 0]
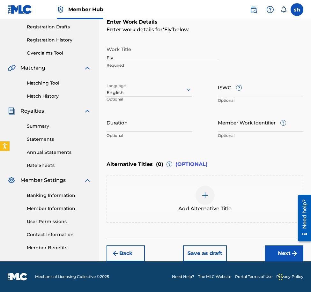
click at [205, 195] on img at bounding box center [206, 196] width 8 height 8
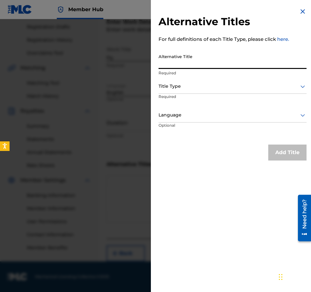
click at [178, 63] on input "Alternative Title" at bounding box center [233, 60] width 148 height 18
type input "BMI Work # 27280952"
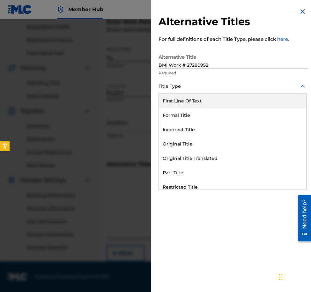
click at [177, 85] on div at bounding box center [233, 86] width 148 height 8
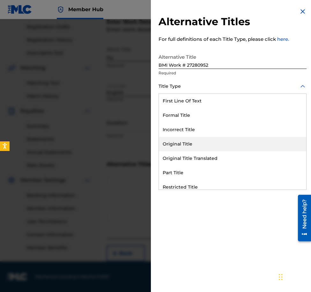
click at [177, 143] on div "Original Title" at bounding box center [233, 144] width 148 height 14
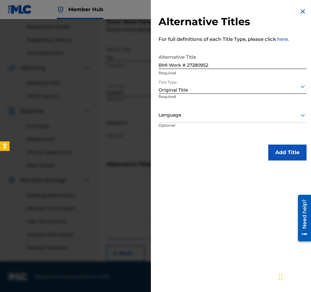
drag, startPoint x: 173, startPoint y: 115, endPoint x: 180, endPoint y: 115, distance: 6.7
click at [173, 115] on div at bounding box center [233, 115] width 148 height 8
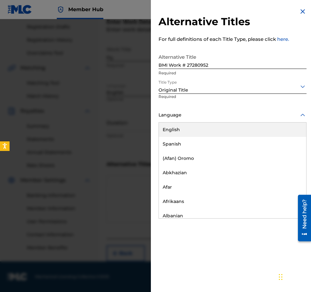
click at [189, 132] on div "English" at bounding box center [233, 130] width 148 height 14
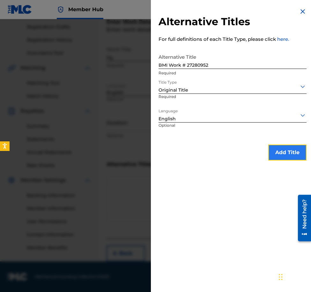
click at [229, 158] on button "Add Title" at bounding box center [288, 153] width 38 height 16
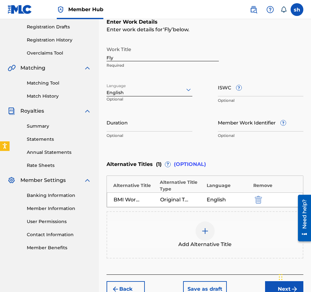
scroll to position [138, 0]
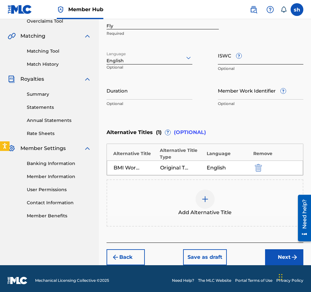
click at [229, 60] on input "ISWC ?" at bounding box center [261, 55] width 86 height 18
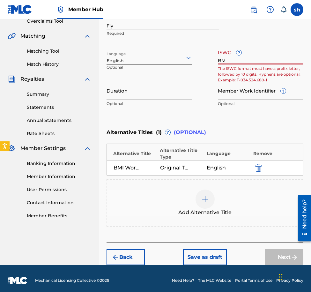
type input "B"
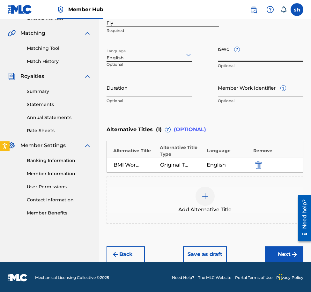
scroll to position [142, 0]
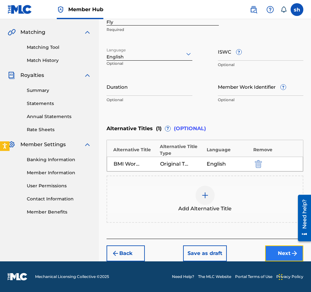
click at [229, 254] on button "Next" at bounding box center [284, 254] width 38 height 16
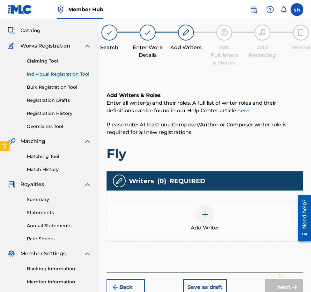
scroll to position [29, 0]
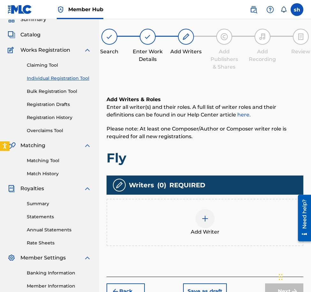
drag, startPoint x: 204, startPoint y: 213, endPoint x: 208, endPoint y: 209, distance: 5.2
click at [208, 209] on div "Add Writer" at bounding box center [205, 222] width 197 height 47
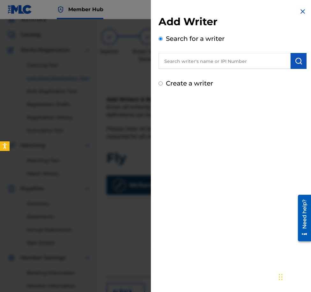
click at [229, 63] on input "text" at bounding box center [225, 61] width 132 height 16
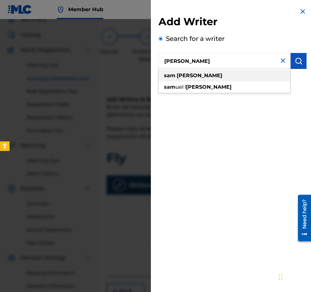
click at [183, 73] on strong "[PERSON_NAME]" at bounding box center [200, 76] width 46 height 6
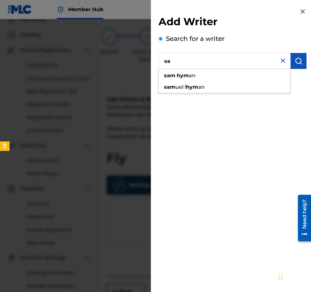
type input "s"
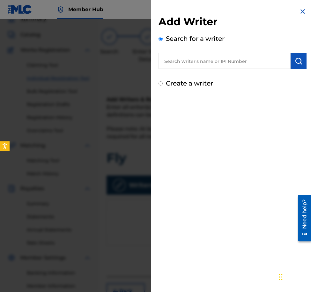
type input "s"
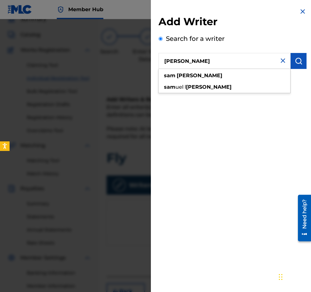
type input "Sam Hyman"
click at [229, 126] on div "Add Writer Search for a writer Sam Hyman sam hyman sam uel l hyman Create a wri…" at bounding box center [233, 146] width 164 height 292
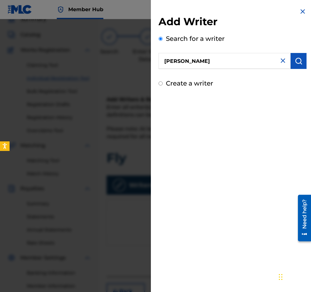
click at [160, 85] on input "Create a writer" at bounding box center [161, 83] width 4 height 4
radio input "false"
radio input "true"
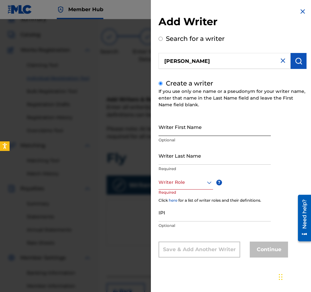
click at [183, 133] on input "Writer First Name" at bounding box center [215, 127] width 112 height 18
type input "Sam"
click at [184, 153] on input "Writer Last Name" at bounding box center [215, 156] width 112 height 18
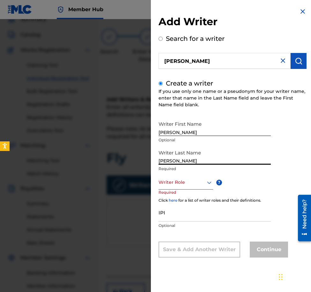
type input "Hyman"
click at [206, 185] on icon at bounding box center [210, 183] width 8 height 8
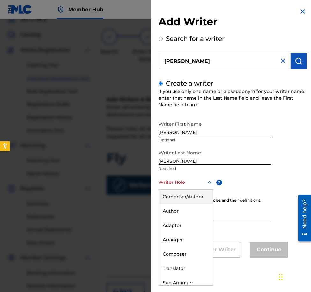
click at [187, 192] on div "Composer/Author" at bounding box center [186, 197] width 54 height 14
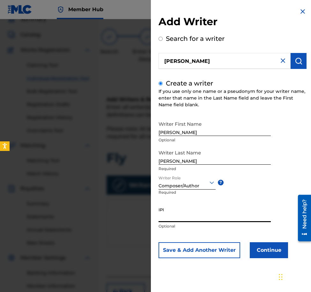
click at [170, 219] on input "IPI" at bounding box center [215, 213] width 112 height 18
click at [165, 215] on input "IPI" at bounding box center [215, 213] width 112 height 18
paste input "00357311275"
type input "00357311275"
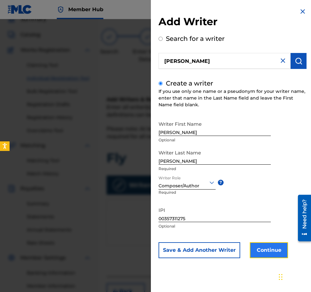
click at [229, 254] on button "Continue" at bounding box center [269, 250] width 38 height 16
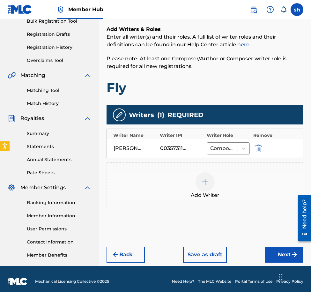
scroll to position [104, 0]
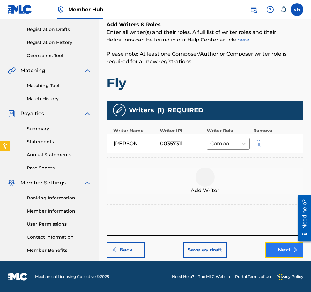
click at [229, 251] on button "Next" at bounding box center [284, 250] width 38 height 16
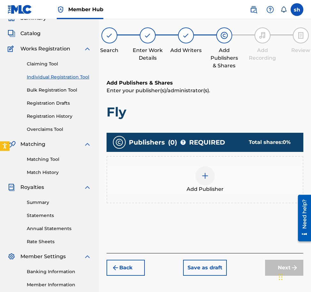
scroll to position [29, 0]
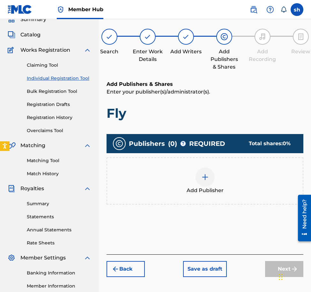
click at [205, 181] on div at bounding box center [205, 177] width 19 height 19
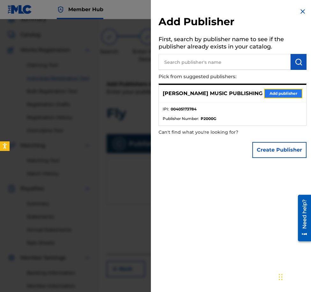
click at [229, 92] on button "Add publisher" at bounding box center [283, 94] width 38 height 10
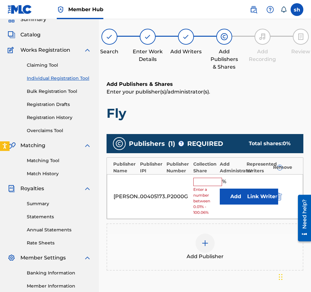
click at [211, 181] on input "text" at bounding box center [208, 182] width 29 height 8
type input "100"
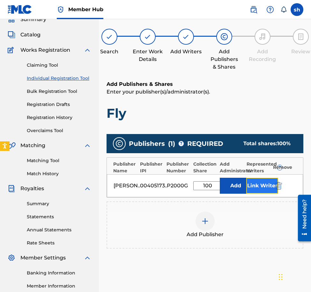
click at [229, 186] on button "Link Writer" at bounding box center [263, 186] width 32 height 16
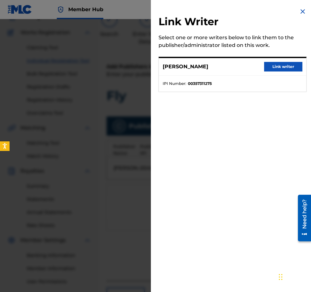
scroll to position [0, 0]
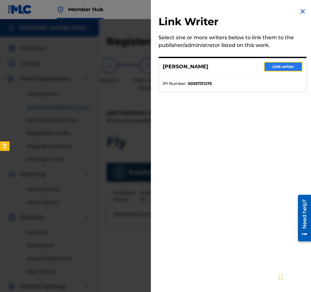
click at [229, 67] on button "Link writer" at bounding box center [283, 67] width 38 height 10
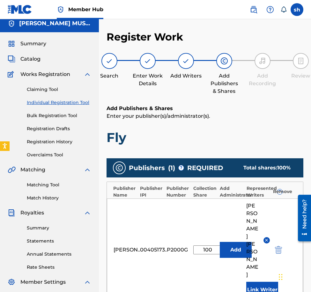
scroll to position [115, 0]
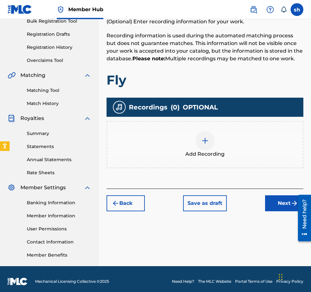
scroll to position [104, 0]
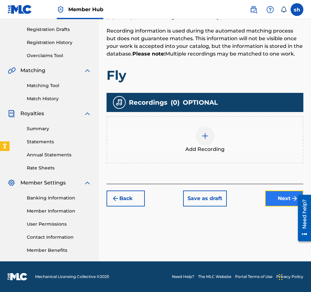
click at [229, 200] on button "Next" at bounding box center [284, 199] width 38 height 16
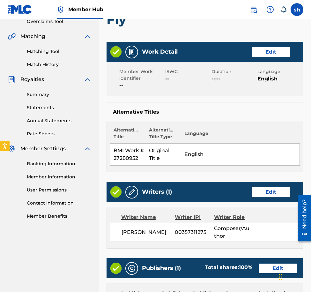
scroll to position [154, 0]
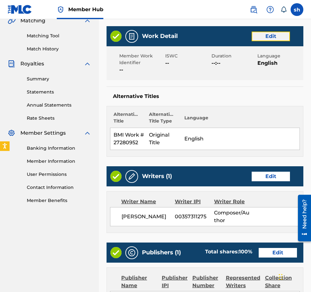
click at [229, 36] on button "Edit" at bounding box center [271, 37] width 38 height 10
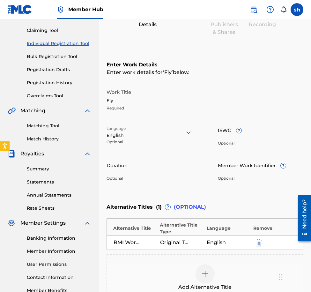
scroll to position [64, 0]
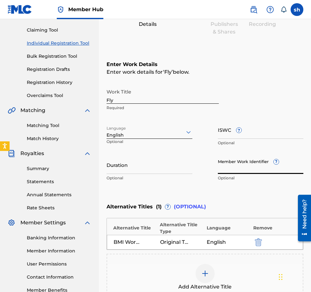
click at [229, 171] on input "Member Work Identifier ?" at bounding box center [261, 165] width 86 height 18
click at [229, 171] on input "BMI Work #" at bounding box center [261, 165] width 86 height 18
paste input "27280952"
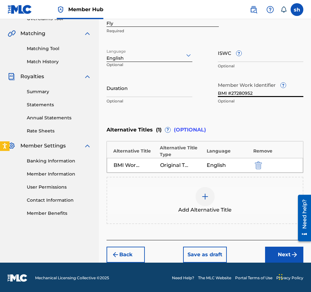
scroll to position [142, 0]
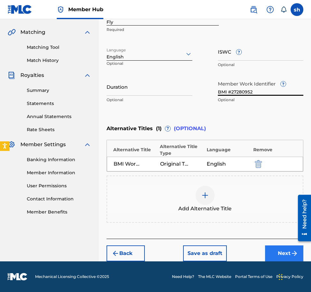
type input "BMI #27280952"
click at [229, 255] on button "Next" at bounding box center [284, 254] width 38 height 16
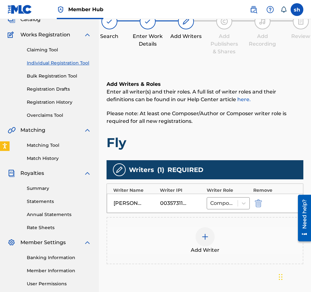
scroll to position [104, 0]
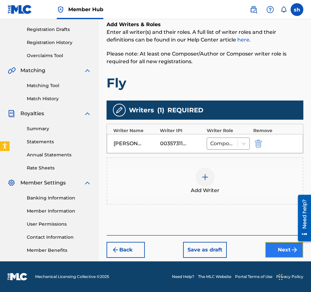
click at [229, 246] on button "Next" at bounding box center [284, 250] width 38 height 16
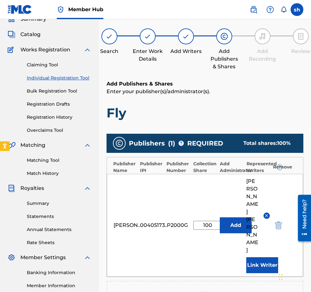
scroll to position [29, 0]
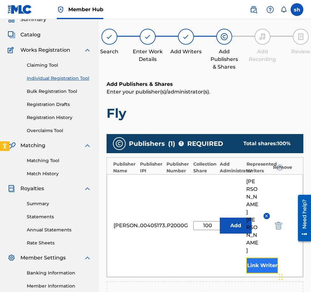
click at [229, 258] on button "Link Writer" at bounding box center [263, 266] width 32 height 16
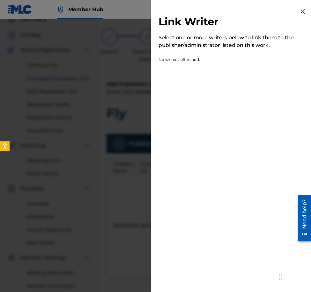
click at [229, 12] on img at bounding box center [303, 12] width 8 height 8
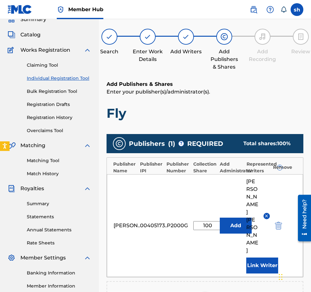
scroll to position [115, 0]
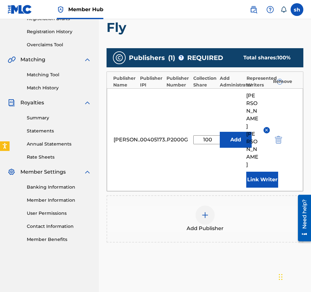
click at [204, 211] on img at bounding box center [206, 215] width 8 height 8
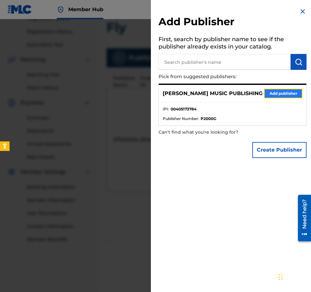
click at [229, 93] on button "Add publisher" at bounding box center [283, 94] width 38 height 10
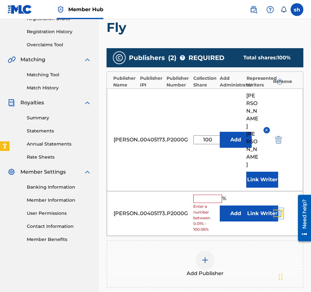
click at [229, 210] on img "submit" at bounding box center [278, 214] width 7 height 8
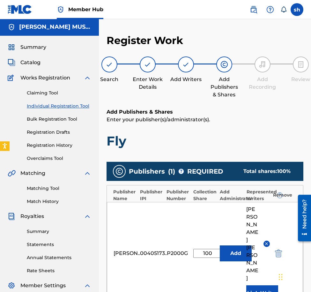
scroll to position [0, 0]
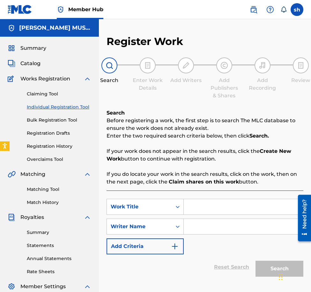
click at [209, 208] on input "Search Form" at bounding box center [243, 206] width 119 height 15
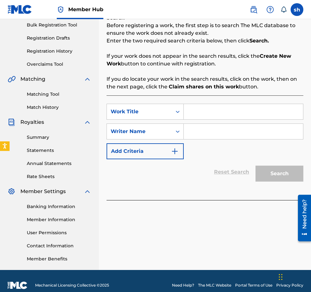
scroll to position [96, 0]
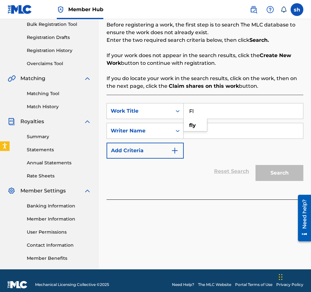
type input "F"
type input "FLY"
click at [221, 128] on input "Search Form" at bounding box center [243, 130] width 119 height 15
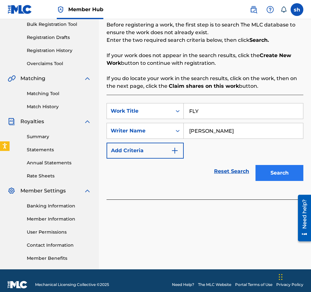
type input "Sam Hyman"
click at [229, 175] on button "Search" at bounding box center [280, 173] width 48 height 16
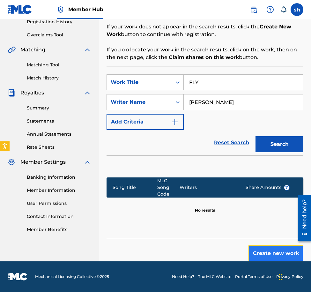
click at [229, 249] on button "Create new work" at bounding box center [276, 254] width 55 height 16
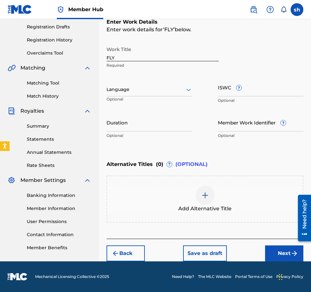
scroll to position [106, 0]
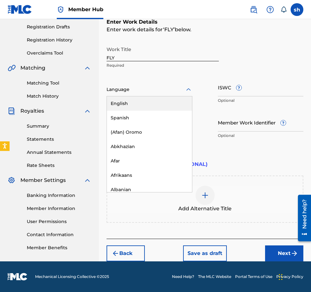
click at [137, 89] on div at bounding box center [150, 90] width 86 height 8
click at [120, 102] on div "English" at bounding box center [149, 103] width 85 height 14
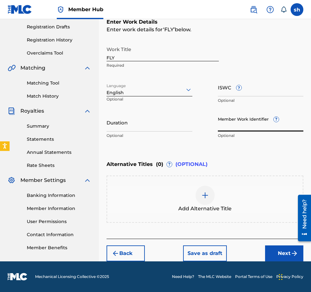
click at [229, 127] on input "Member Work Identifier ?" at bounding box center [261, 122] width 86 height 18
type input "BMI #27280952"
click at [229, 253] on button "Next" at bounding box center [284, 254] width 38 height 16
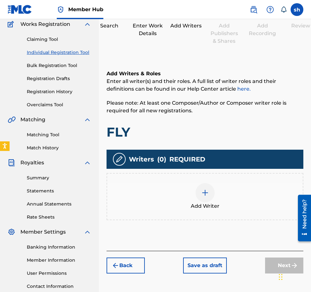
scroll to position [93, 0]
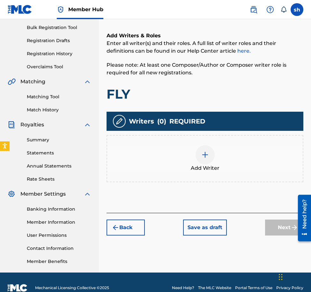
click at [209, 156] on img at bounding box center [206, 155] width 8 height 8
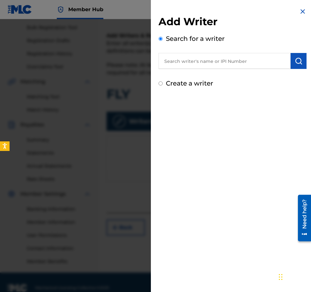
click at [160, 84] on input "Create a writer" at bounding box center [161, 83] width 4 height 4
radio input "false"
radio input "true"
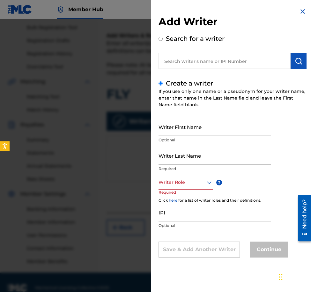
click at [180, 129] on input "Writer First Name" at bounding box center [215, 127] width 112 height 18
type input "Sam"
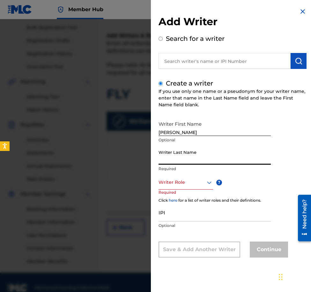
click at [189, 159] on input "Writer Last Name" at bounding box center [215, 156] width 112 height 18
type input "Hyman"
click at [209, 183] on icon at bounding box center [210, 183] width 8 height 8
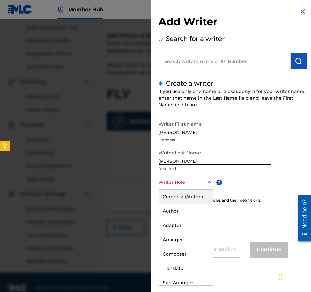
click at [187, 192] on div "Composer/Author" at bounding box center [186, 197] width 54 height 14
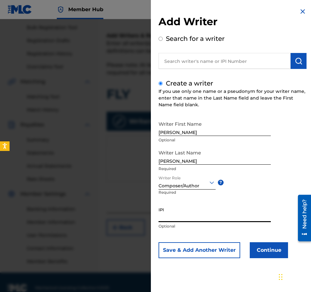
click at [171, 217] on input "IPI" at bounding box center [215, 213] width 112 height 18
paste input "27280952"
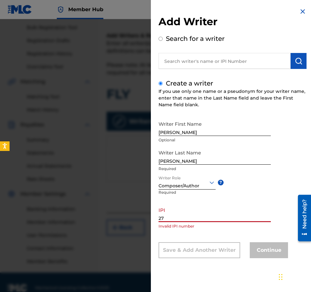
type input "2"
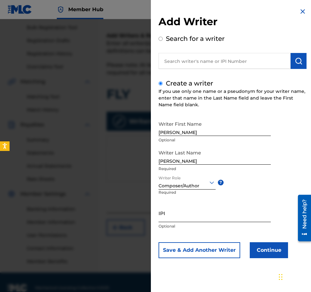
click at [172, 217] on input "IPI" at bounding box center [215, 213] width 112 height 18
paste input "00357311275"
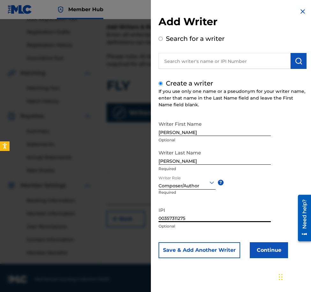
scroll to position [104, 0]
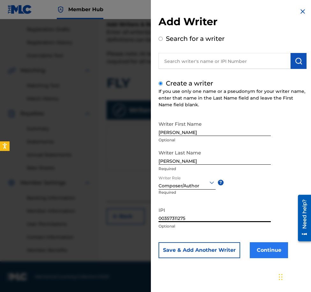
type input "00357311275"
click at [229, 251] on button "Continue" at bounding box center [269, 250] width 38 height 16
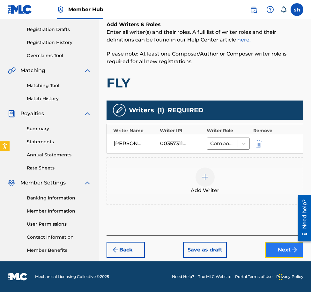
click at [229, 249] on button "Next" at bounding box center [284, 250] width 38 height 16
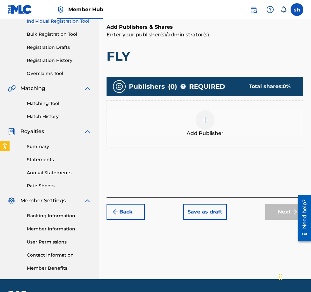
scroll to position [93, 0]
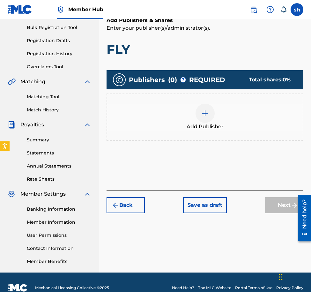
click at [207, 114] on img at bounding box center [206, 114] width 8 height 8
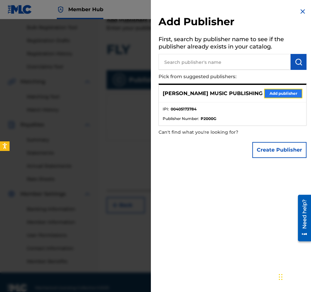
click at [229, 90] on button "Add publisher" at bounding box center [283, 94] width 38 height 10
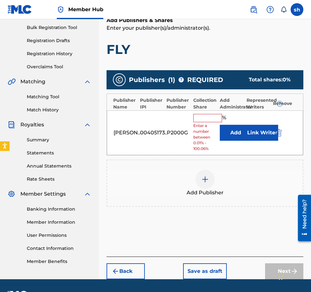
click at [208, 115] on input "text" at bounding box center [208, 118] width 29 height 8
type input "100"
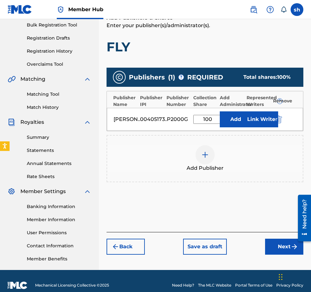
scroll to position [104, 0]
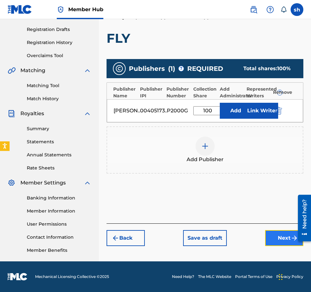
click at [229, 239] on button "Next" at bounding box center [284, 238] width 38 height 16
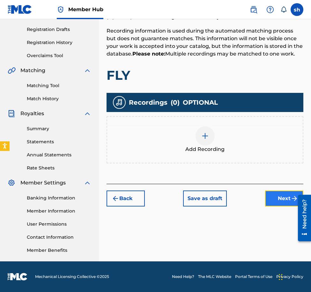
click at [229, 201] on button "Next" at bounding box center [284, 199] width 38 height 16
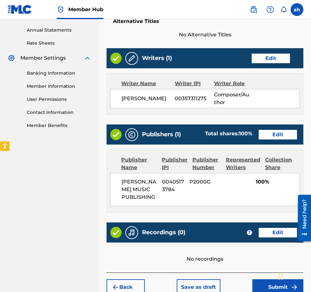
scroll to position [270, 0]
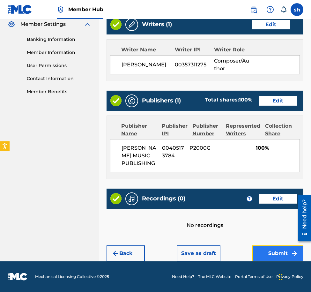
click at [229, 250] on button "Submit" at bounding box center [278, 254] width 51 height 16
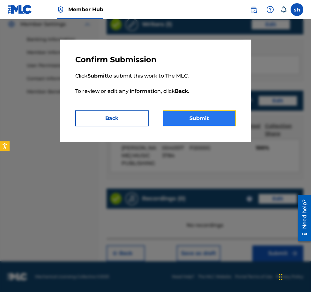
click at [203, 119] on button "Submit" at bounding box center [199, 119] width 73 height 16
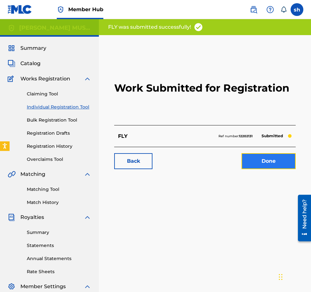
click at [229, 163] on link "Done" at bounding box center [269, 161] width 54 height 16
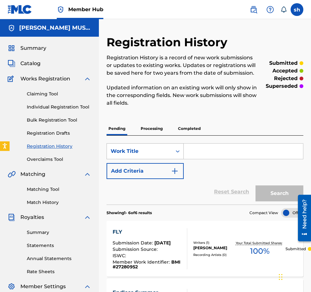
click at [178, 154] on icon "Search Form" at bounding box center [178, 151] width 6 height 6
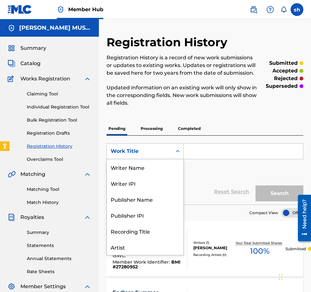
scroll to position [32, 0]
click at [180, 153] on icon "Search Form" at bounding box center [178, 151] width 6 height 6
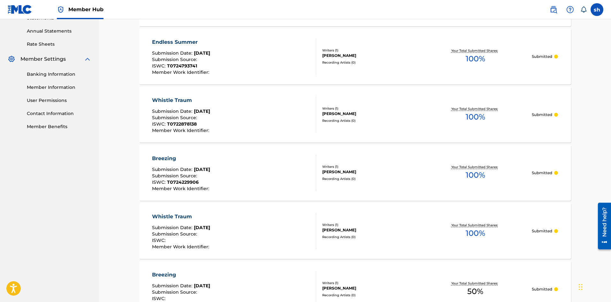
scroll to position [224, 0]
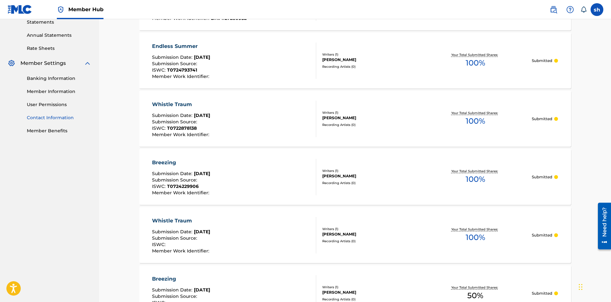
click at [61, 117] on link "Contact Information" at bounding box center [59, 117] width 65 height 7
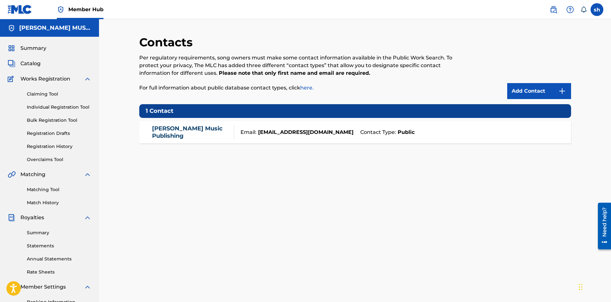
click at [204, 128] on link "Samuel Hyman Music Publishing" at bounding box center [191, 132] width 79 height 14
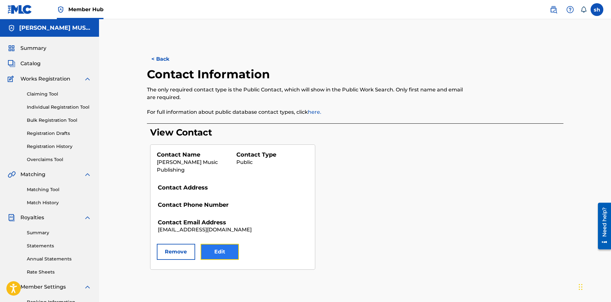
click at [208, 251] on button "Edit" at bounding box center [220, 252] width 38 height 16
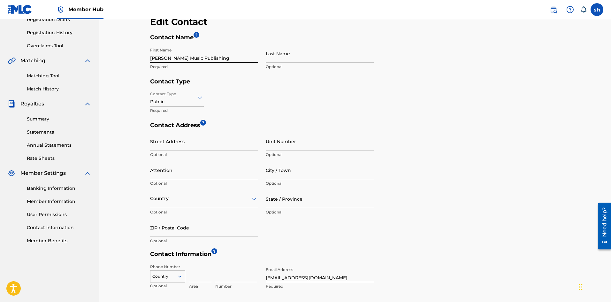
scroll to position [128, 0]
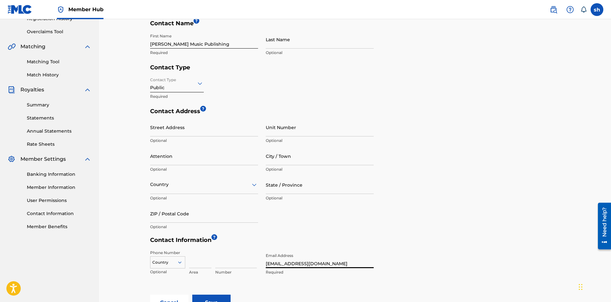
click at [229, 264] on input "molli@samhyman.com" at bounding box center [320, 259] width 108 height 18
type input "[PERSON_NAME][EMAIL_ADDRESS][DOMAIN_NAME]"
click at [201, 262] on input at bounding box center [200, 259] width 22 height 18
type input "814"
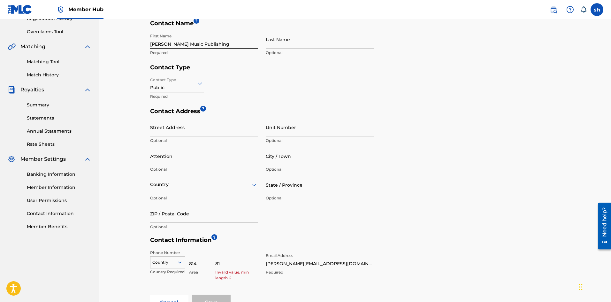
type input "8"
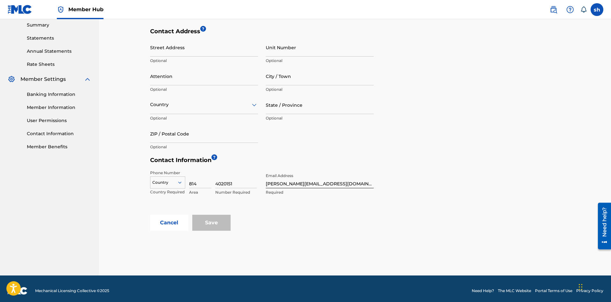
scroll to position [212, 0]
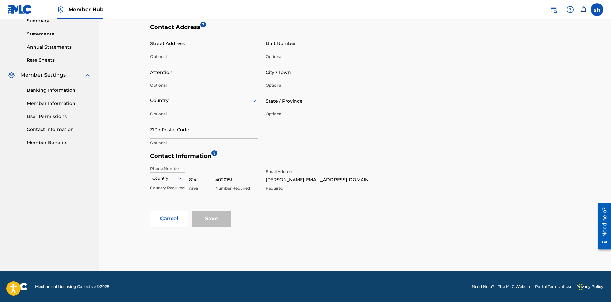
type input "4020151"
click at [178, 176] on icon at bounding box center [180, 178] width 6 height 6
click at [167, 189] on div "US, CA +1" at bounding box center [167, 194] width 34 height 25
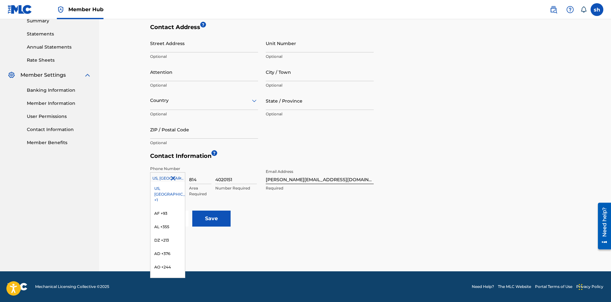
click at [180, 177] on icon at bounding box center [180, 178] width 6 height 6
click at [165, 187] on div "US, CA +1" at bounding box center [167, 194] width 34 height 25
click at [179, 178] on icon at bounding box center [180, 178] width 6 height 6
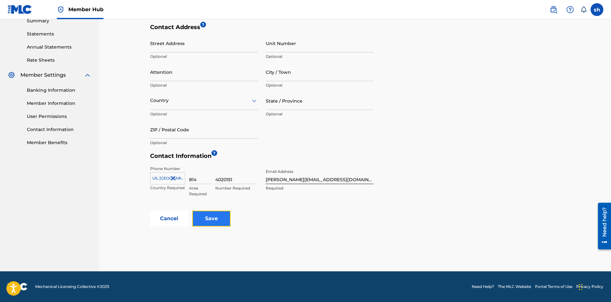
click at [216, 220] on input "Save" at bounding box center [211, 218] width 38 height 16
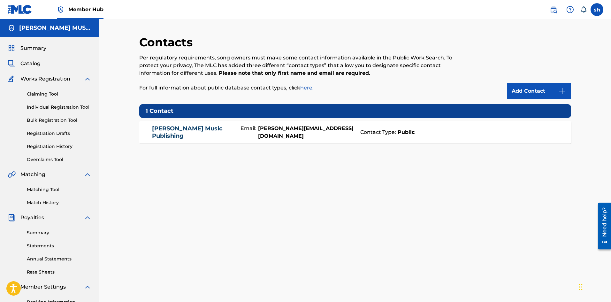
click at [16, 5] on img at bounding box center [20, 9] width 25 height 9
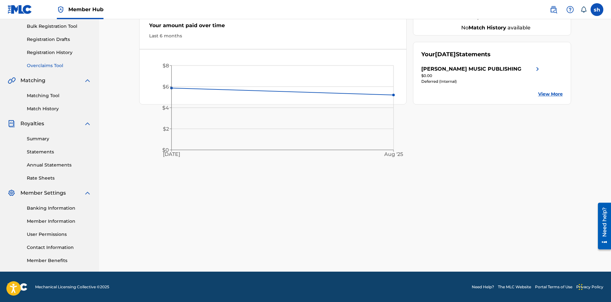
scroll to position [94, 0]
click at [229, 286] on link "Need Help?" at bounding box center [483, 287] width 22 height 6
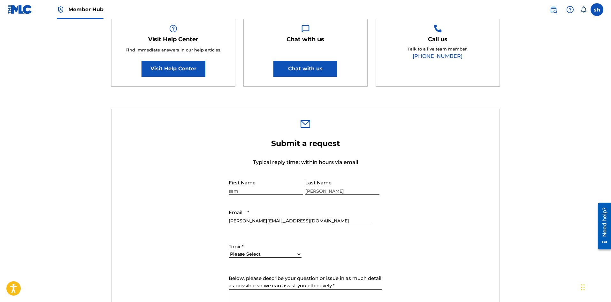
scroll to position [128, 0]
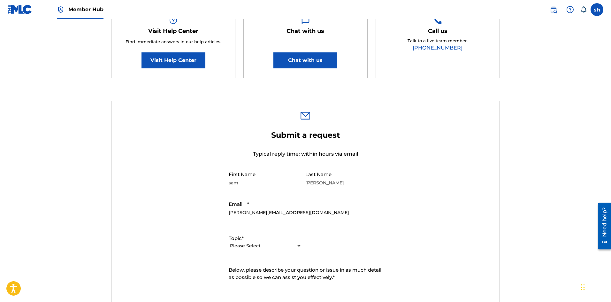
click at [299, 244] on select "Please Select I need help with my account I need help with managing my catalog …" at bounding box center [265, 245] width 73 height 7
select select "I need help with managing my catalog"
click at [229, 242] on select "Please Select I need help with my account I need help with managing my catalog …" at bounding box center [265, 245] width 73 height 7
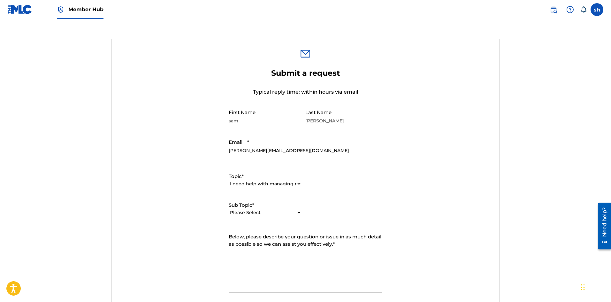
scroll to position [192, 0]
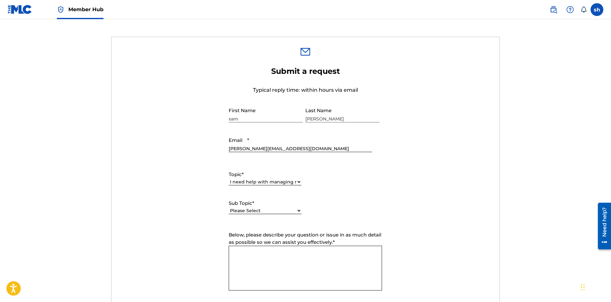
click at [243, 258] on textarea "Below, please describe your question or issue in as much detail as possible so …" at bounding box center [305, 268] width 153 height 45
click at [266, 266] on textarea "Hello! [PERSON_NAME] here - hope all is well with you all! I realized a few day…" at bounding box center [305, 268] width 153 height 45
click at [287, 271] on textarea "Hello! [PERSON_NAME] here - hope all is well with you all! I realized a couple …" at bounding box center [305, 268] width 153 height 45
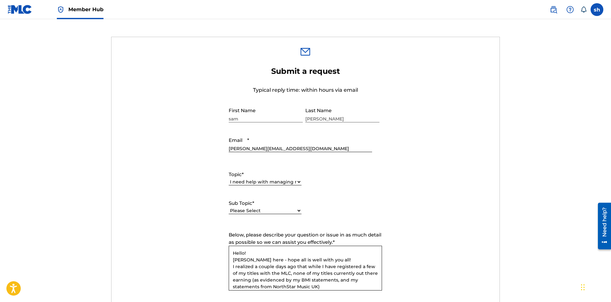
click at [302, 272] on textarea "Hello! [PERSON_NAME] here - hope all is well with you all! I realized a couple …" at bounding box center [305, 268] width 153 height 45
click at [325, 288] on textarea "Hello! [PERSON_NAME] here - hope all is well with you all! I realized a couple …" at bounding box center [305, 268] width 153 height 45
click at [305, 274] on textarea "Hello! [PERSON_NAME] here - hope all is well with you all! I realized a couple …" at bounding box center [305, 268] width 153 height 45
click at [329, 286] on textarea "Hello! [PERSON_NAME] here - hope all is well with you all! I realized a couple …" at bounding box center [305, 268] width 153 height 45
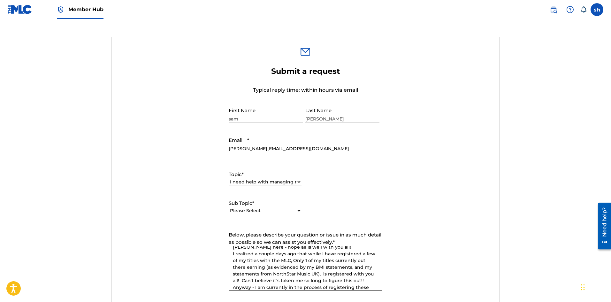
click at [322, 274] on textarea "Hello! [PERSON_NAME] here - hope all is well with you all! I realized a couple …" at bounding box center [305, 268] width 153 height 45
click at [304, 249] on textarea "Hello! [PERSON_NAME] here - hope all is well with you all! I realized a couple …" at bounding box center [305, 268] width 153 height 45
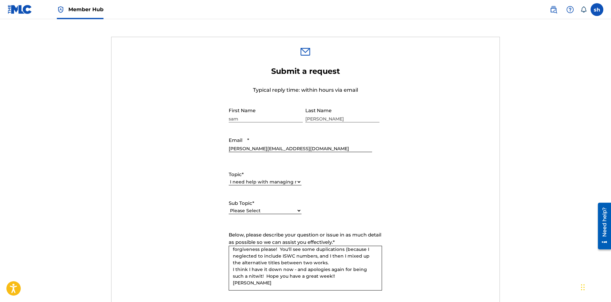
click at [325, 262] on textarea "Hello! [PERSON_NAME] here - hope all is well with you all! I realized a couple …" at bounding box center [305, 268] width 153 height 45
click at [267, 277] on textarea "Hello! [PERSON_NAME] here - hope all is well with you all! I realized a couple …" at bounding box center [305, 268] width 153 height 45
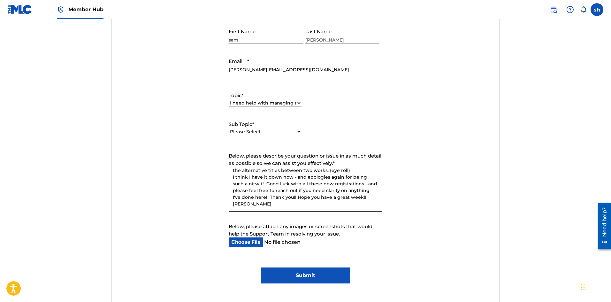
scroll to position [351, 0]
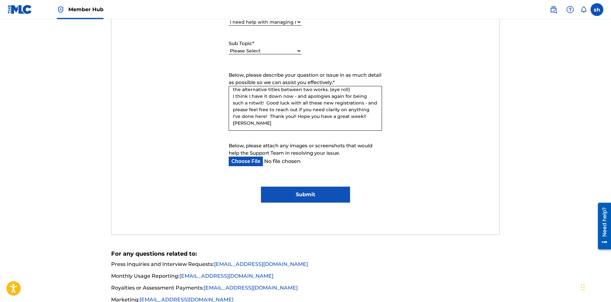
type textarea "Hello! [PERSON_NAME] here - hope all is well with you all! I realized a couple …"
click at [305, 195] on input "Submit" at bounding box center [305, 195] width 89 height 16
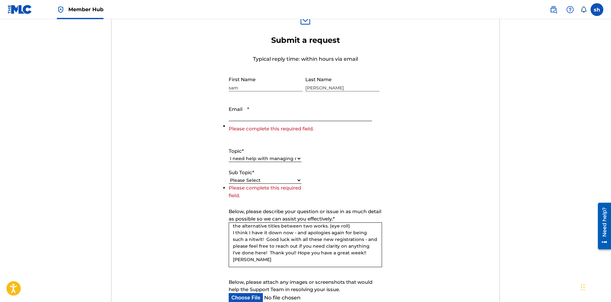
scroll to position [215, 0]
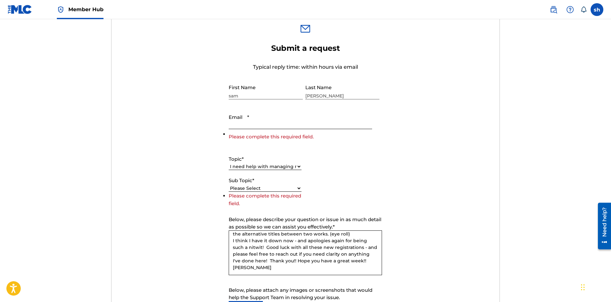
click at [240, 121] on input "Email *" at bounding box center [300, 120] width 143 height 18
type input "[PERSON_NAME][EMAIL_ADDRESS][DOMAIN_NAME]"
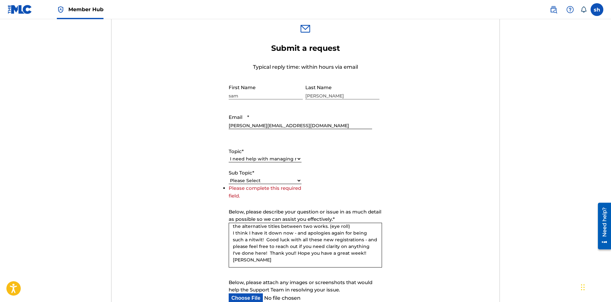
click at [273, 180] on select "Please Select I need help with CWR I need help registering my work(s) in The ML…" at bounding box center [265, 180] width 73 height 7
select select "I need help registering my work(s) in The MLC Portal"
click at [229, 184] on select "Please Select I need help with CWR I need help registering my work(s) in The ML…" at bounding box center [265, 180] width 73 height 7
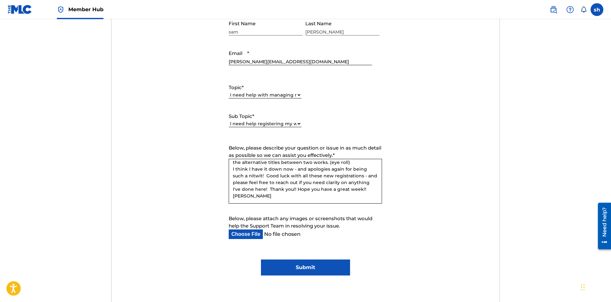
scroll to position [98, 0]
click at [279, 164] on textarea "Hello! [PERSON_NAME] here - hope all is well with you all! I realized a couple …" at bounding box center [305, 181] width 153 height 45
type textarea "Hello! [PERSON_NAME] here - hope all is well with you all! I realized a couple …"
click at [309, 266] on input "Submit" at bounding box center [305, 267] width 89 height 16
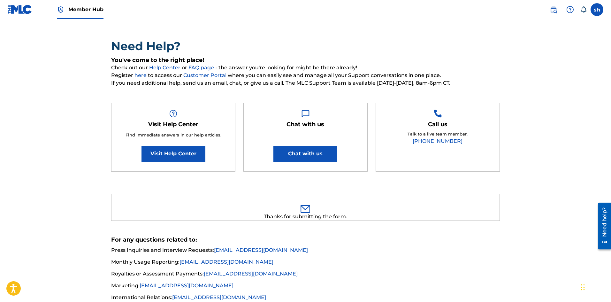
scroll to position [0, 0]
